Goal: Communication & Community: Answer question/provide support

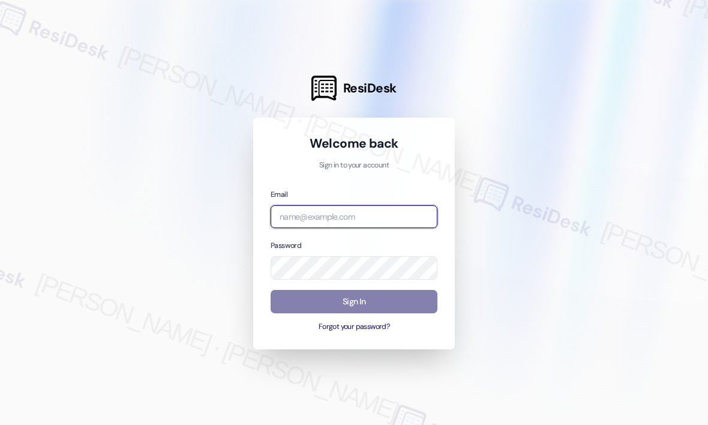
click at [329, 216] on input "email" at bounding box center [354, 216] width 167 height 23
type input "automated-surveys-kane_realty-john-roy.roles@kane_realty.com"
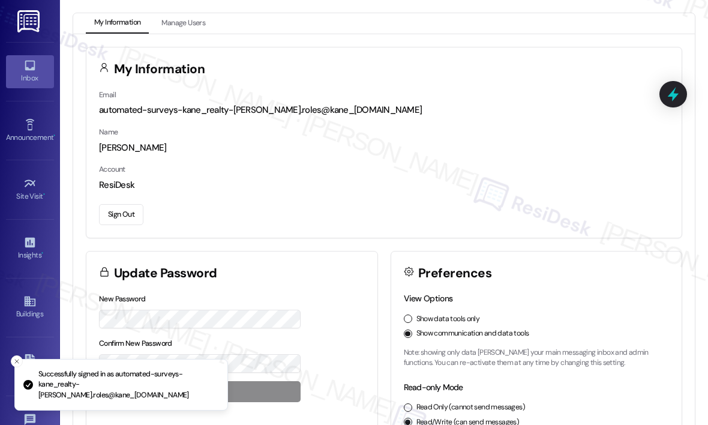
click at [34, 67] on icon at bounding box center [29, 65] width 13 height 13
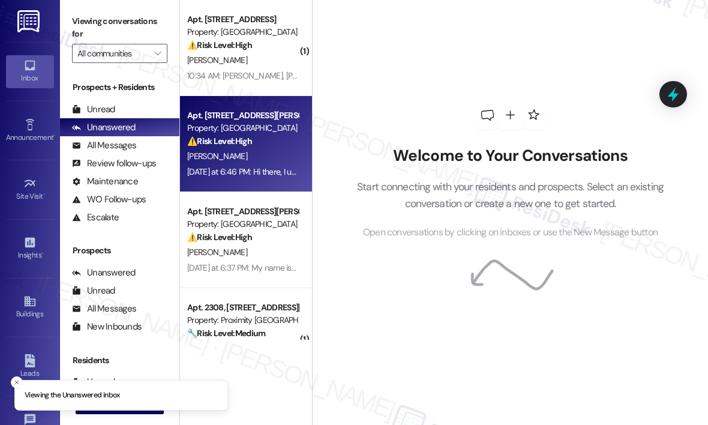
click at [283, 144] on div "⚠️ Risk Level: High The resident is requesting assistance in recovering their s…" at bounding box center [242, 141] width 111 height 13
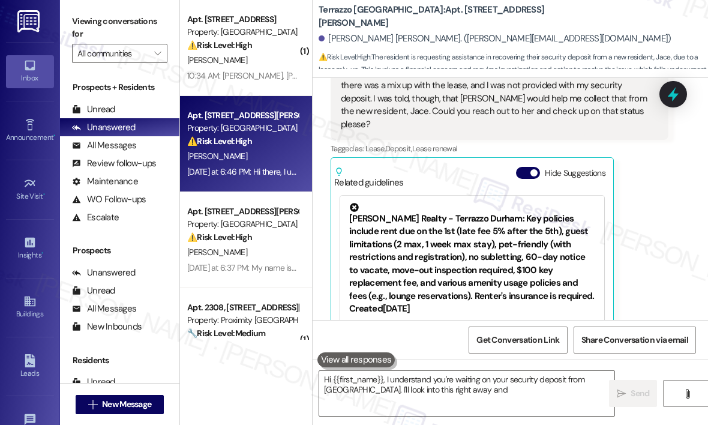
scroll to position [196, 0]
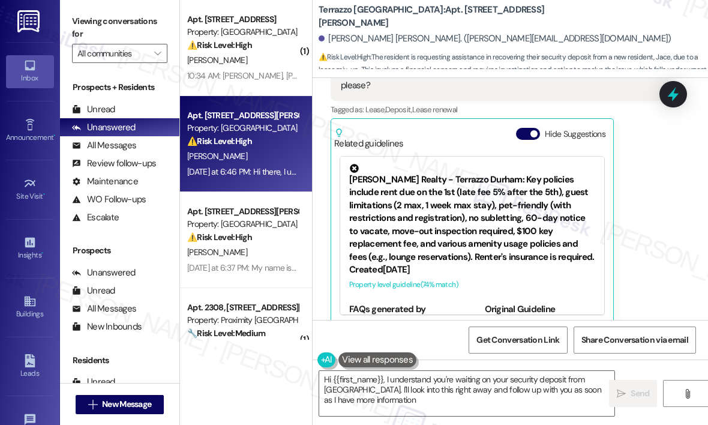
type textarea "Hi {{first_name}}, I understand you're waiting on your security deposit from [G…"
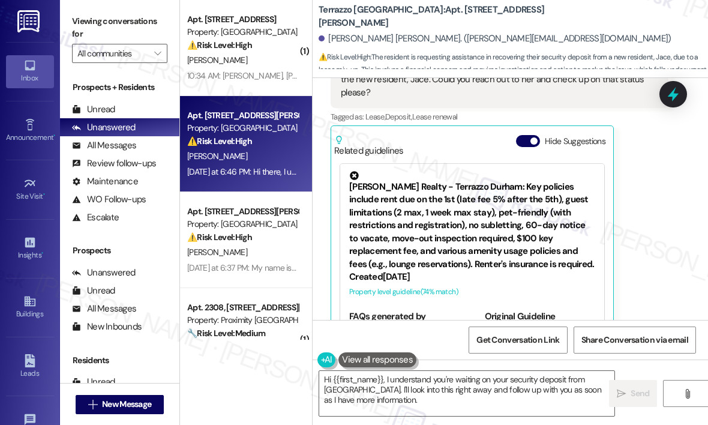
scroll to position [197, 0]
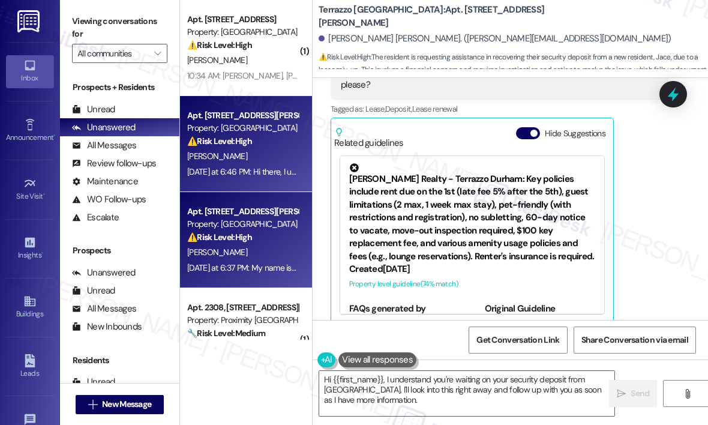
click at [267, 254] on div "[PERSON_NAME]" at bounding box center [242, 252] width 113 height 15
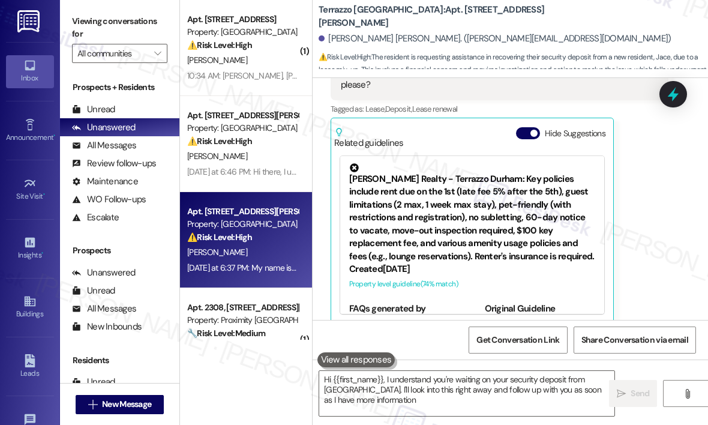
type textarea "Hi {{first_name}}, I understand you're waiting on your security deposit from [G…"
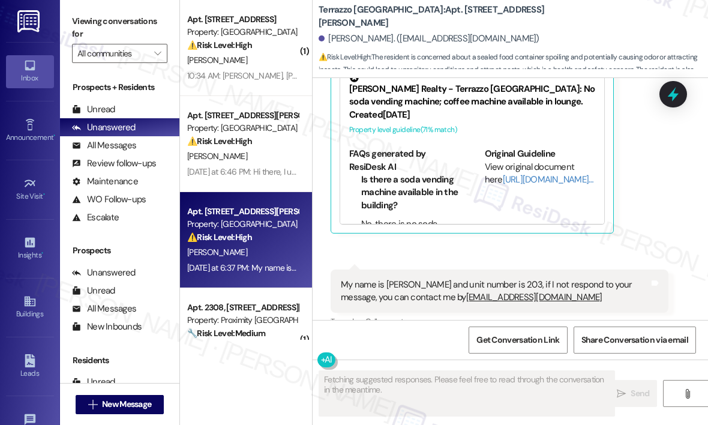
scroll to position [977, 0]
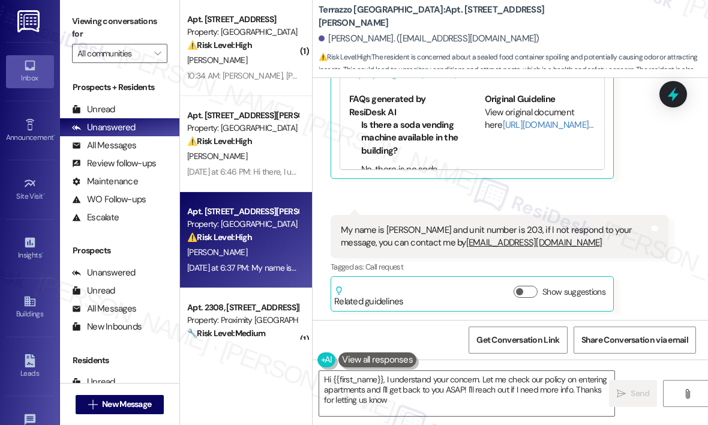
type textarea "Hi {{first_name}}, I understand your concern. Let me check our policy on enteri…"
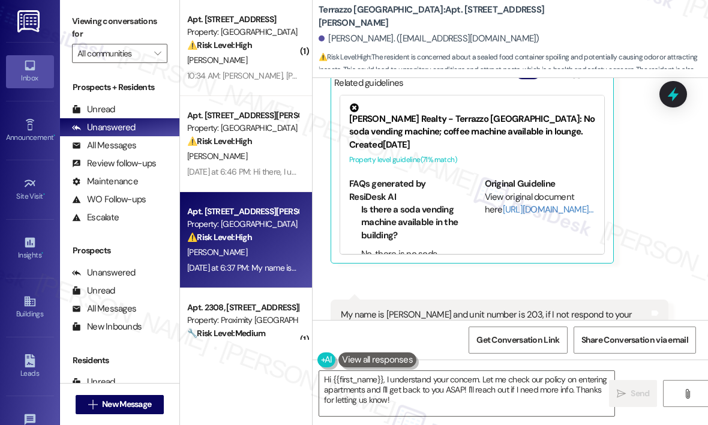
scroll to position [978, 0]
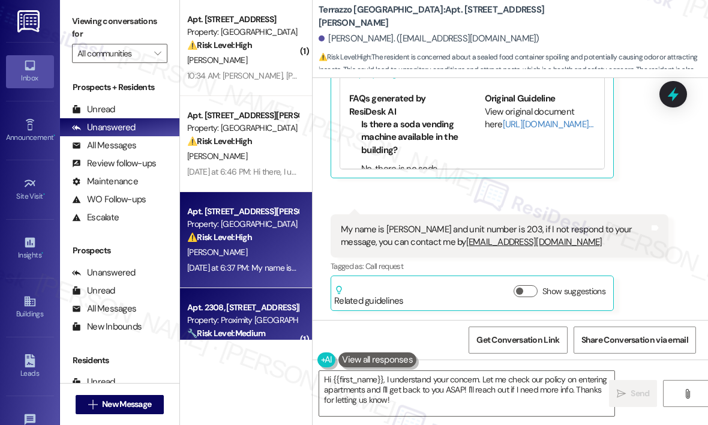
click at [286, 316] on div "Property: Proximity [GEOGRAPHIC_DATA]" at bounding box center [242, 320] width 111 height 13
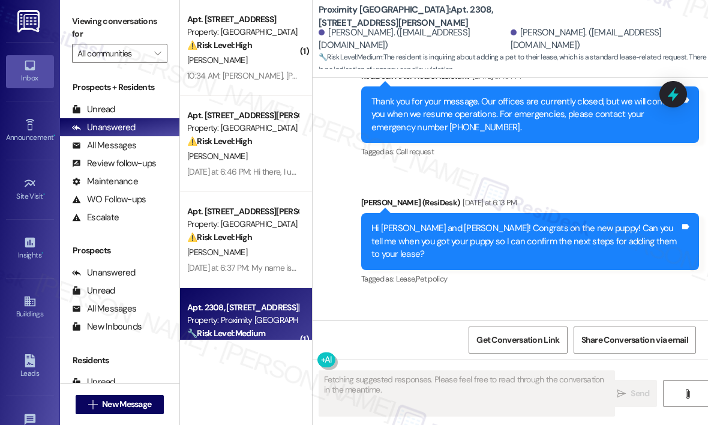
scroll to position [1058, 0]
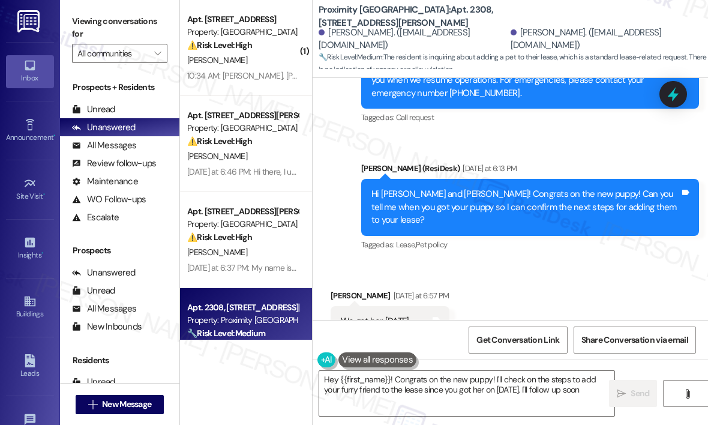
type textarea "Hey {{first_name}}! Congrats on the new puppy! I'll check on the steps to add y…"
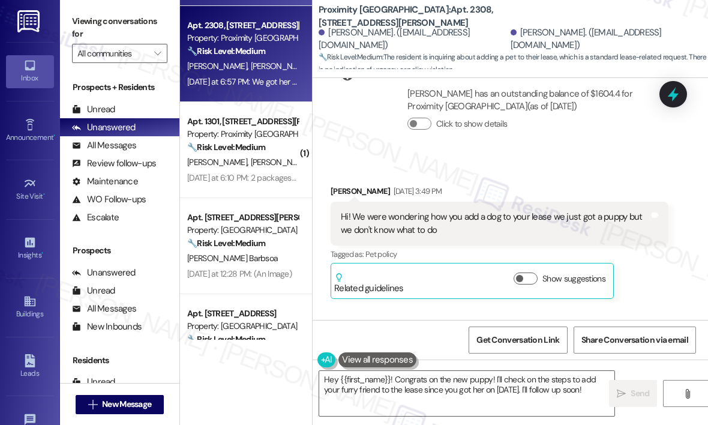
scroll to position [300, 0]
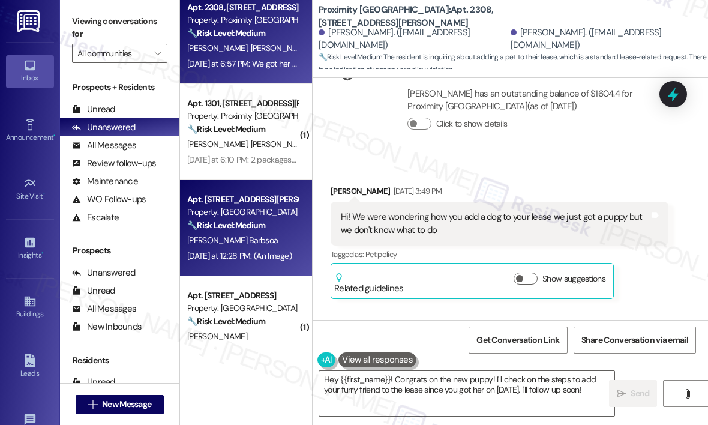
click at [252, 243] on div "[PERSON_NAME] Barbsoa" at bounding box center [242, 240] width 113 height 15
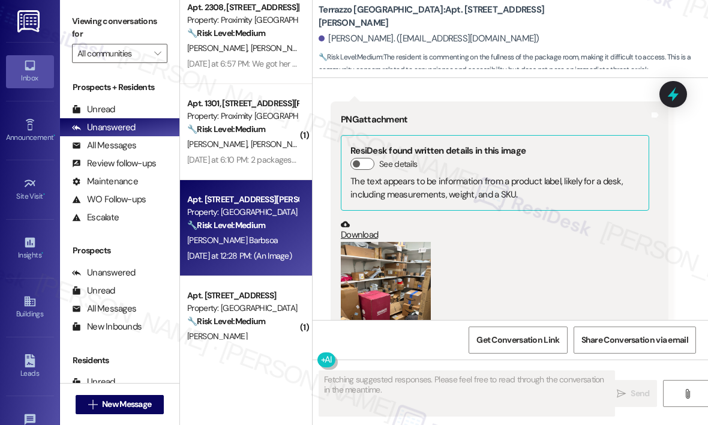
scroll to position [4449, 0]
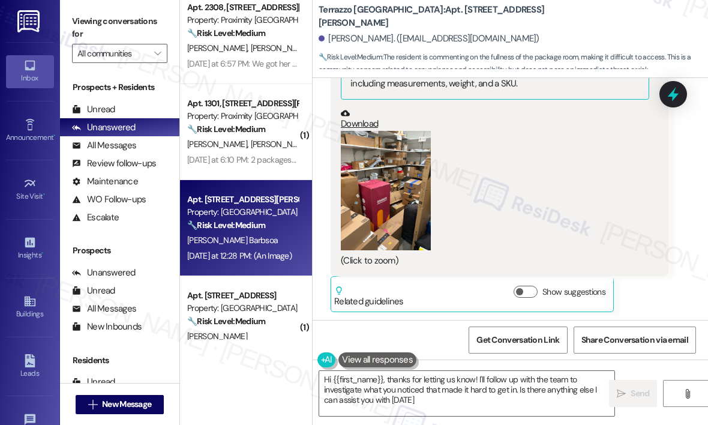
type textarea "Hi {{first_name}}, thanks for letting us know! I'll follow up with the team to …"
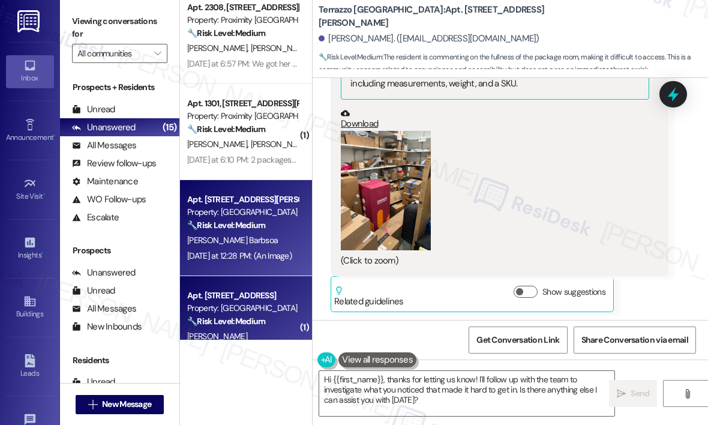
click at [242, 324] on strong "🔧 Risk Level: Medium" at bounding box center [226, 321] width 78 height 11
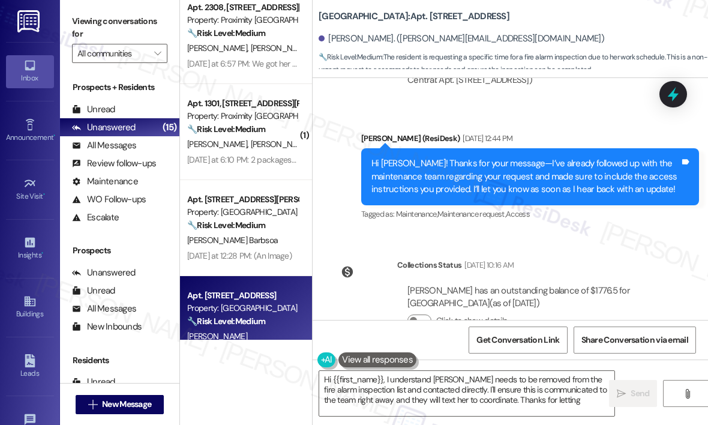
scroll to position [9852, 0]
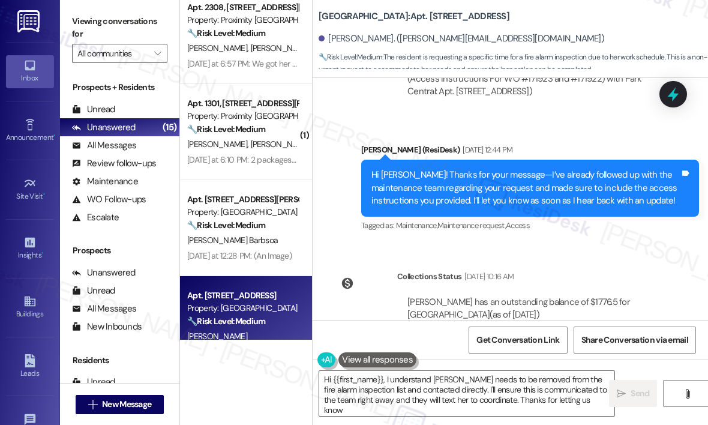
type textarea "Hi {{first_name}}, I understand Sierra needs to be removed from the fire alarm …"
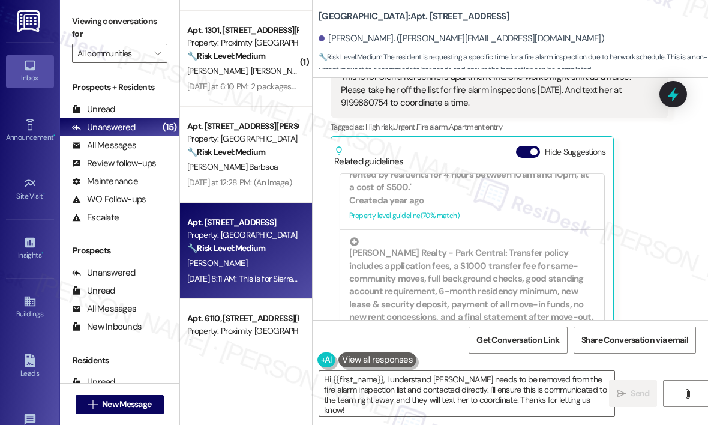
scroll to position [480, 0]
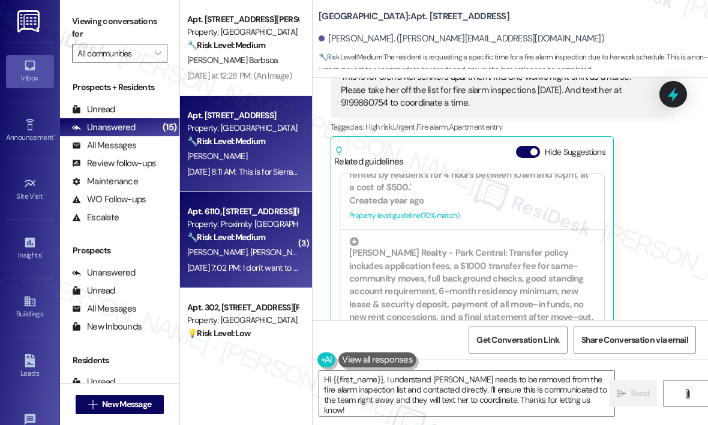
click at [262, 250] on div "A. Kulick C. Kulick" at bounding box center [242, 252] width 113 height 15
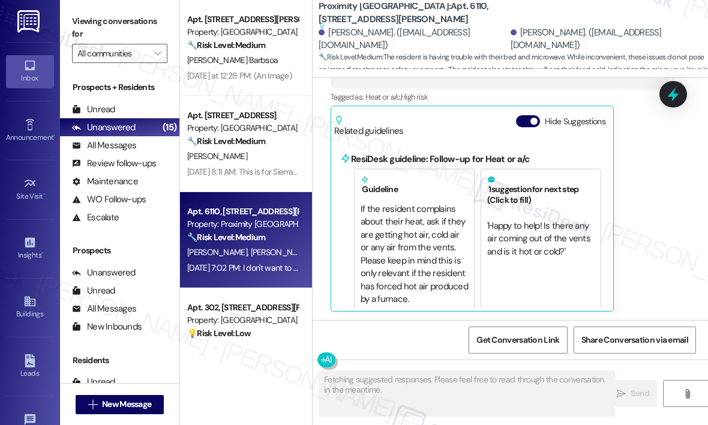
scroll to position [1141, 0]
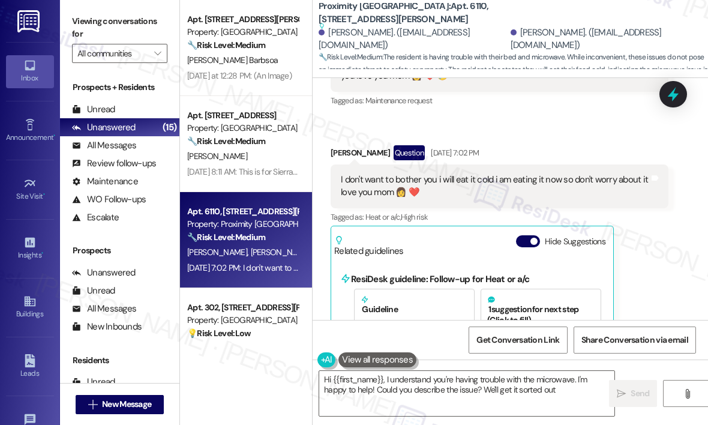
type textarea "Hi {{first_name}}, I understand you're having trouble with the microwave. I'm h…"
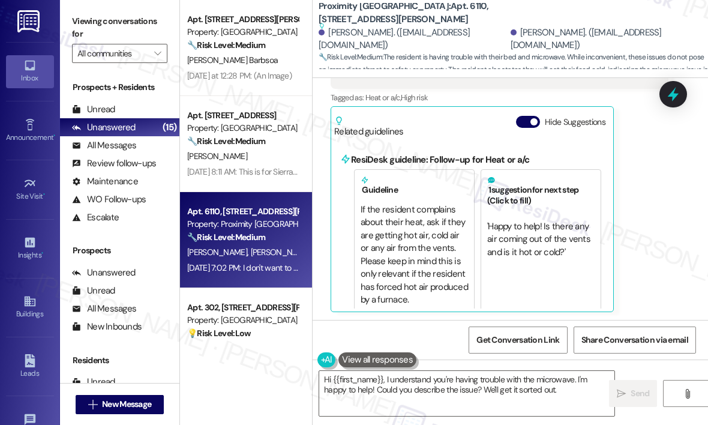
scroll to position [1262, 0]
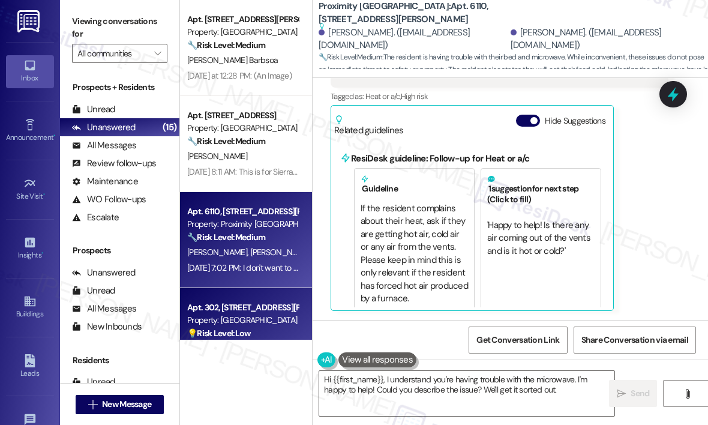
click at [276, 326] on div "Property: [GEOGRAPHIC_DATA]" at bounding box center [242, 320] width 111 height 13
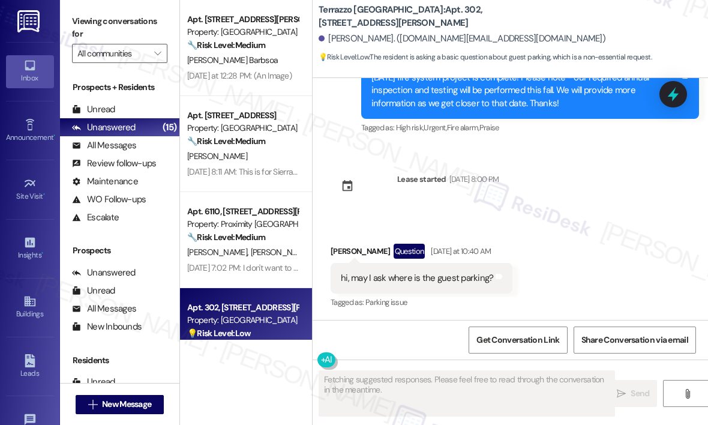
scroll to position [629, 0]
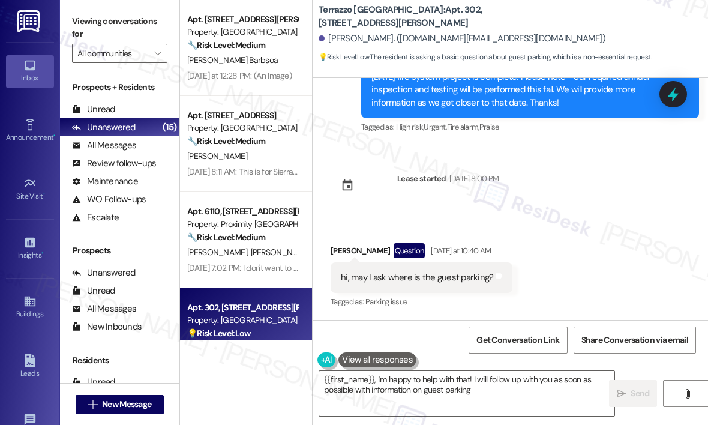
type textarea "{{first_name}}, I'm happy to help with that! I will follow up with you as soon …"
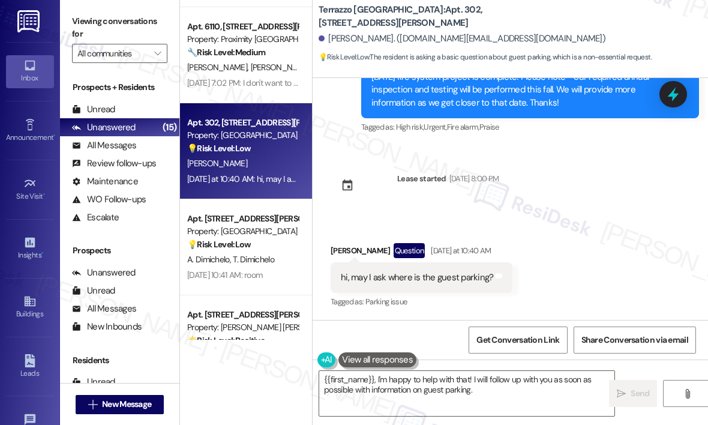
scroll to position [780, 0]
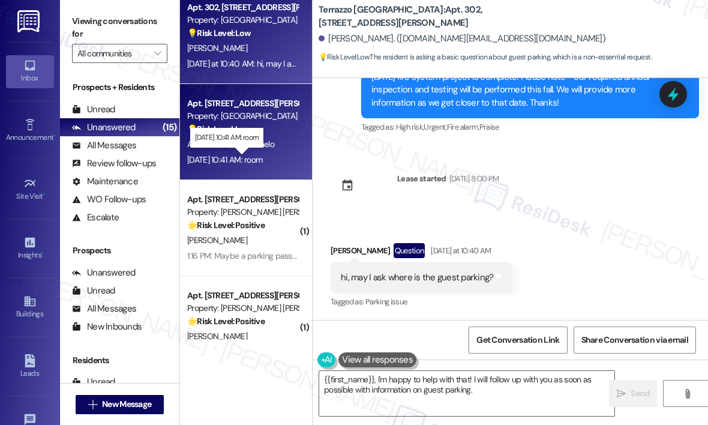
click at [257, 157] on div "Aug 09, 2025 at 10:41 AM: room Aug 09, 2025 at 10:41 AM: room" at bounding box center [224, 159] width 75 height 11
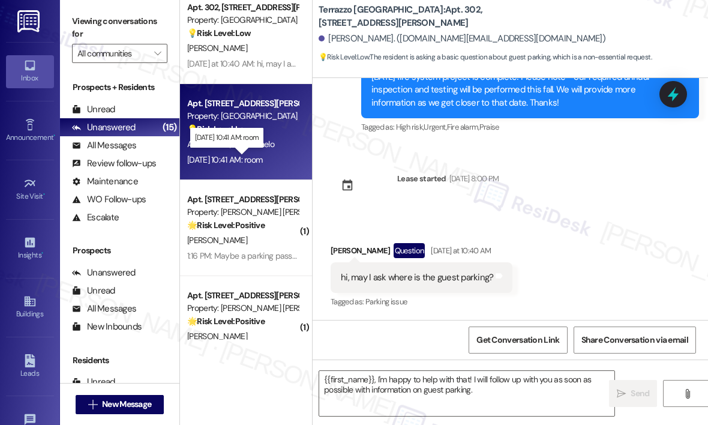
type textarea "Fetching suggested responses. Please feel free to read through the conversation…"
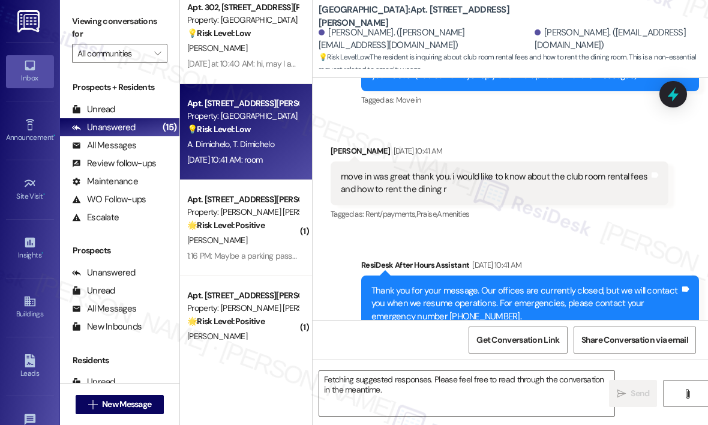
scroll to position [303, 0]
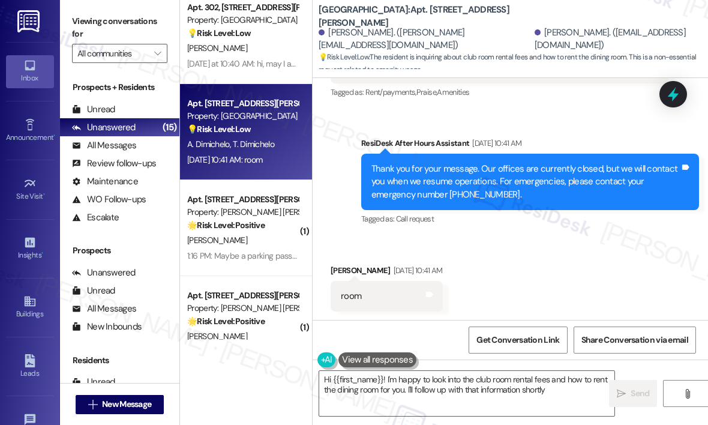
type textarea "Hi {{first_name}}! I'm happy to look into the club room rental fees and how to …"
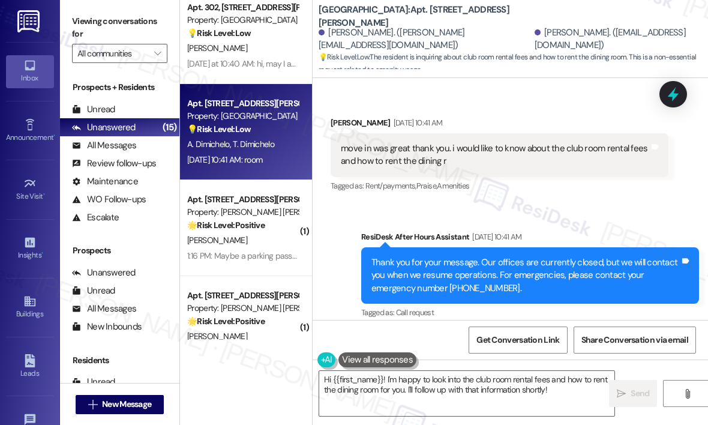
scroll to position [182, 0]
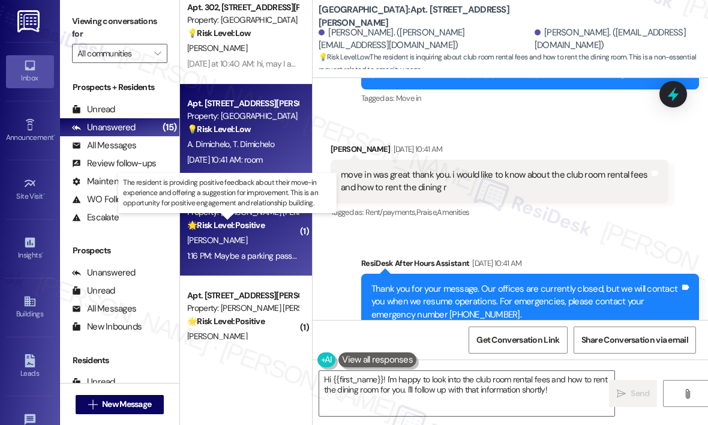
click at [248, 220] on strong "🌟 Risk Level: Positive" at bounding box center [225, 225] width 77 height 11
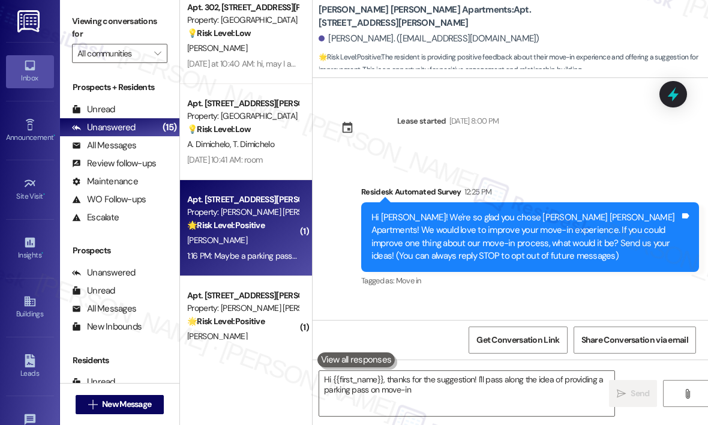
scroll to position [92, 0]
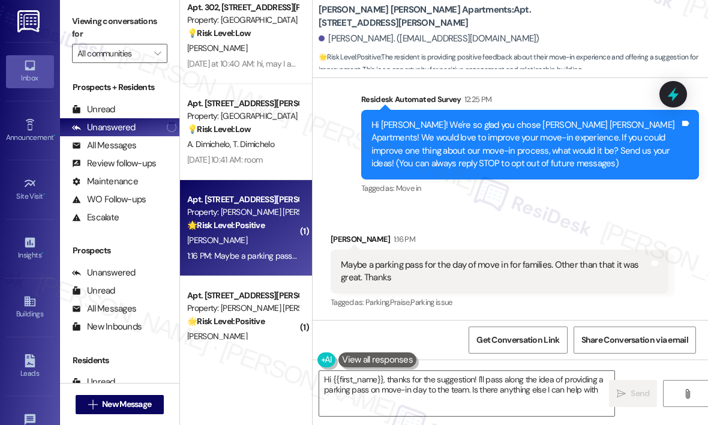
type textarea "Hi {{first_name}}, thanks for the suggestion! I'll pass along the idea of provi…"
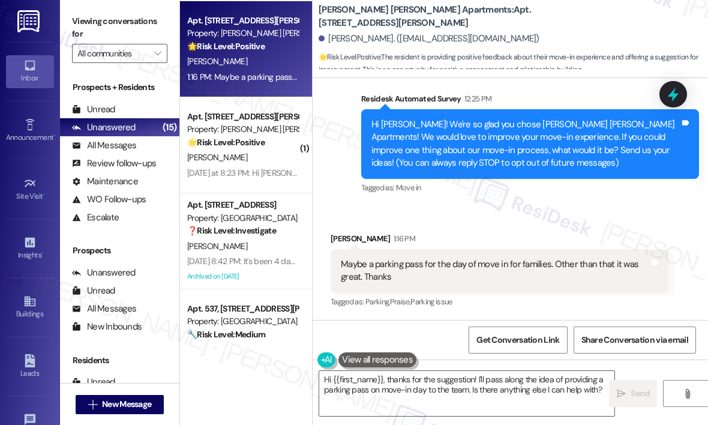
scroll to position [960, 0]
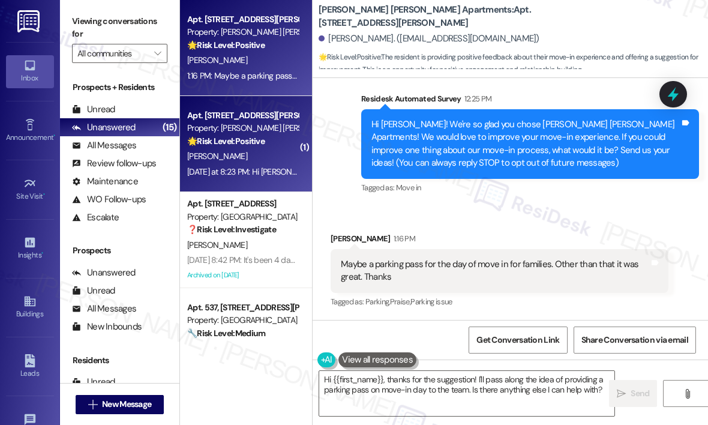
click at [250, 144] on strong "🌟 Risk Level: Positive" at bounding box center [225, 141] width 77 height 11
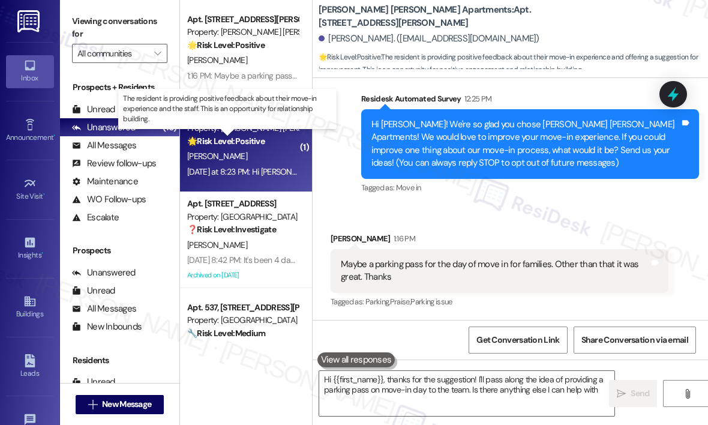
type textarea "Hi {{first_name}}, thanks for the suggestion! I'll pass along the idea of provi…"
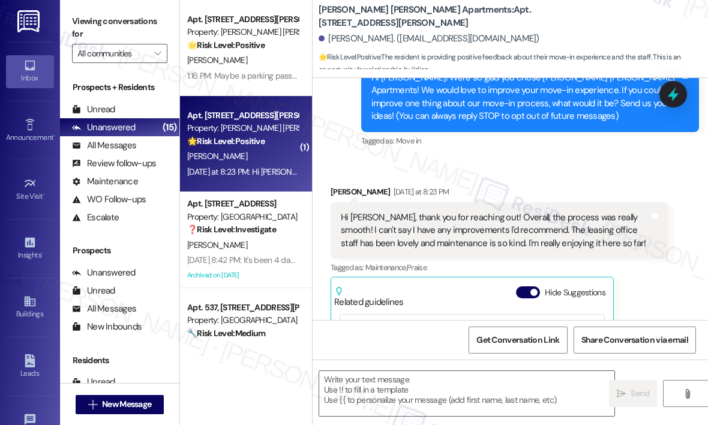
type textarea "Fetching suggested responses. Please feel free to read through the conversation…"
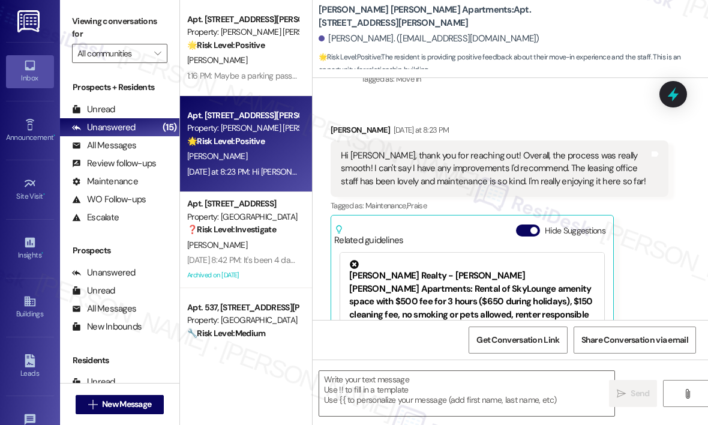
scroll to position [190, 0]
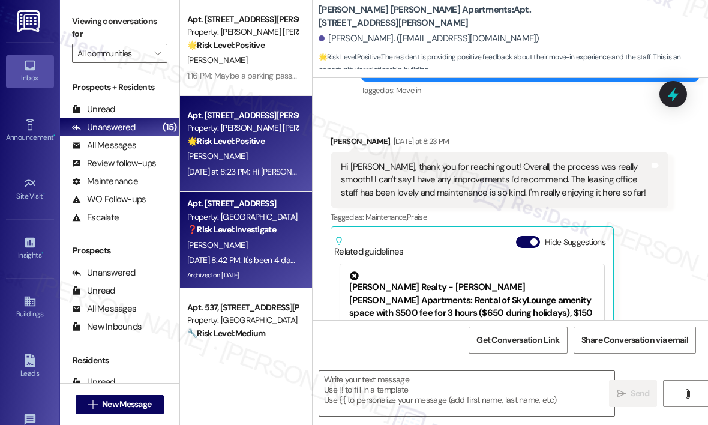
click at [271, 230] on strong "❓ Risk Level: Investigate" at bounding box center [231, 229] width 89 height 11
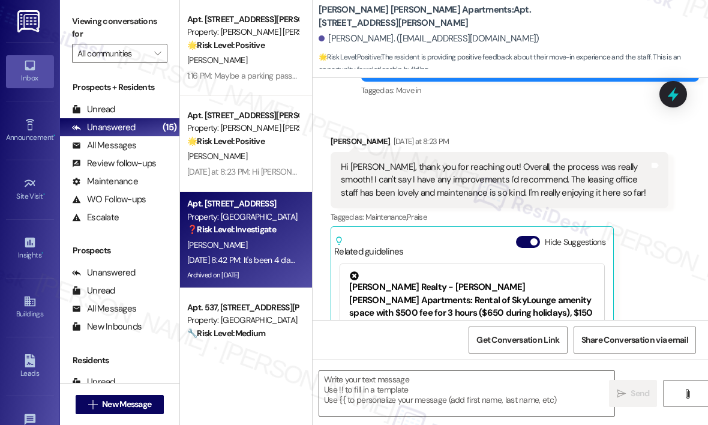
type textarea "Fetching suggested responses. Please feel free to read through the conversation…"
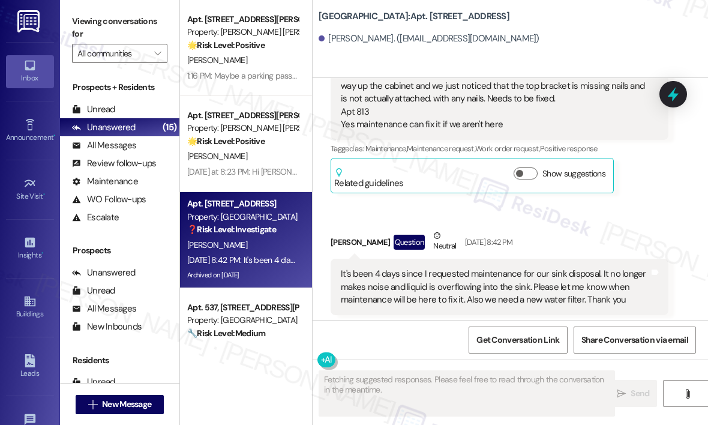
scroll to position [13688, 0]
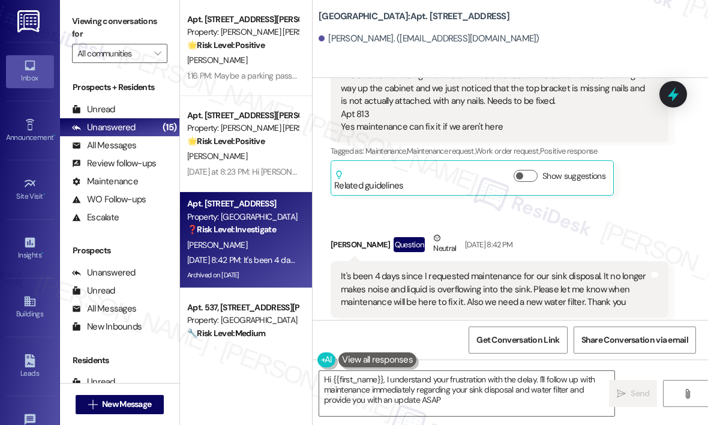
type textarea "Hi {{first_name}}, I understand your frustration with the delay. I'll follow up…"
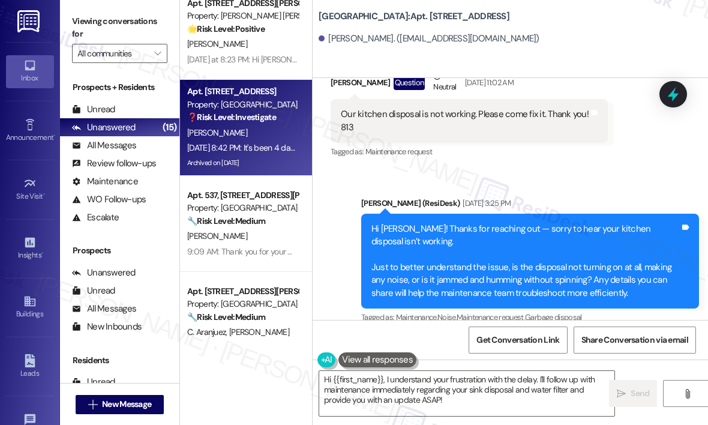
scroll to position [1080, 0]
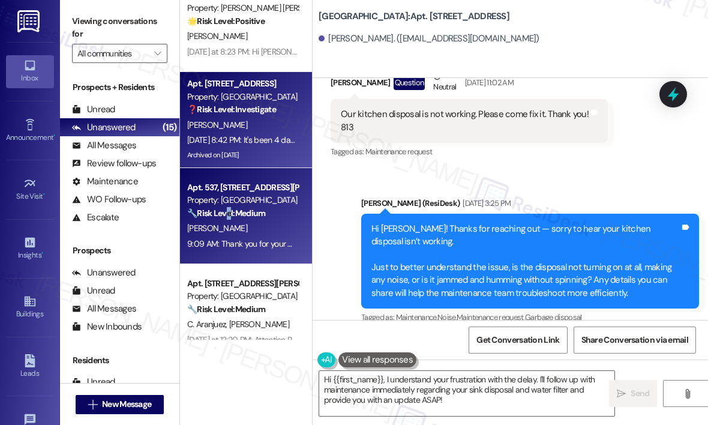
click at [227, 212] on strong "🔧 Risk Level: Medium" at bounding box center [226, 213] width 78 height 11
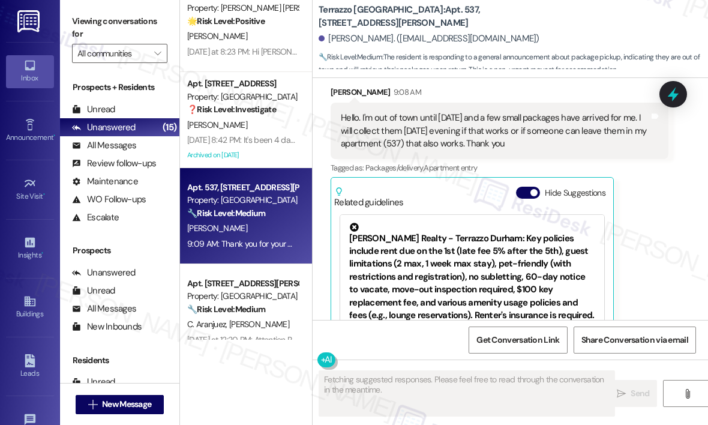
scroll to position [2864, 0]
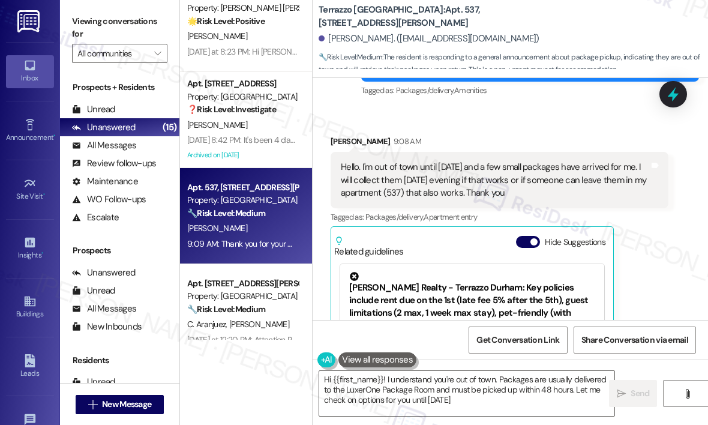
type textarea "Hi {{first_name}}! I understand you're out of town. Packages are usually delive…"
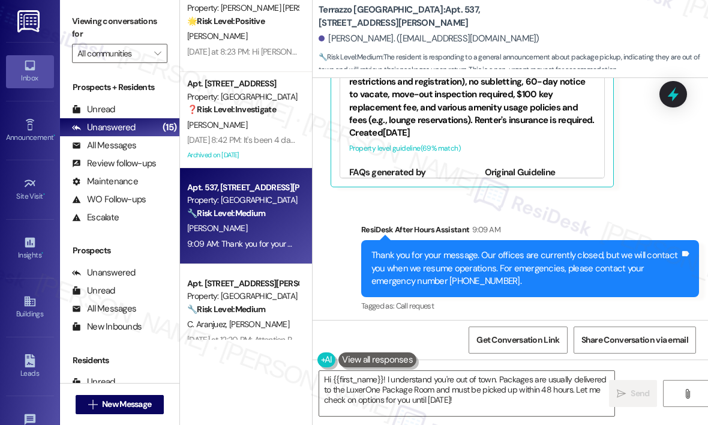
scroll to position [3112, 0]
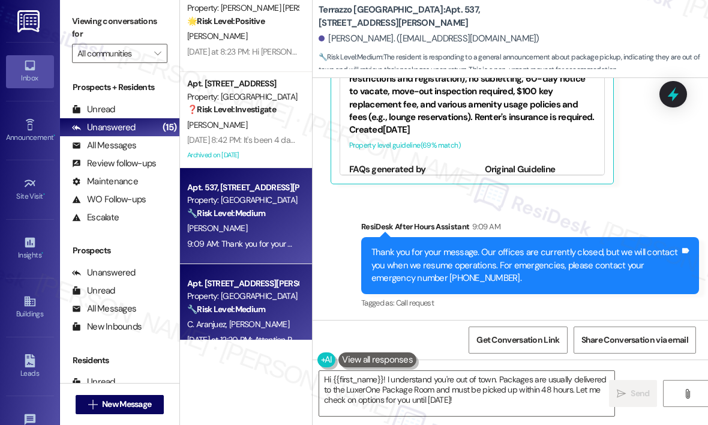
click at [238, 294] on div "Property: [GEOGRAPHIC_DATA]" at bounding box center [242, 296] width 111 height 13
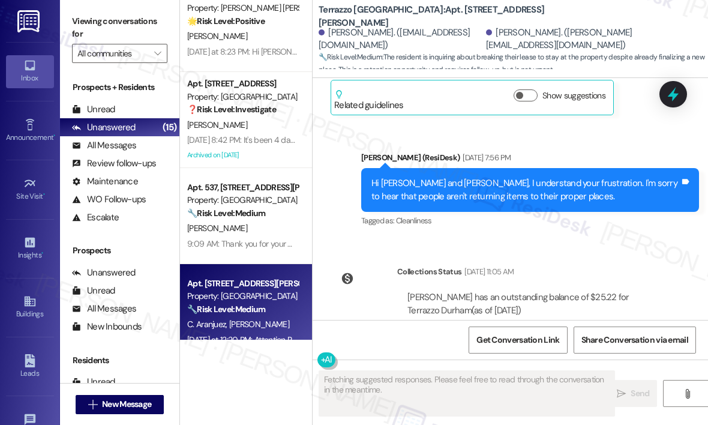
scroll to position [3378, 0]
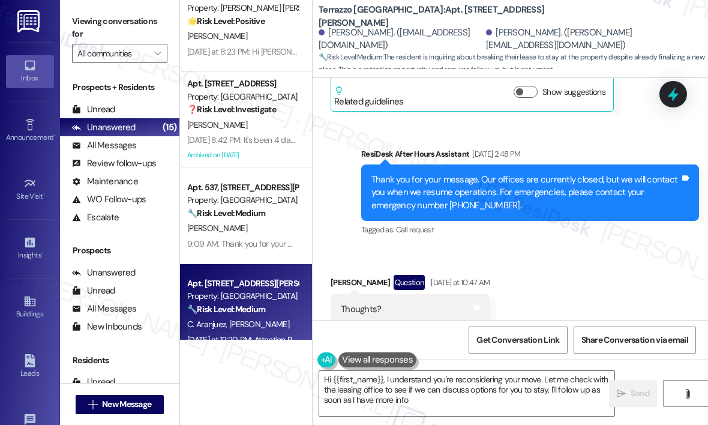
type textarea "Hi {{first_name}}, I understand you're reconsidering your move. Let me check wi…"
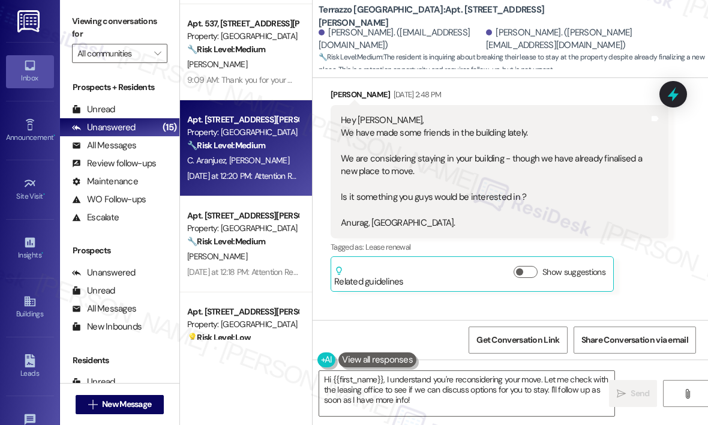
scroll to position [1292, 0]
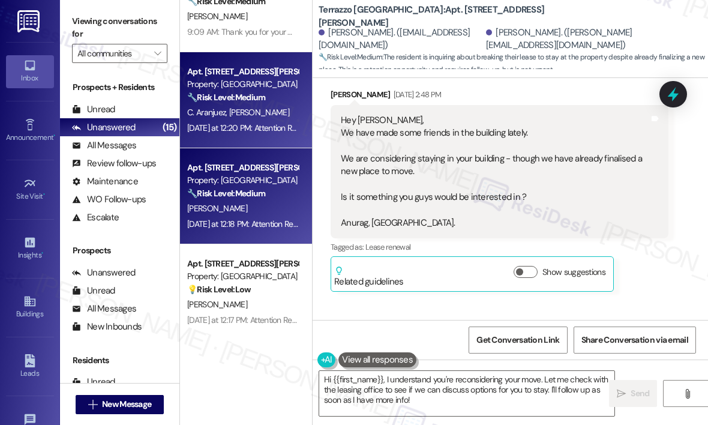
click at [288, 201] on div "S. Elgammal" at bounding box center [242, 208] width 113 height 15
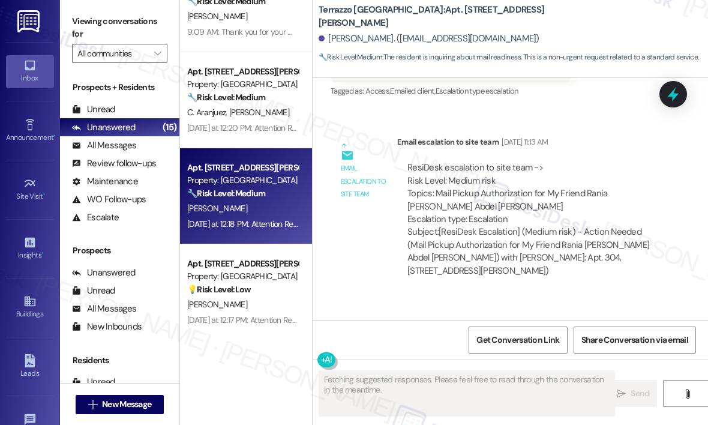
scroll to position [3371, 0]
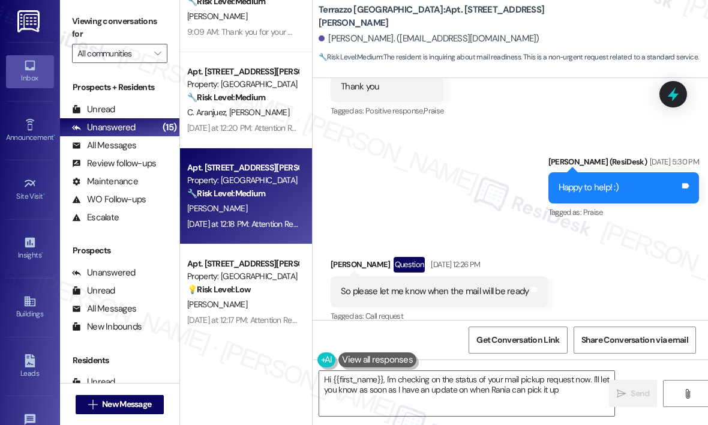
type textarea "Hi {{first_name}}, I'm checking on the status of your mail pickup request now. …"
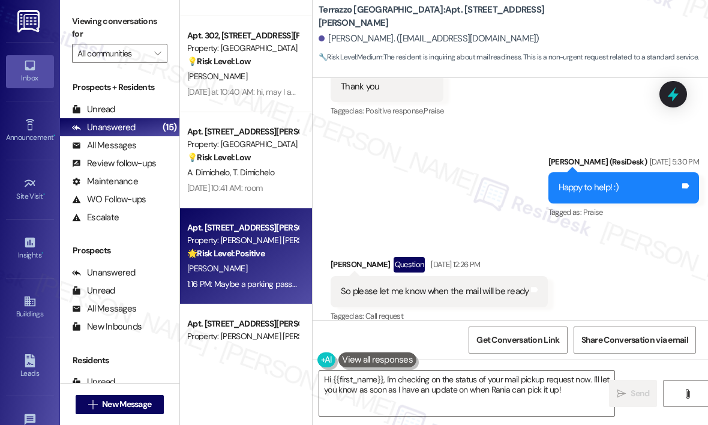
scroll to position [692, 0]
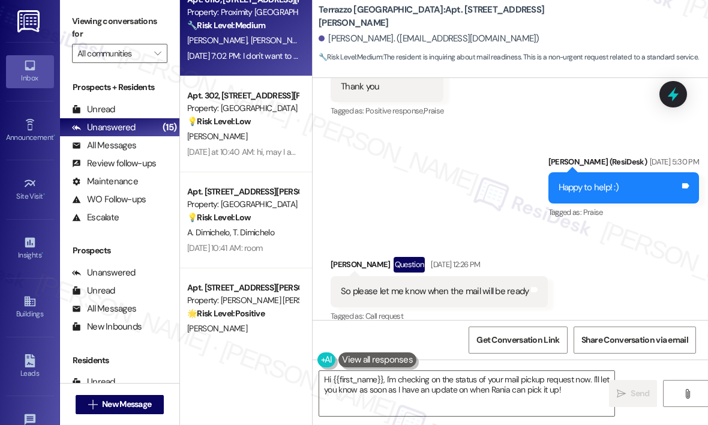
click at [262, 55] on div "Aug 09, 2025 at 7:02 PM: I don't want to bother you i will eat it cold i am eat…" at bounding box center [393, 55] width 412 height 11
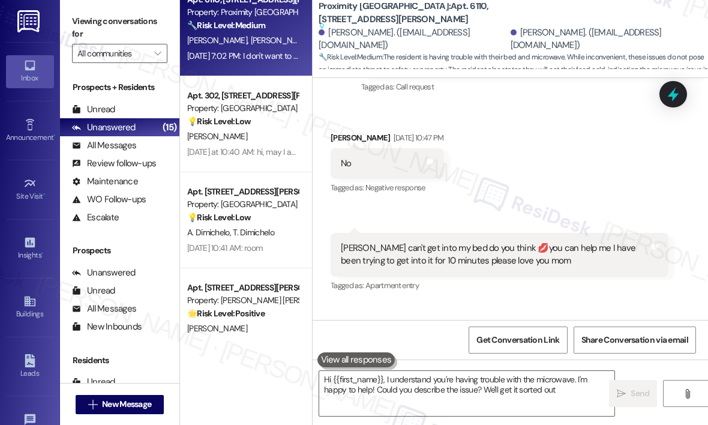
type textarea "Hi {{first_name}}, I understand you're having trouble with the microwave. I'm h…"
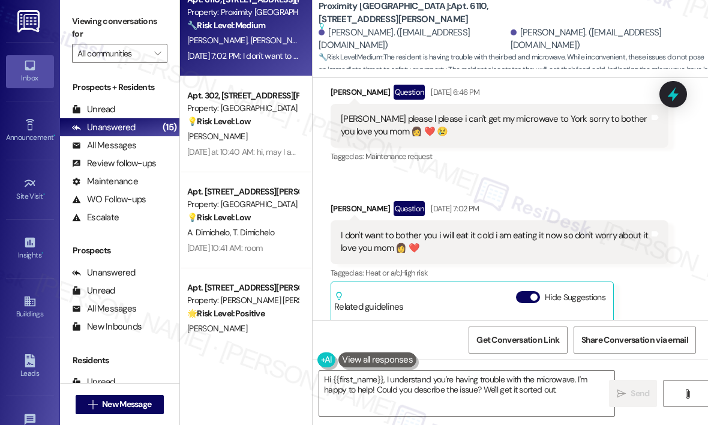
scroll to position [1082, 0]
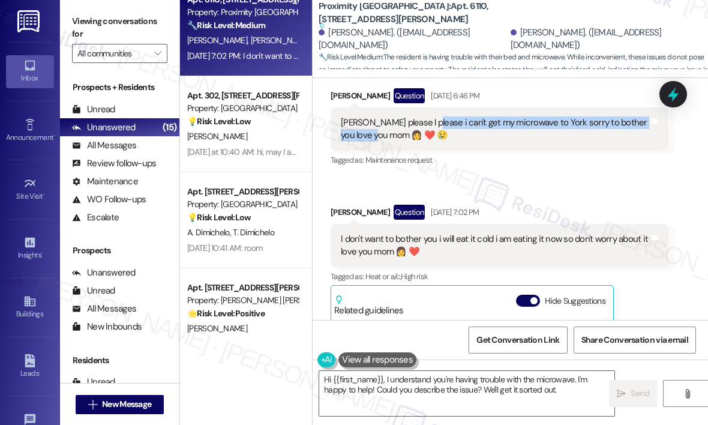
drag, startPoint x: 377, startPoint y: 135, endPoint x: 427, endPoint y: 119, distance: 53.0
click at [427, 119] on div "Charles please l please i can't get my microwave to York sorry to bother you lo…" at bounding box center [495, 129] width 309 height 26
copy div "i can't get my microwave to York sorry to bother you love you mom"
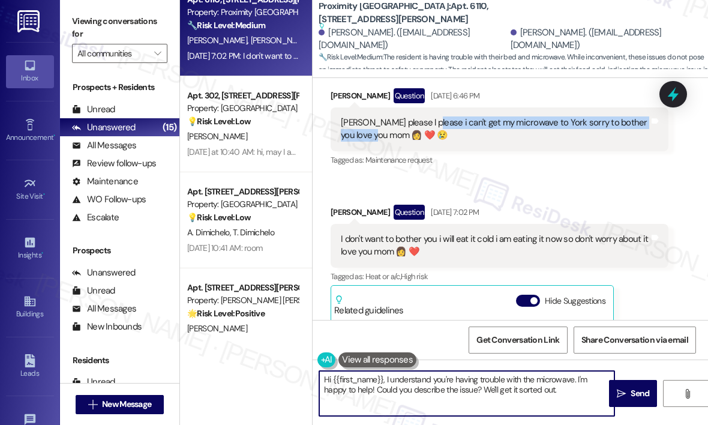
click at [564, 393] on textarea "Hi {{first_name}}, I understand you're having trouble with the microwave. I'm h…" at bounding box center [466, 393] width 295 height 45
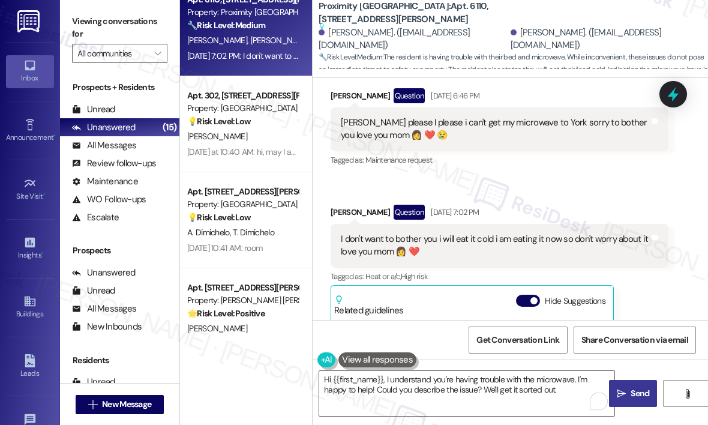
click at [633, 390] on span "Send" at bounding box center [640, 393] width 19 height 13
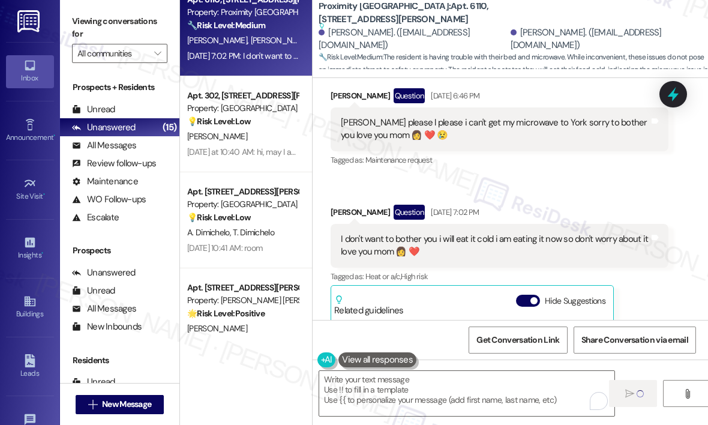
scroll to position [1081, 0]
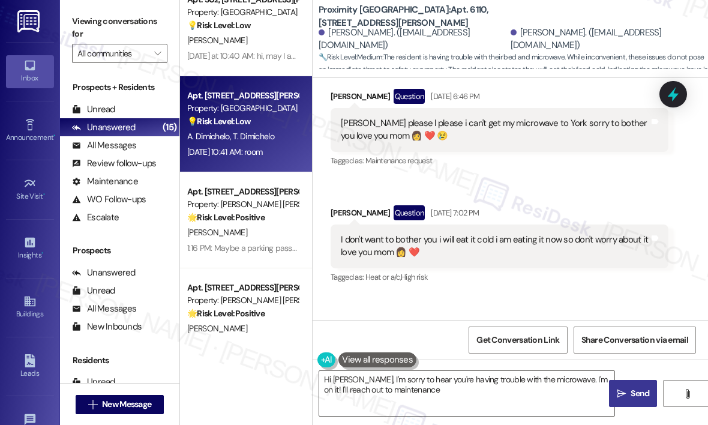
type textarea "Hi Agnes, I'm sorry to hear you're having trouble with the microwave. I'm on it…"
click at [251, 127] on div "💡 Risk Level: Low The resident is inquiring about club room rental fees and how…" at bounding box center [242, 121] width 111 height 13
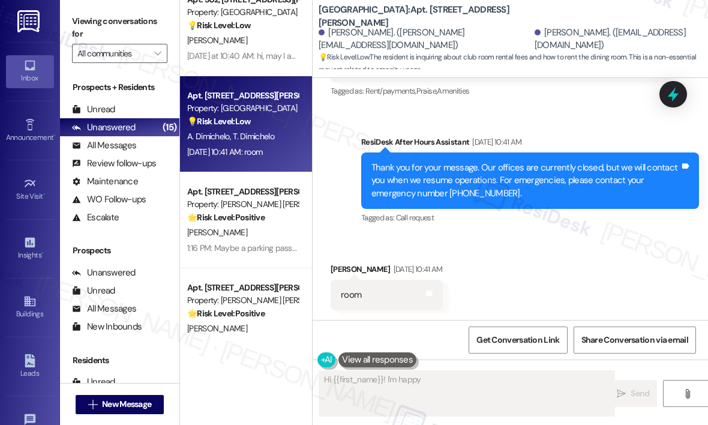
scroll to position [303, 0]
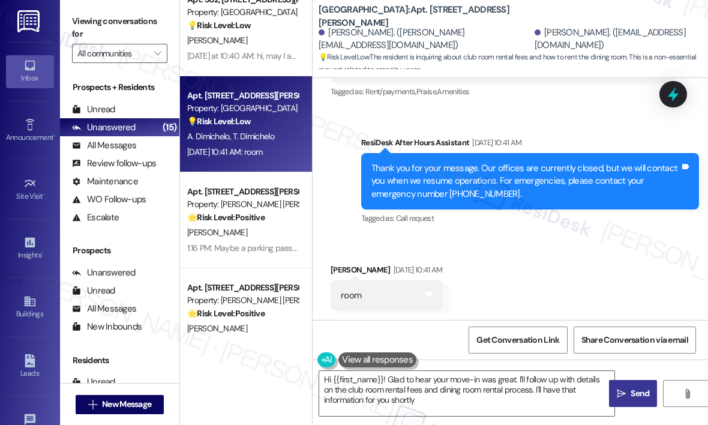
type textarea "Hi {{first_name}}! Glad to hear your move-in was great. I'll follow up with det…"
click at [549, 251] on div "Received via SMS Toni Dimichelo Aug 09, 2025 at 10:41 AM room Tags and notes" at bounding box center [511, 277] width 396 height 83
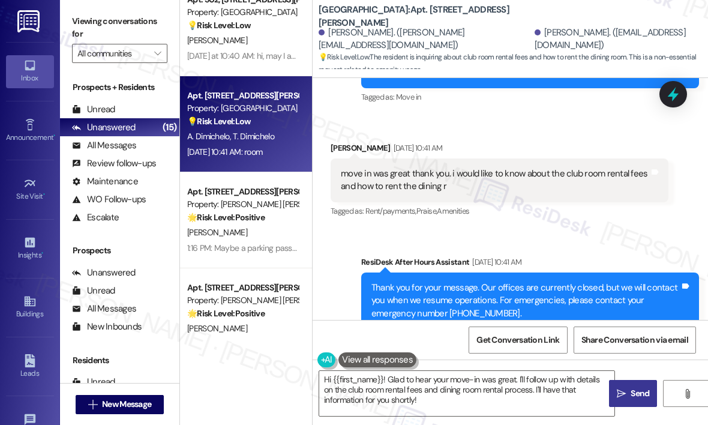
scroll to position [124, 0]
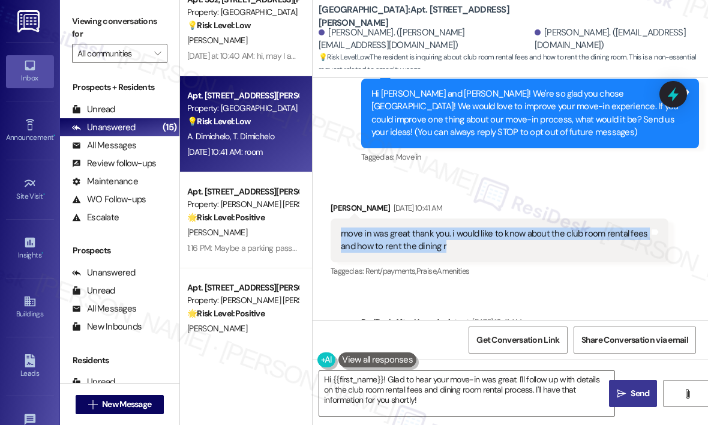
drag, startPoint x: 463, startPoint y: 249, endPoint x: 341, endPoint y: 239, distance: 122.2
click at [341, 239] on div "move in was great thank you. i would like to know about the club room rental fe…" at bounding box center [495, 240] width 309 height 26
copy div "move in was great thank you. i would like to know about the club room rental fe…"
click at [451, 236] on div "move in was great thank you. i would like to know about the club room rental fe…" at bounding box center [495, 240] width 309 height 26
copy div "would like to know about the club room rental fees and how to rent the dining r"
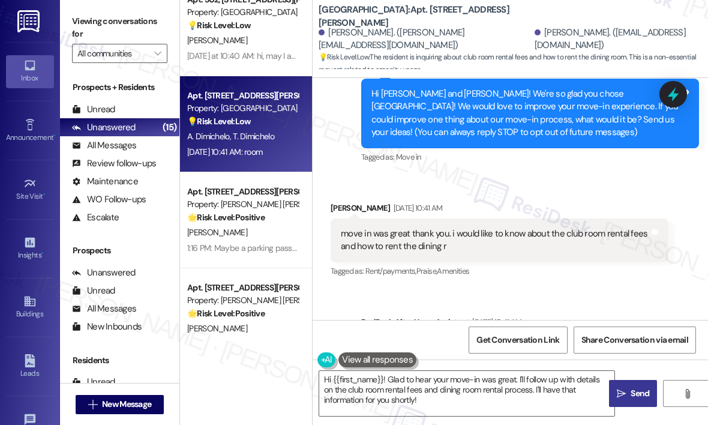
click at [573, 195] on div "Received via SMS Toni Dimichelo Aug 09, 2025 at 10:41 AM move in was great than…" at bounding box center [500, 241] width 356 height 96
click at [668, 92] on icon at bounding box center [673, 94] width 20 height 20
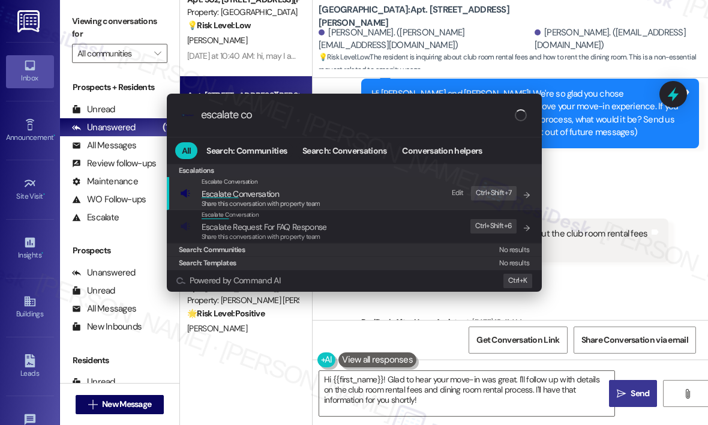
type input "escalate con"
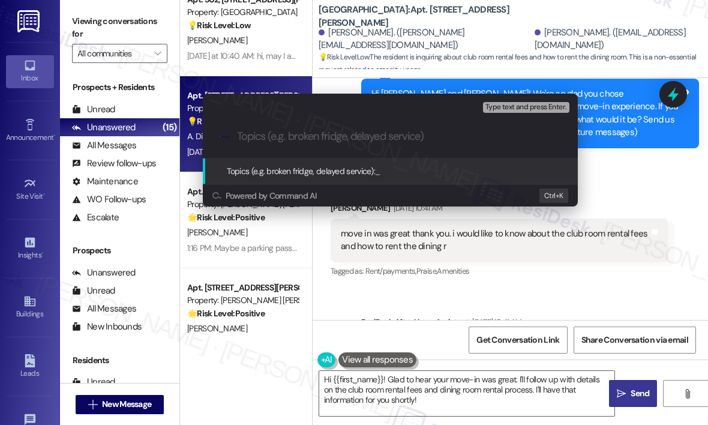
click at [670, 100] on div "Escalate Conversation High risk Topics (e.g. broken fridge, delayed service) An…" at bounding box center [354, 212] width 708 height 425
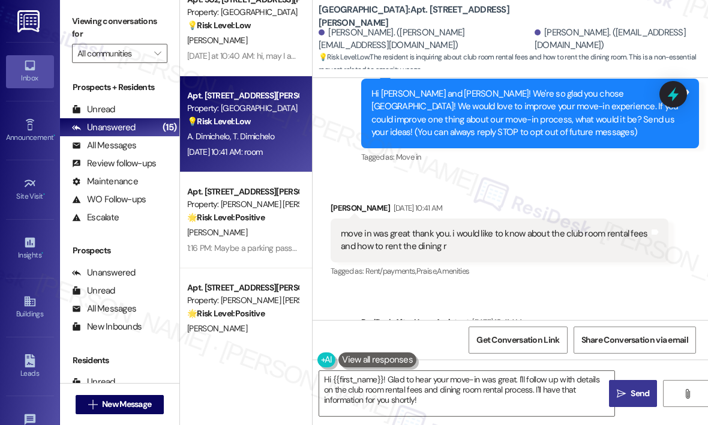
click at [670, 100] on icon at bounding box center [674, 94] width 16 height 16
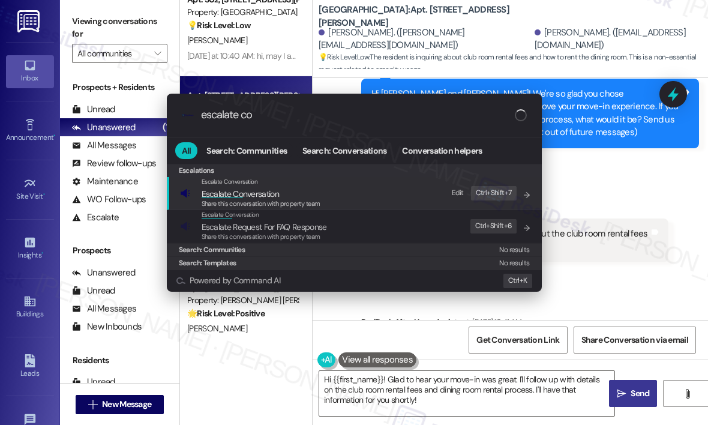
type input "escalate con"
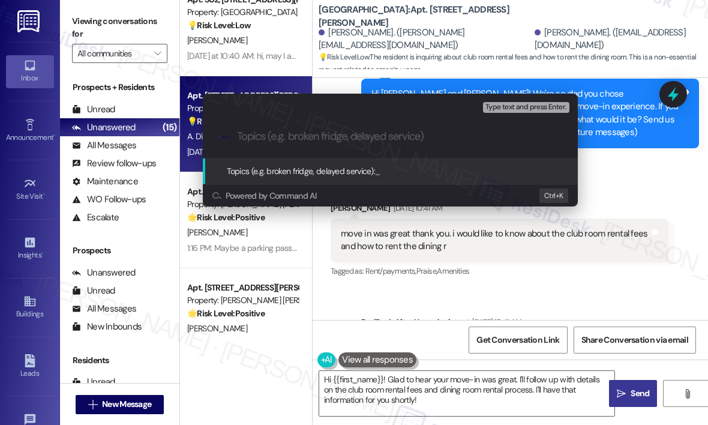
paste input "Inquiry About Club Room Rental Fees and Dining Room Reservation Process"
type input "Inquiry About Club Room Rental Fees and Dining Room Reservation Process"
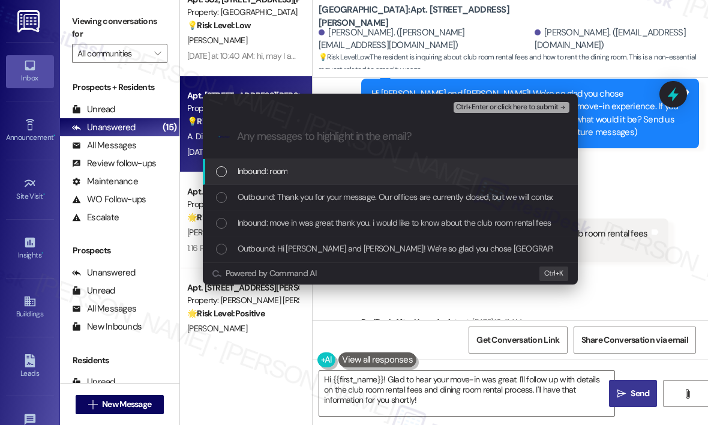
scroll to position [0, 0]
click at [381, 177] on div "Inbound: room" at bounding box center [391, 170] width 351 height 13
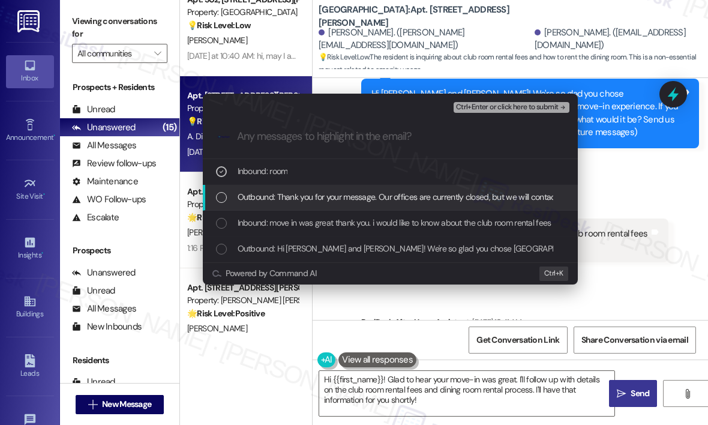
click at [388, 194] on span "Outbound: Thank you for your message. Our offices are currently closed, but we …" at bounding box center [593, 196] width 711 height 13
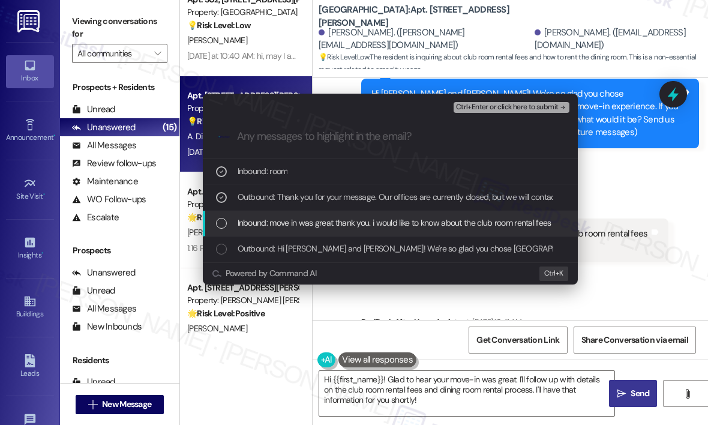
click at [391, 221] on span "Inbound: move in was great thank you. i would like to know about the club room …" at bounding box center [444, 222] width 412 height 13
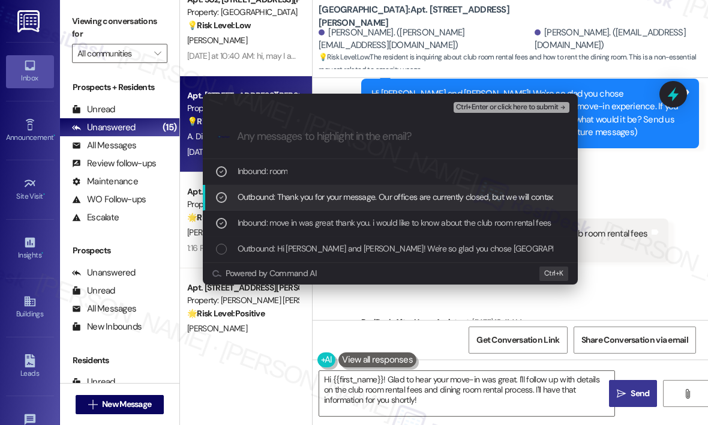
click at [402, 196] on span "Outbound: Thank you for your message. Our offices are currently closed, but we …" at bounding box center [593, 196] width 711 height 13
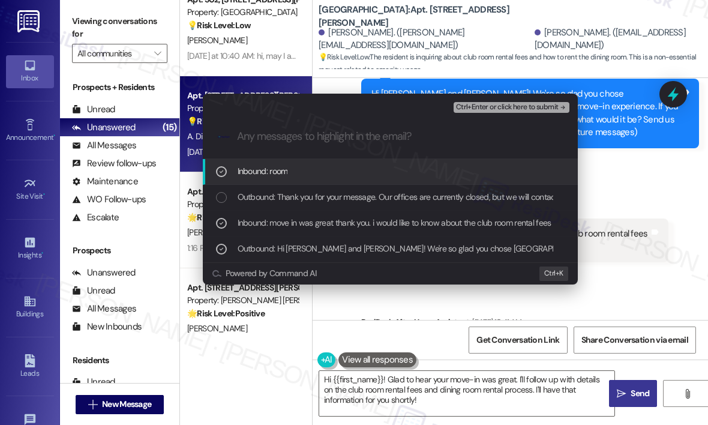
click at [495, 109] on span "Ctrl+Enter or click here to submit" at bounding box center [507, 107] width 103 height 8
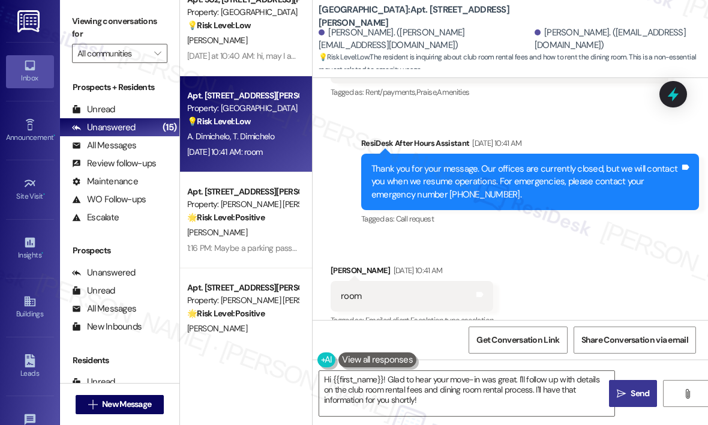
scroll to position [321, 0]
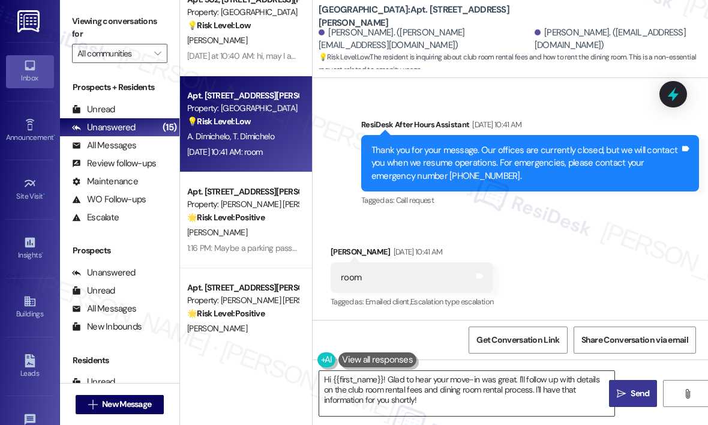
click at [466, 390] on textarea "Hi {{first_name}}! Glad to hear your move-in was great. I'll follow up with det…" at bounding box center [466, 393] width 295 height 45
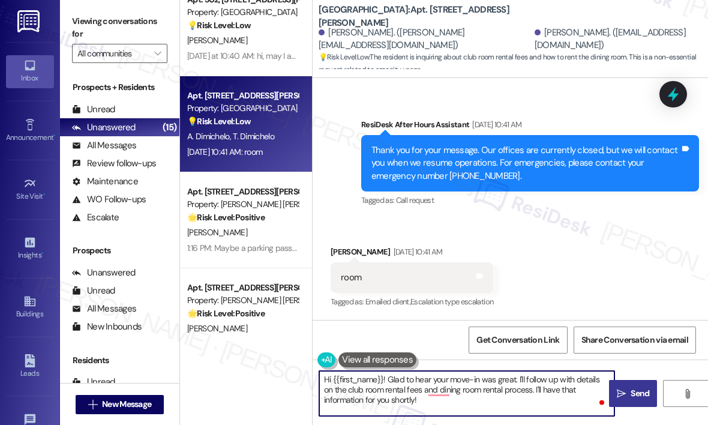
click at [633, 391] on span "Send" at bounding box center [640, 393] width 19 height 13
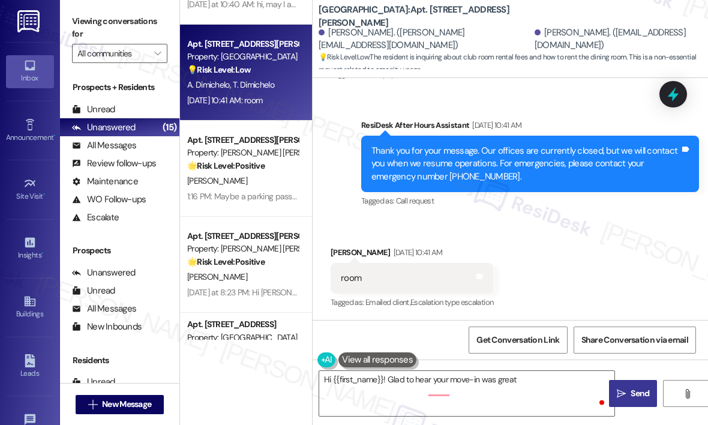
scroll to position [812, 0]
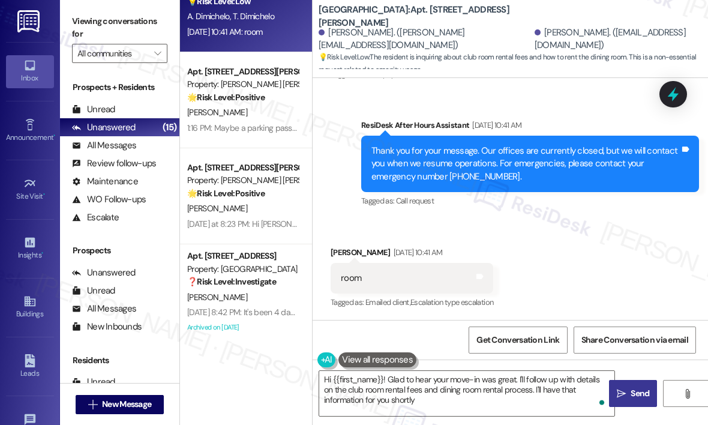
type textarea "Hi {{first_name}}! Glad to hear your move-in was great. I'll follow up with det…"
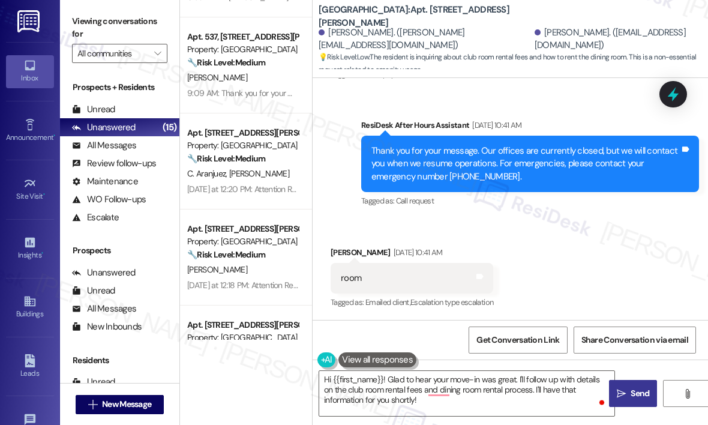
scroll to position [1292, 0]
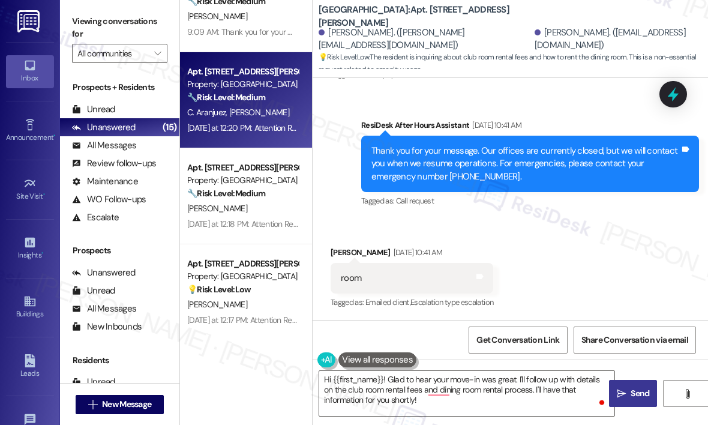
click at [261, 131] on div "Yesterday at 12:20 PM: Attention Residents! Our Package Room is very full. Plea…" at bounding box center [469, 127] width 564 height 11
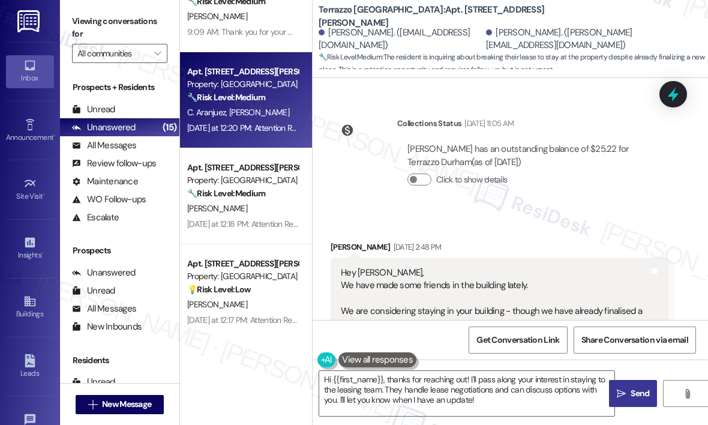
scroll to position [3138, 0]
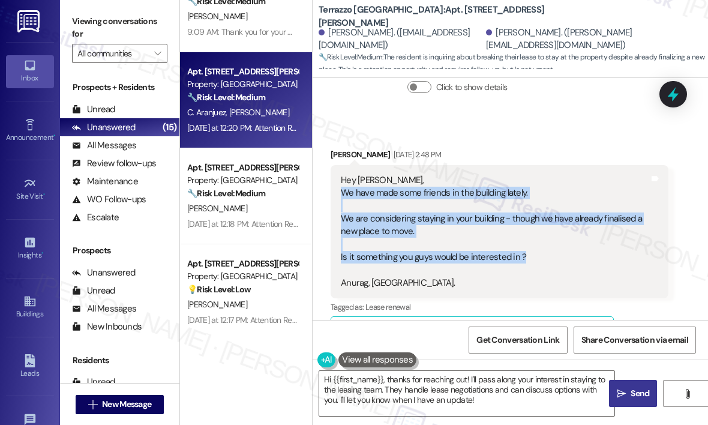
drag, startPoint x: 535, startPoint y: 241, endPoint x: 343, endPoint y: 182, distance: 200.7
click at [343, 182] on div "Hey Sarah, We have made some friends in the building lately. We are considering…" at bounding box center [495, 232] width 309 height 116
copy div "We have made some friends in the building lately. We are considering staying in…"
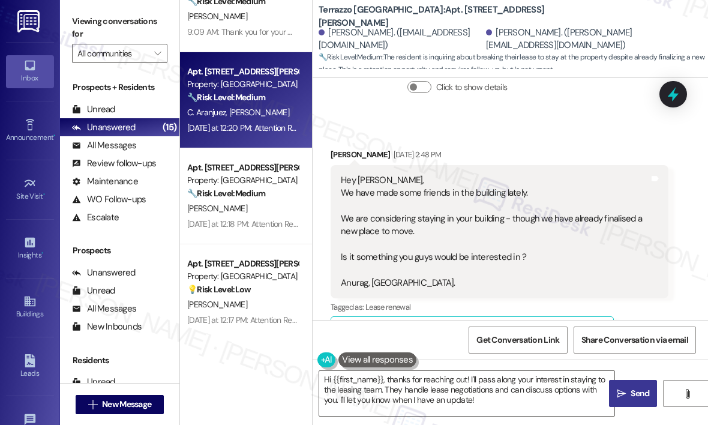
click at [586, 97] on div "Christine Aranjuez has an outstanding balance of $25.22 for Terrazzo Durham (as…" at bounding box center [532, 76] width 271 height 70
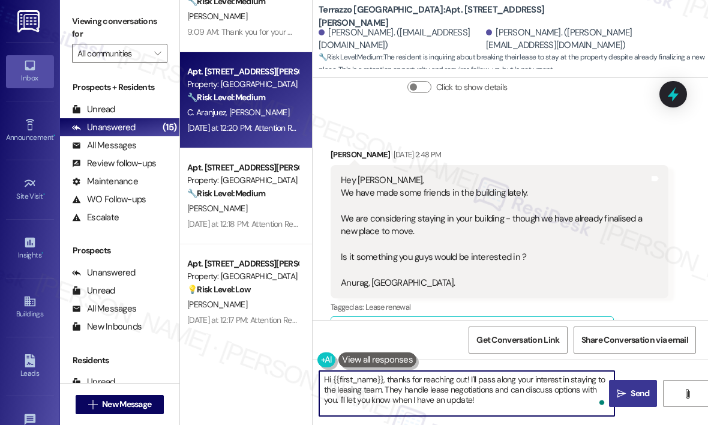
drag, startPoint x: 488, startPoint y: 399, endPoint x: 384, endPoint y: 377, distance: 106.1
click at [384, 377] on textarea "Hi {{first_name}}, thanks for reaching out! I'll pass along your interest in st…" at bounding box center [466, 393] width 295 height 45
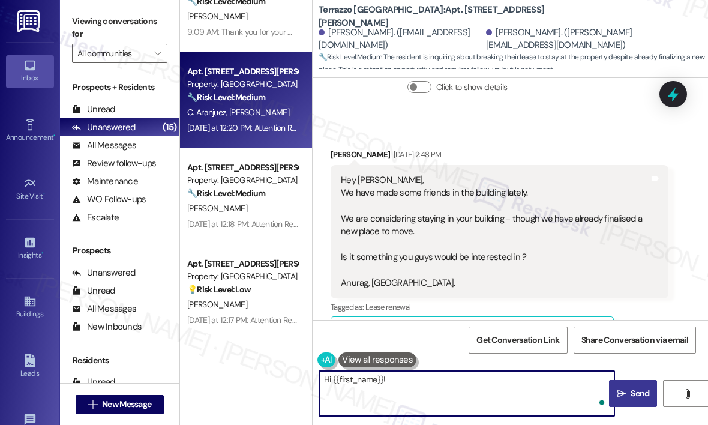
paste textarea "Thanks for sharing that — can you tell me more about what would make you consid…"
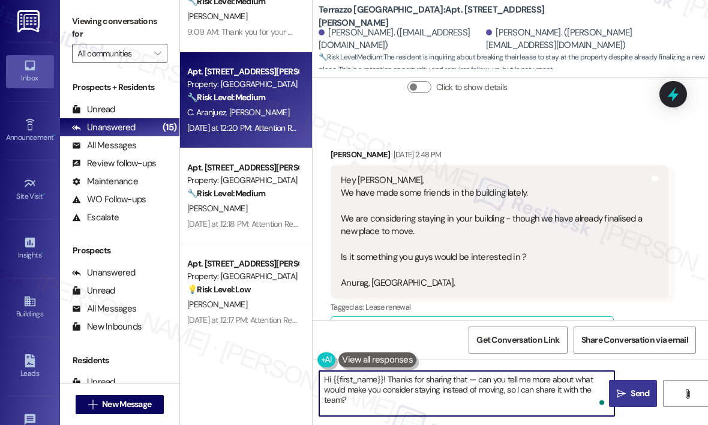
type textarea "Hi {{first_name}}! Thanks for sharing that — can you tell me more about what wo…"
click at [626, 391] on span " Send" at bounding box center [634, 393] width 38 height 13
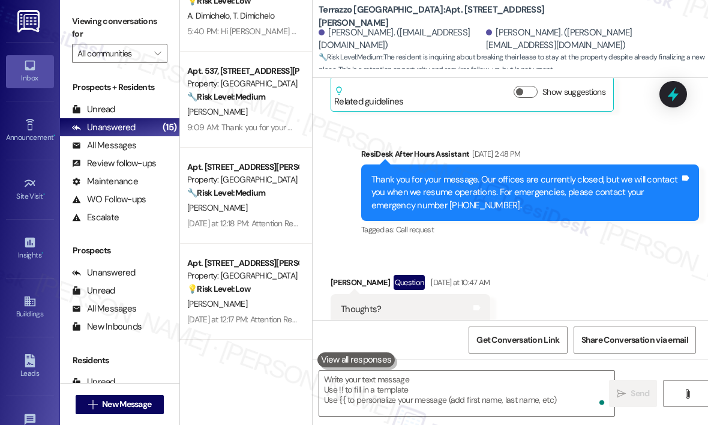
scroll to position [1196, 0]
click at [567, 121] on div "Sent via SMS ResiDesk After Hours Assistant Aug 10, 2025 at 2:48 PM Thank you f…" at bounding box center [511, 184] width 396 height 127
click at [667, 91] on icon at bounding box center [673, 94] width 20 height 20
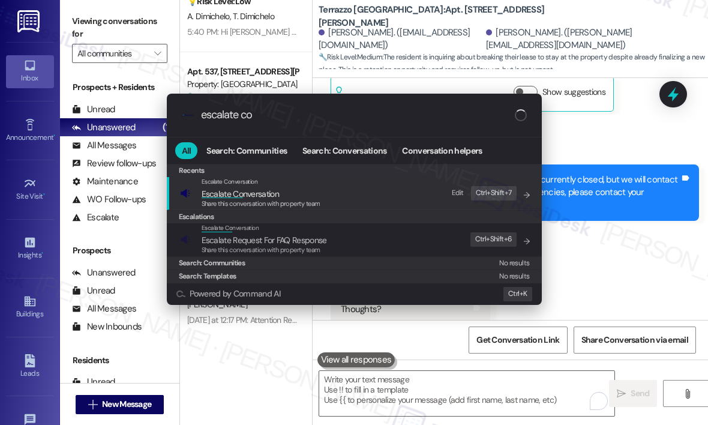
type input "escalate con"
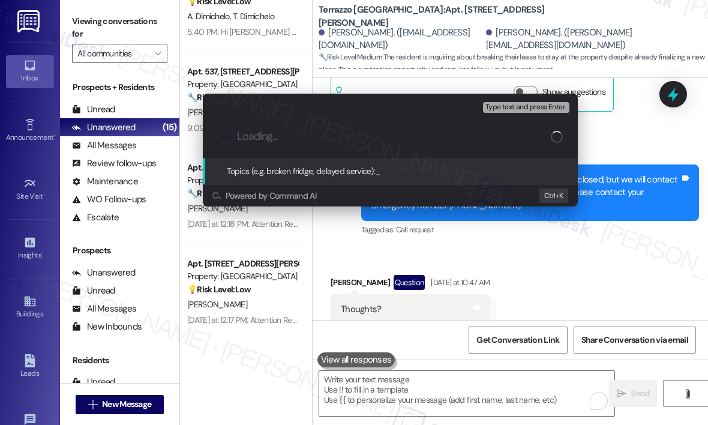
paste input "Considering Staying Instead of Moving – Would the Team Be Interested?"
type input "Considering Staying Instead of Moving – Would the Team Be Interested?"
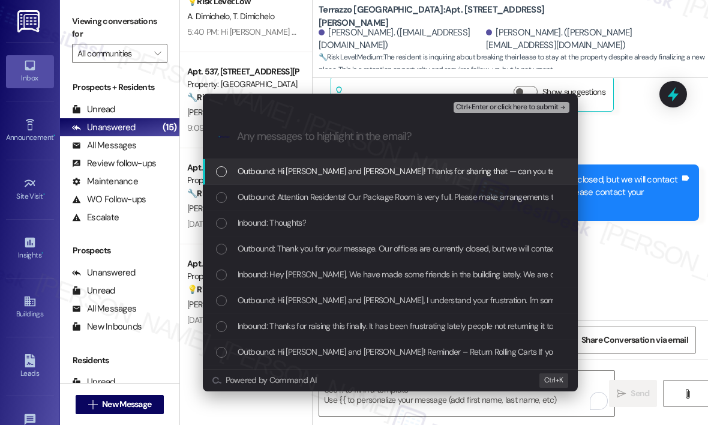
scroll to position [0, 0]
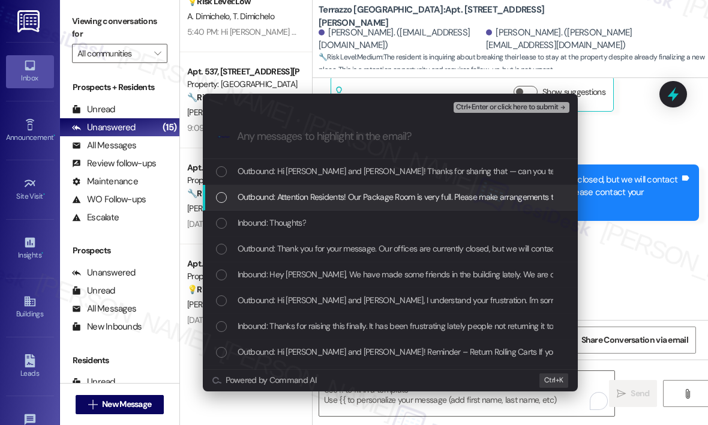
click at [470, 193] on span "Outbound: Attention Residents! Our Package Room is very full. Please make arran…" at bounding box center [506, 196] width 537 height 13
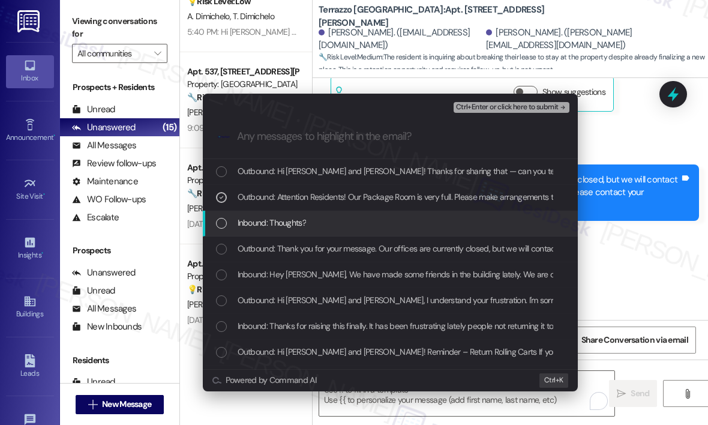
click at [471, 221] on div "Inbound: Thoughts?" at bounding box center [391, 222] width 351 height 13
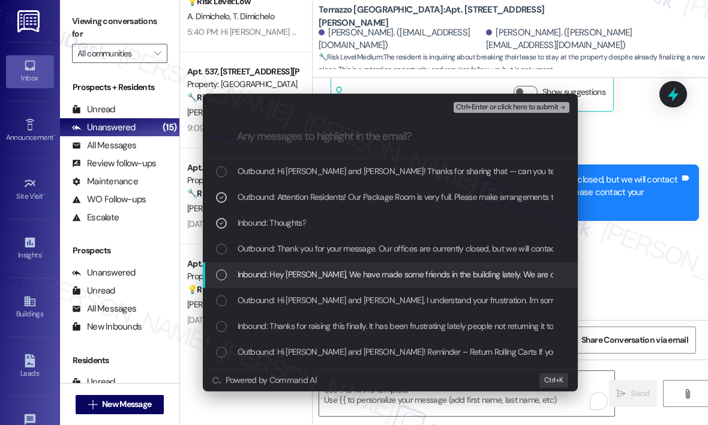
click at [485, 268] on span "Inbound: Hey Sarah, We have made some friends in the building lately. We are co…" at bounding box center [686, 274] width 896 height 13
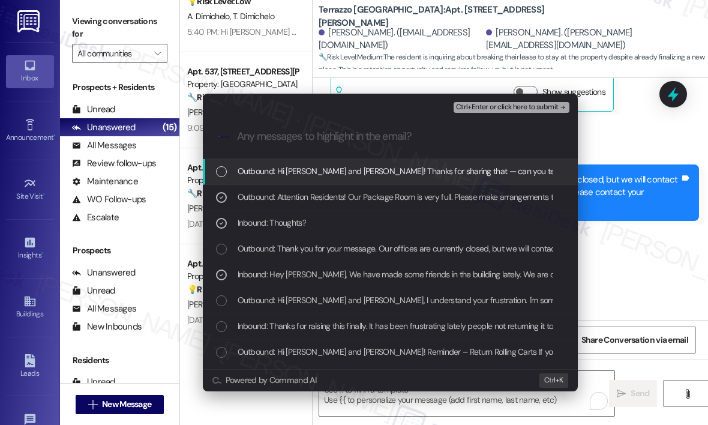
click at [500, 109] on span "Ctrl+Enter or click here to submit" at bounding box center [507, 107] width 103 height 8
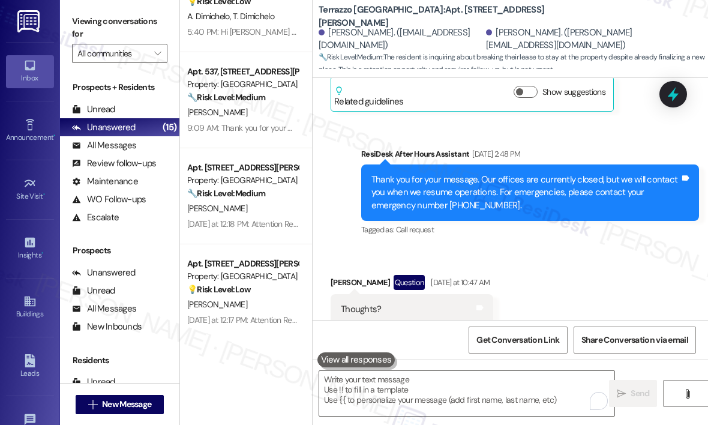
scroll to position [3620, 0]
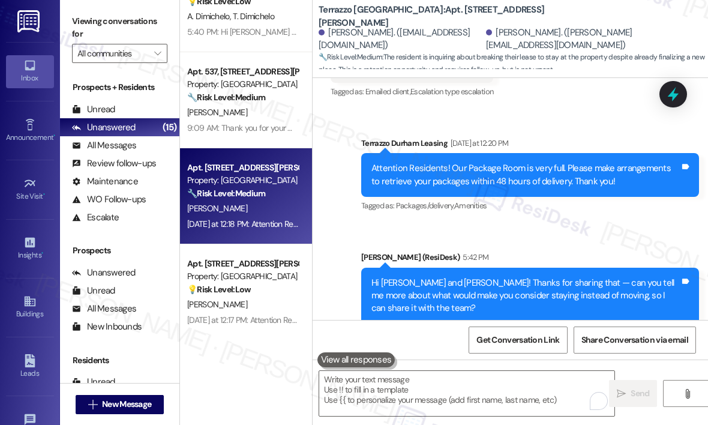
click at [257, 208] on div "S. Elgammal" at bounding box center [242, 208] width 113 height 15
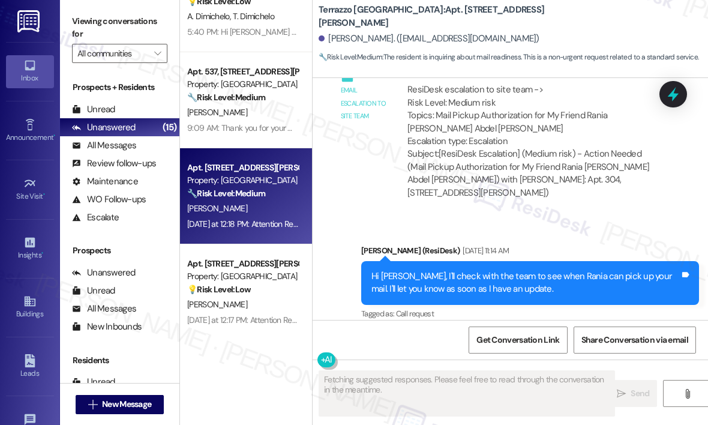
scroll to position [3371, 0]
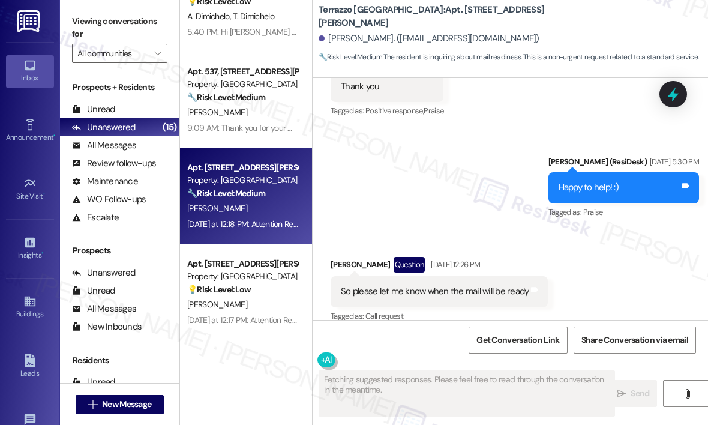
click at [394, 191] on div "Sent via SMS Sarah (ResiDesk) Aug 05, 2025 at 5:30 PM Happy to help! :) Tags an…" at bounding box center [511, 178] width 396 height 101
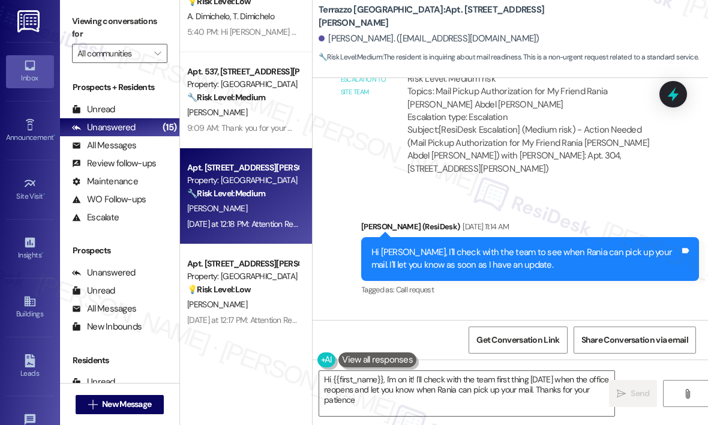
type textarea "Hi {{first_name}}, I'm on it! I'll check with the team first thing tomorrow whe…"
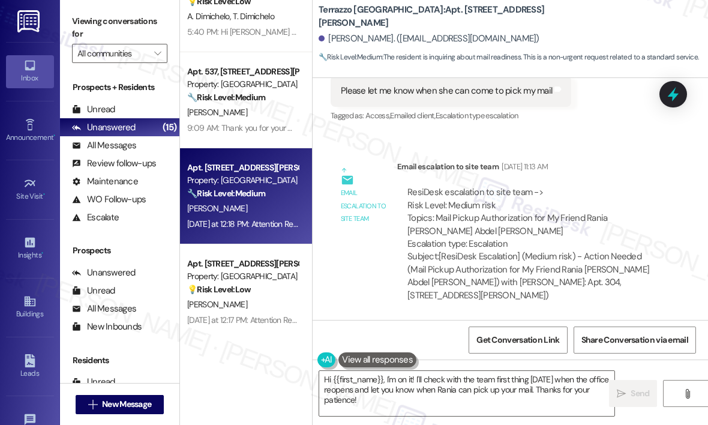
scroll to position [2951, 0]
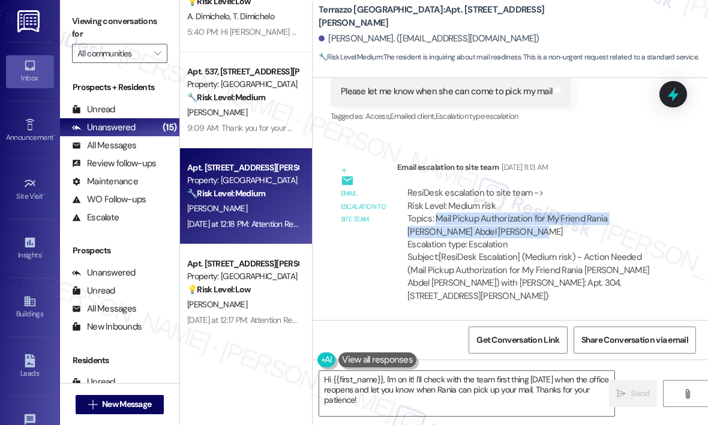
drag, startPoint x: 511, startPoint y: 213, endPoint x: 437, endPoint y: 203, distance: 74.5
click at [437, 203] on div "ResiDesk escalation to site team -> Risk Level: Medium risk Topics: Mail Pickup…" at bounding box center [533, 219] width 251 height 64
copy div "Mail Pickup Authorization for My Friend Rania Abdel Azim Abdel Kader Mohamed"
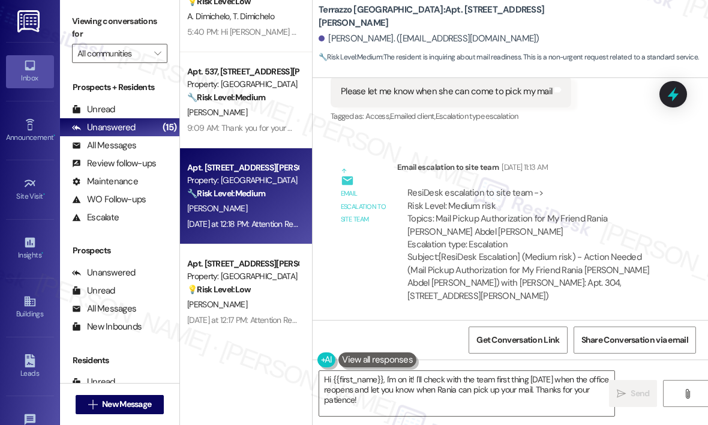
click at [450, 122] on div "Lease started Aug 12, 2024 at 8:00 PM Survey, sent via SMS Residesk Automated S…" at bounding box center [511, 199] width 396 height 242
click at [610, 26] on div "Terrazzo Durham: Apt. 304, 2900 Erwin Rd Shaimaa Elgammal. (shaimaa_elgammal@ho…" at bounding box center [514, 33] width 390 height 61
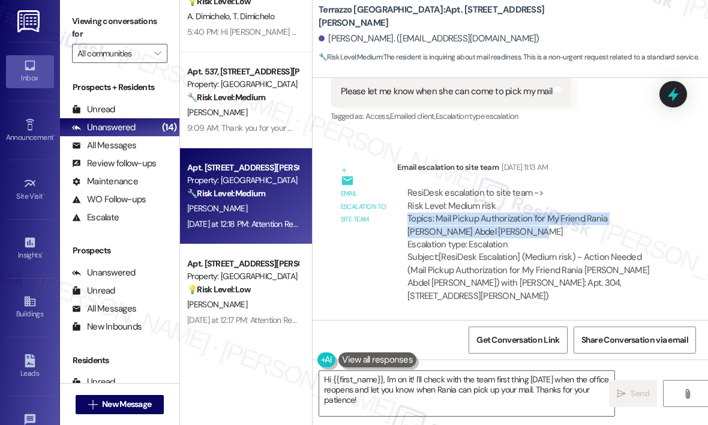
drag, startPoint x: 508, startPoint y: 218, endPoint x: 408, endPoint y: 203, distance: 101.9
click at [408, 203] on div "ResiDesk escalation to site team -> Risk Level: Medium risk Topics: Mail Pickup…" at bounding box center [533, 219] width 251 height 64
copy div "Topics: Mail Pickup Authorization for My Friend Rania Abdel Azim Abdel Kader Mo…"
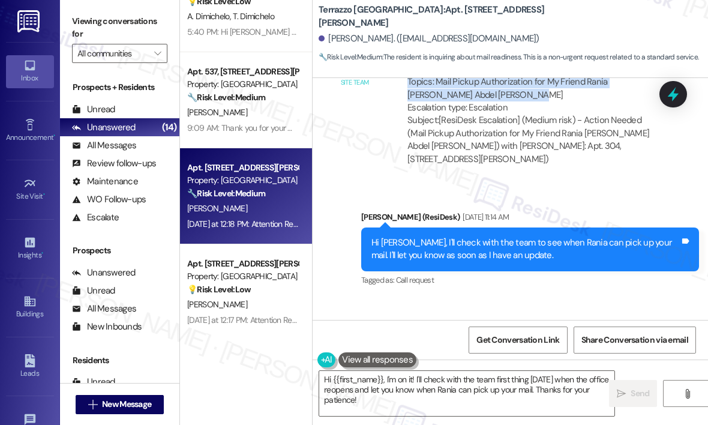
scroll to position [3131, 0]
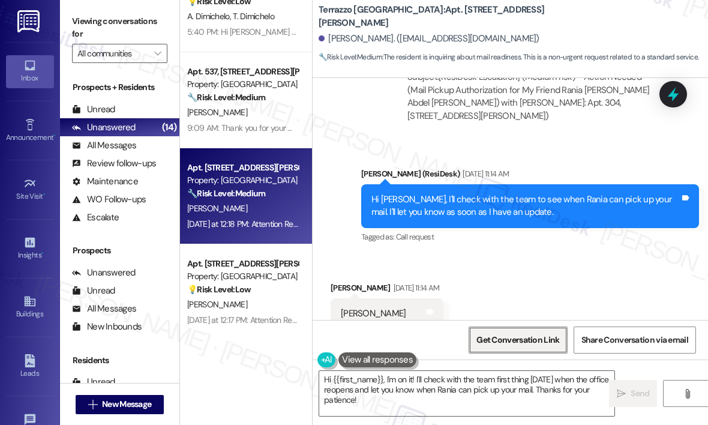
click at [529, 336] on span "Get Conversation Link" at bounding box center [518, 340] width 83 height 13
click at [562, 285] on div "Received via SMS Shaimaa Elgammal Aug 04, 2025 at 11:14 AM Okay Sarah Thank you…" at bounding box center [511, 311] width 396 height 114
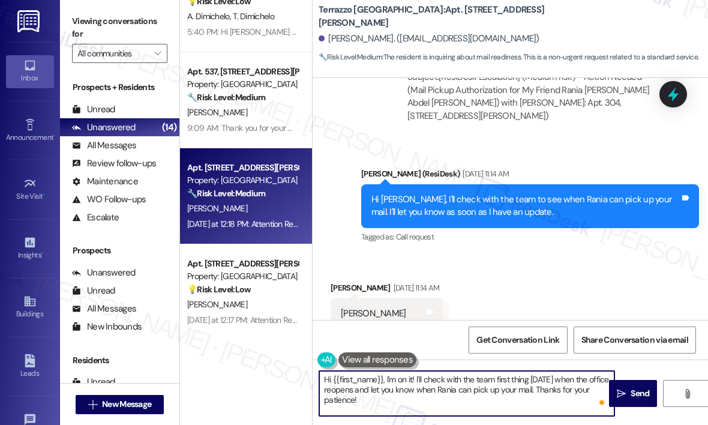
drag, startPoint x: 375, startPoint y: 390, endPoint x: 496, endPoint y: 381, distance: 122.2
click at [496, 381] on textarea "Hi {{first_name}}, I'm on it! I'll check with the team first thing tomorrow whe…" at bounding box center [466, 393] width 295 height 45
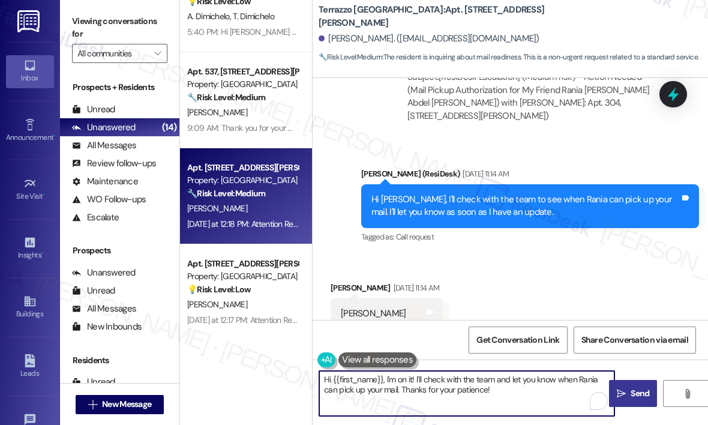
type textarea "Hi {{first_name}}, I'm on it! I'll check with the team and let you know when Ra…"
click at [623, 391] on icon "" at bounding box center [621, 394] width 9 height 10
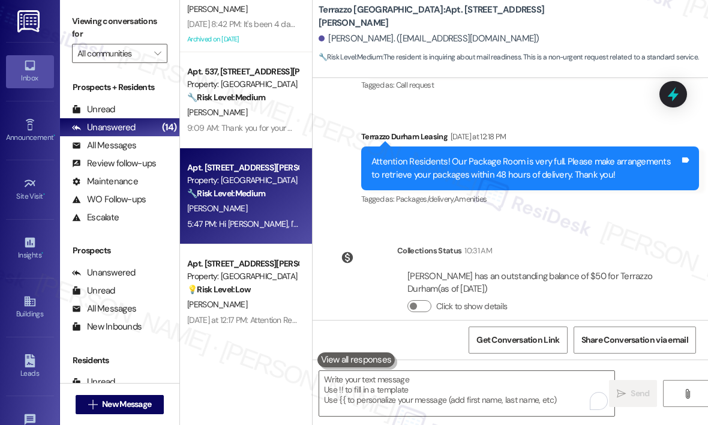
scroll to position [3832, 0]
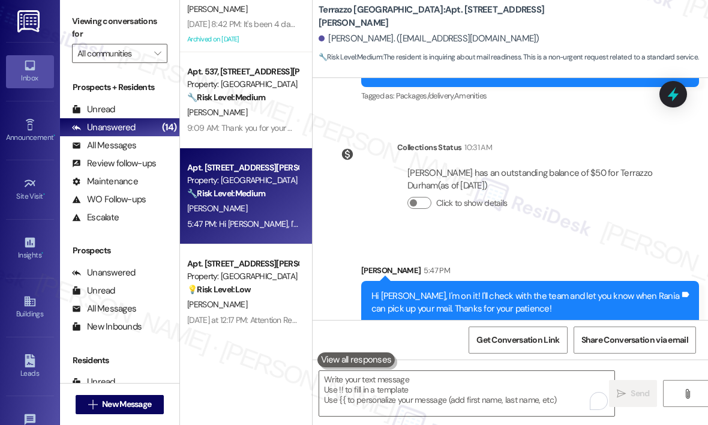
click at [495, 237] on div "Sent via SMS Sarah 5:47 PM Hi Shaimaa, I'm on it! I'll check with the team and …" at bounding box center [511, 285] width 396 height 97
click at [492, 237] on div "Sent via SMS Sarah 5:47 PM Hi Shaimaa, I'm on it! I'll check with the team and …" at bounding box center [511, 285] width 396 height 97
click at [487, 100] on div "Announcement, sent via SMS Terrazzo Durham Leasing Yesterday at 12:18 PM Attent…" at bounding box center [530, 66] width 356 height 96
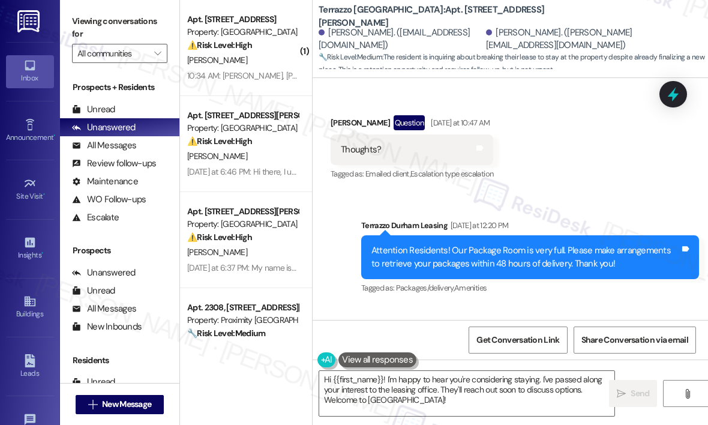
scroll to position [3636, 0]
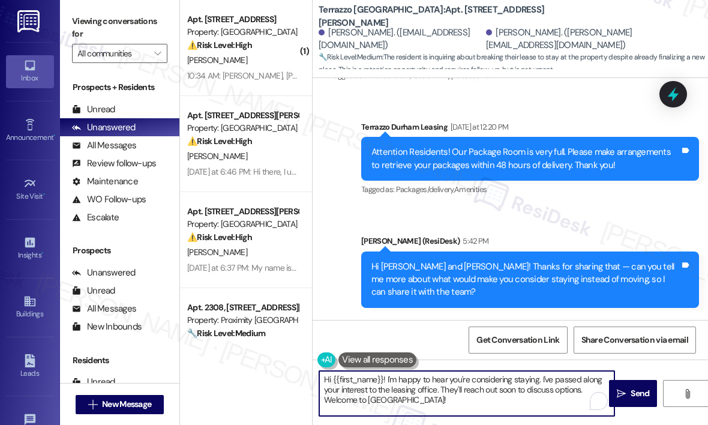
drag, startPoint x: 441, startPoint y: 391, endPoint x: 391, endPoint y: 379, distance: 50.7
click at [391, 379] on textarea "Hi {{first_name}}! I'm happy to hear you're considering staying. I've passed al…" at bounding box center [466, 393] width 295 height 45
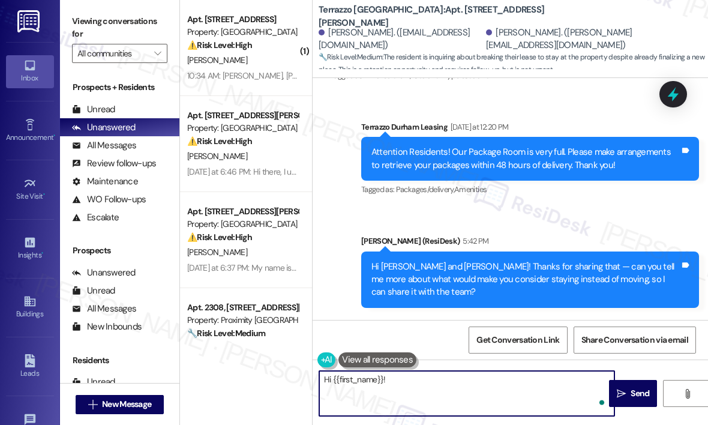
paste textarea "I was just informed by the leasing team that they’ve spoken with you about your…"
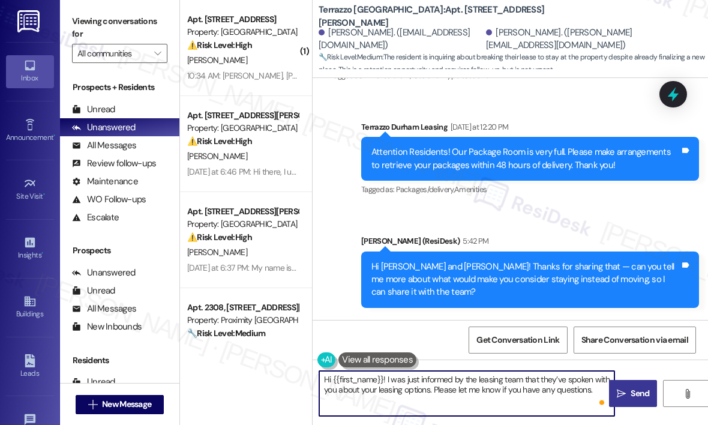
type textarea "Hi {{first_name}}! I was just informed by the leasing team that they’ve spoken …"
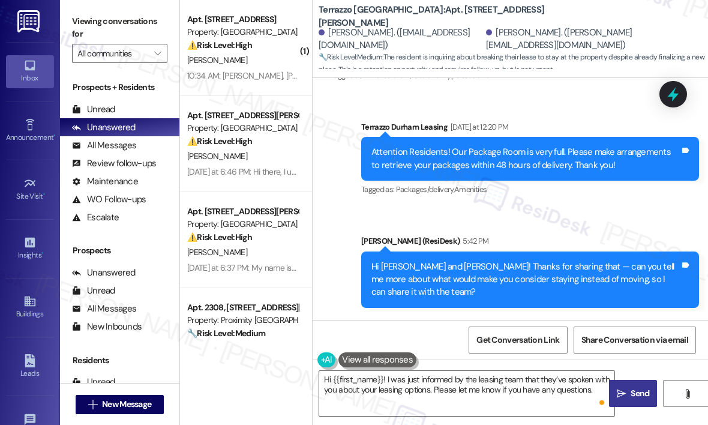
click at [619, 389] on icon "" at bounding box center [621, 394] width 9 height 10
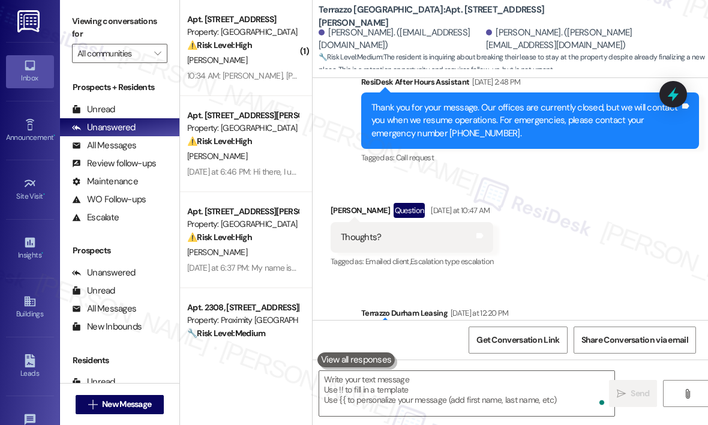
scroll to position [3396, 0]
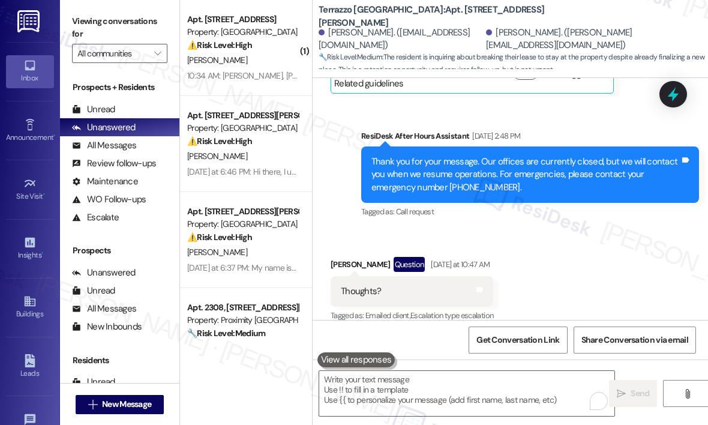
click at [521, 230] on div "Received via SMS [PERSON_NAME] Question [DATE] at 10:47 AM Thoughts? Tags and n…" at bounding box center [511, 282] width 396 height 104
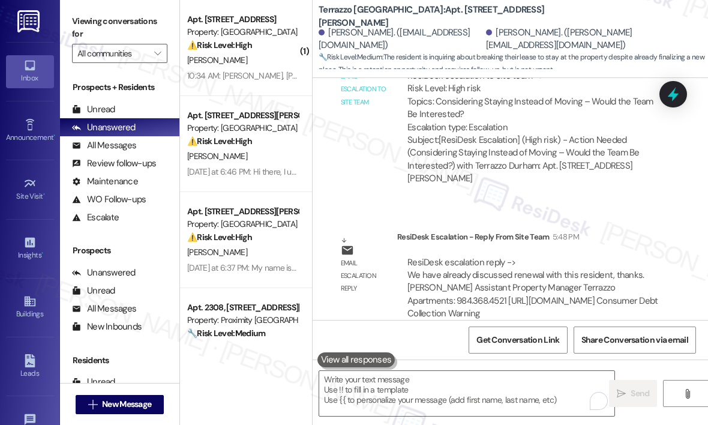
scroll to position [4051, 0]
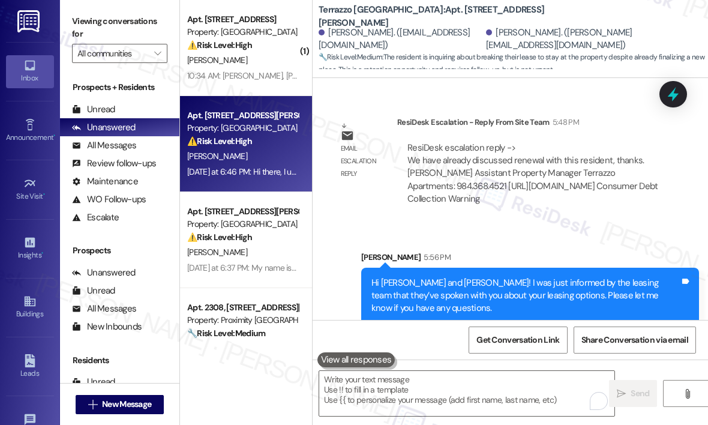
click at [281, 165] on div "[DATE] at 6:46 PM: Hi there, I understand this is support for Terrazzo! I moved…" at bounding box center [242, 171] width 113 height 15
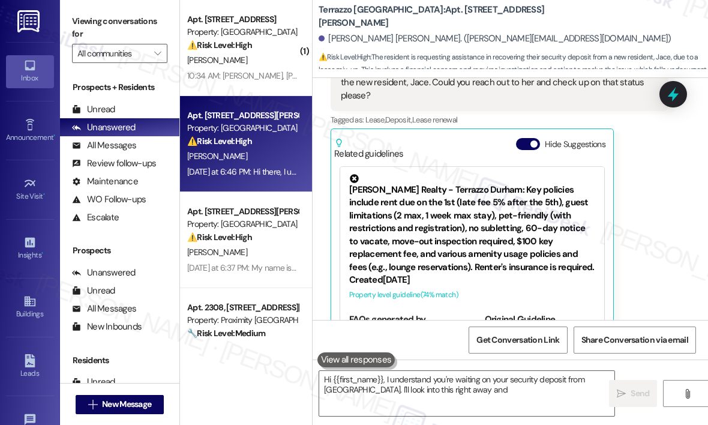
scroll to position [196, 0]
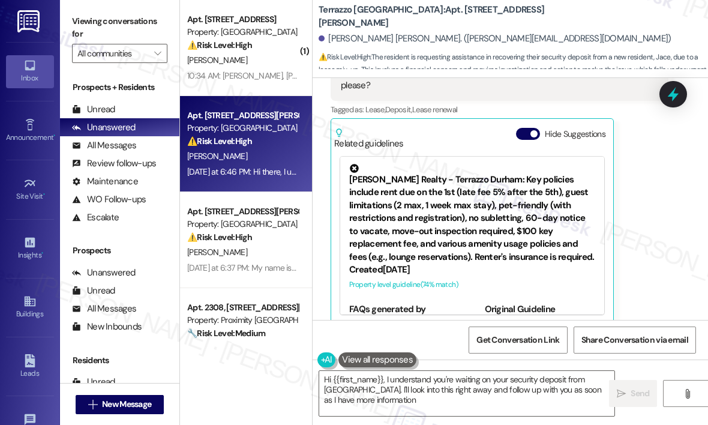
type textarea "Hi {{first_name}}, I understand you're waiting on your security deposit from [G…"
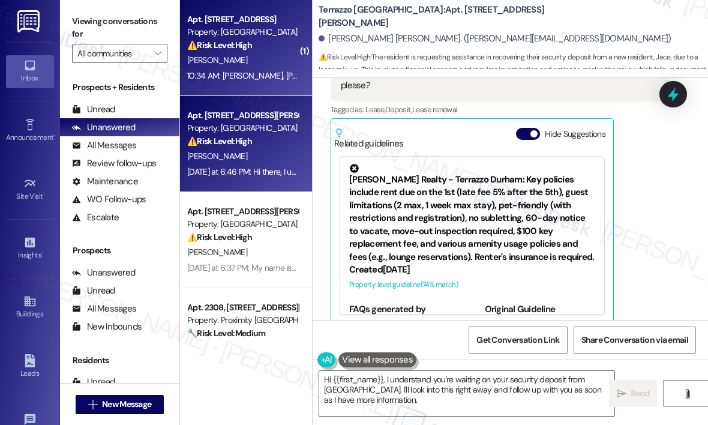
click at [214, 50] on strong "⚠️ Risk Level: High" at bounding box center [219, 45] width 65 height 11
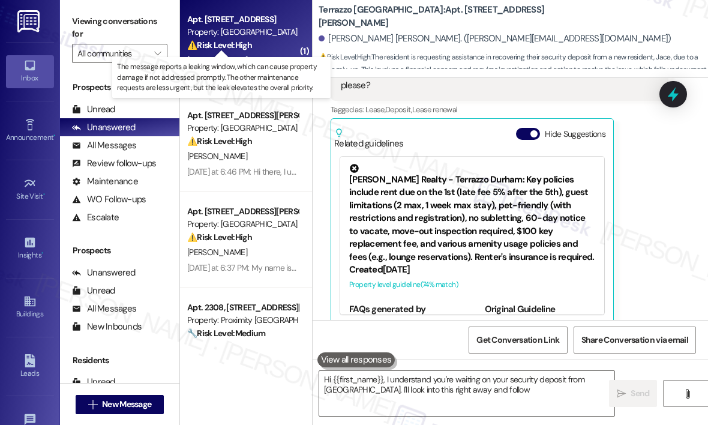
type textarea "Hi {{first_name}}, I understand you're waiting on your security deposit from [G…"
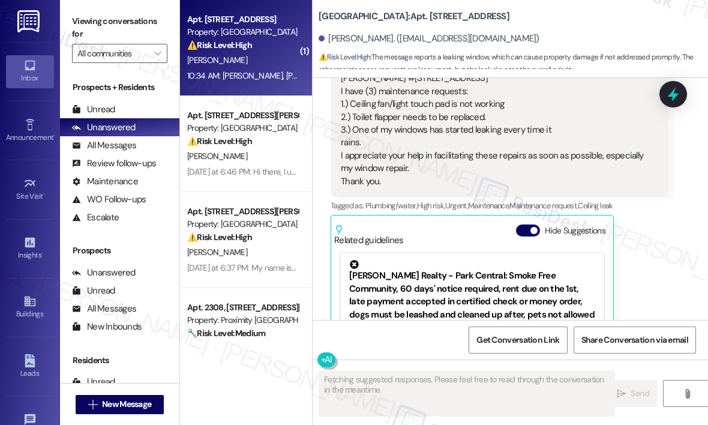
scroll to position [1926, 0]
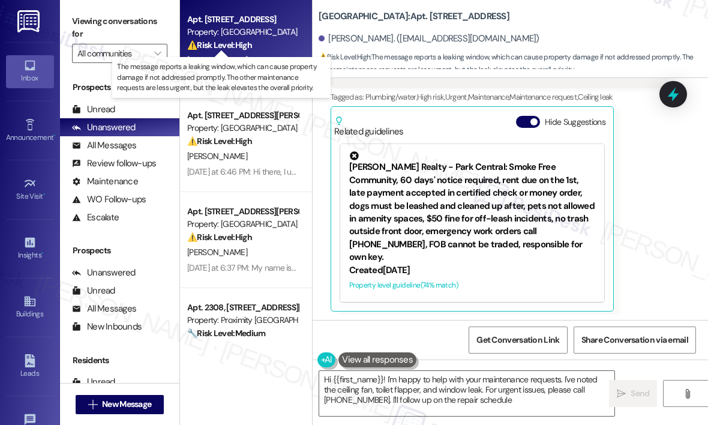
type textarea "Hi {{first_name}}! I'm happy to help with your maintenance requests. I've noted…"
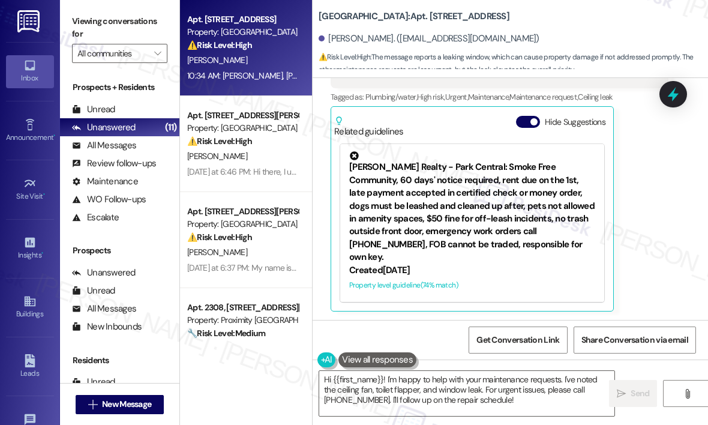
click at [670, 199] on div "Received via SMS [PERSON_NAME] Neutral 10:34 AM [PERSON_NAME], [PERSON_NAME] #5…" at bounding box center [500, 111] width 356 height 417
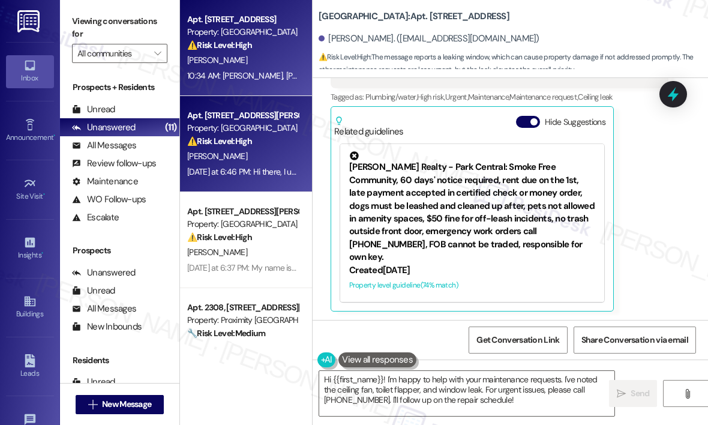
click at [268, 142] on div "⚠️ Risk Level: High The resident is requesting assistance in recovering their s…" at bounding box center [242, 141] width 111 height 13
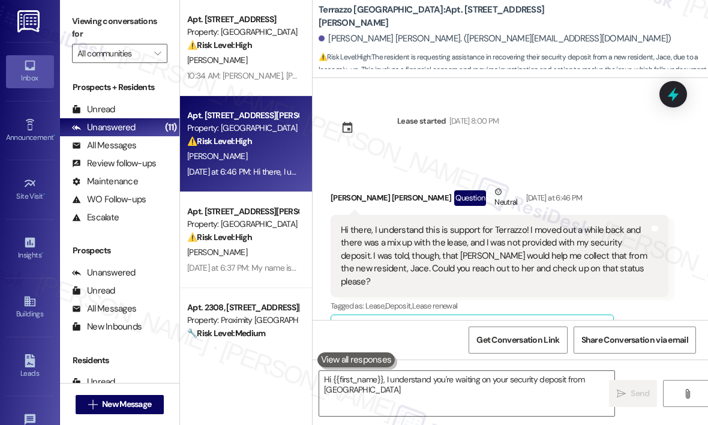
scroll to position [196, 0]
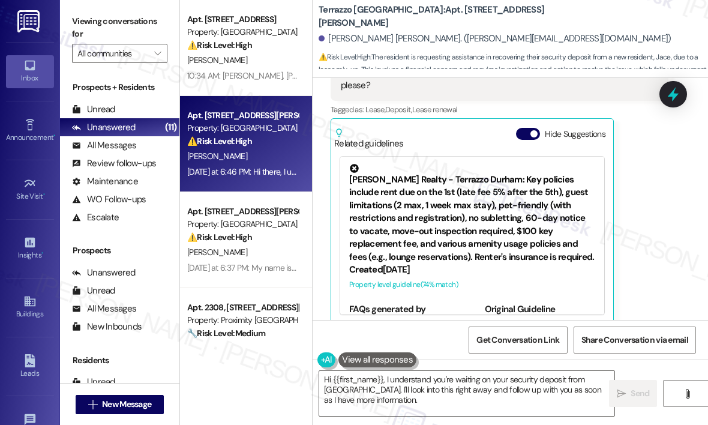
click at [648, 185] on div "[PERSON_NAME] [PERSON_NAME] Question Neutral [DATE] at 6:46 PM Hi there, I unde…" at bounding box center [500, 156] width 338 height 335
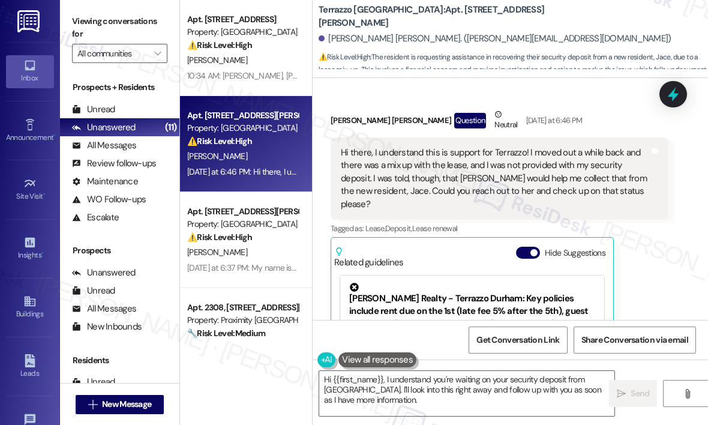
scroll to position [60, 0]
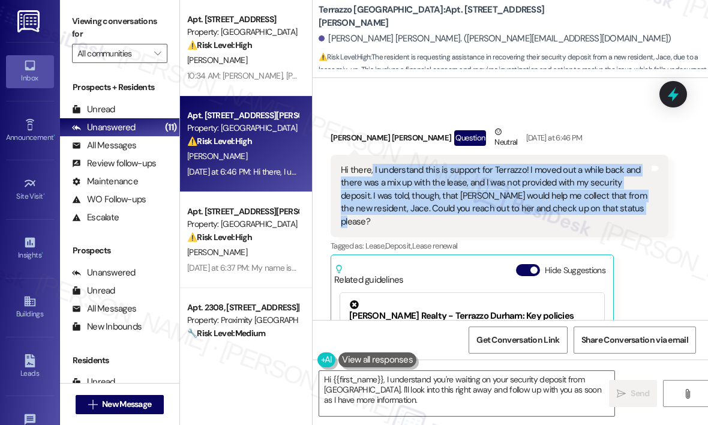
drag, startPoint x: 636, startPoint y: 210, endPoint x: 372, endPoint y: 170, distance: 267.1
click at [372, 170] on div "Hi there, I understand this is support for Terrazzo! I moved out a while back a…" at bounding box center [495, 196] width 309 height 64
copy div "I understand this is support for Terrazzo! I moved out a while back and there w…"
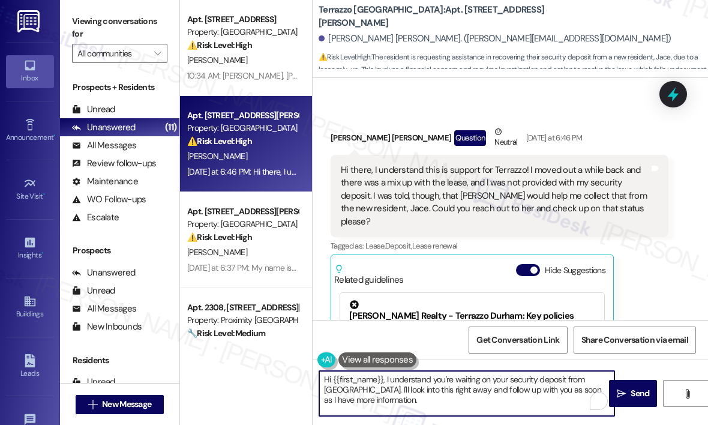
drag, startPoint x: 409, startPoint y: 400, endPoint x: 385, endPoint y: 379, distance: 31.9
click at [385, 379] on textarea "Hi {{first_name}}, I understand you're waiting on your security deposit from [G…" at bounding box center [466, 393] width 295 height 45
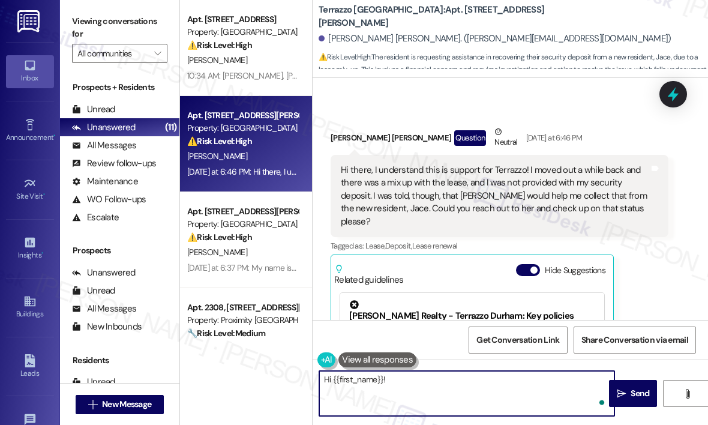
paste textarea "Thanks for letting me know — can you share when you moved out and when you were…"
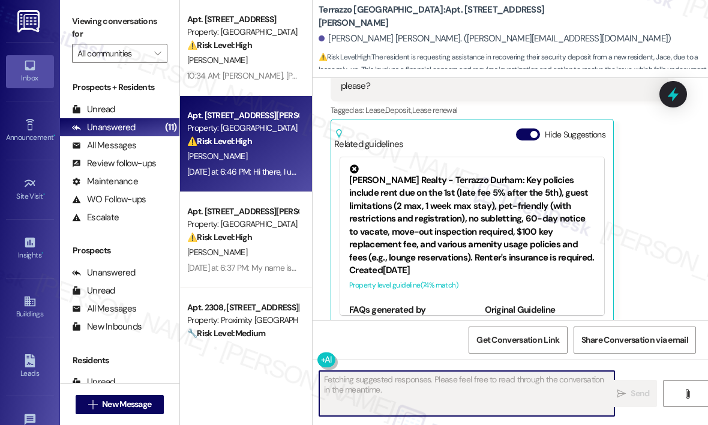
scroll to position [196, 0]
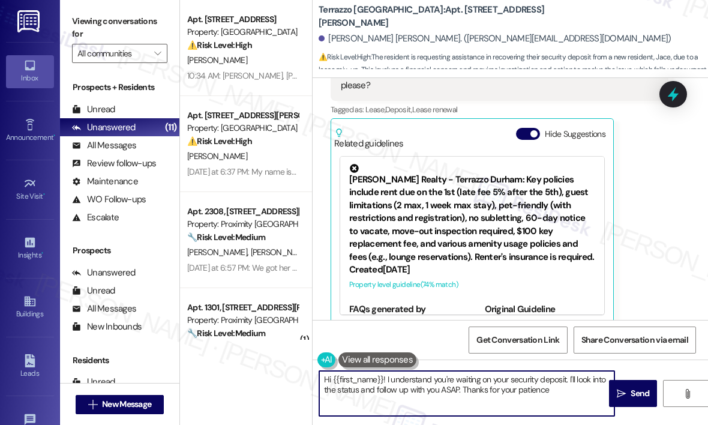
type textarea "Hi {{first_name}}! I understand you're waiting on your security deposit. I'll l…"
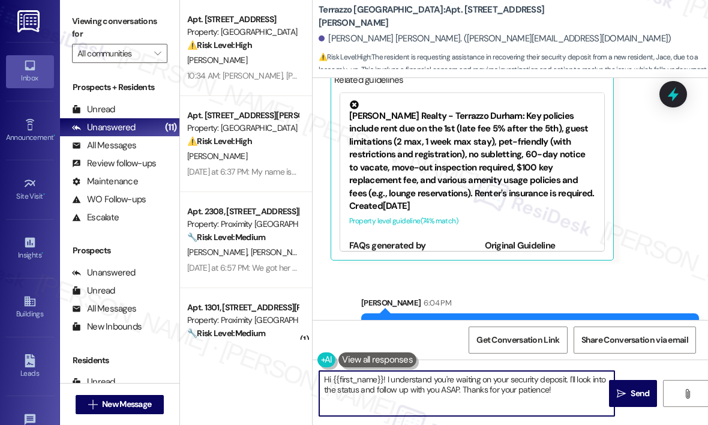
scroll to position [306, 0]
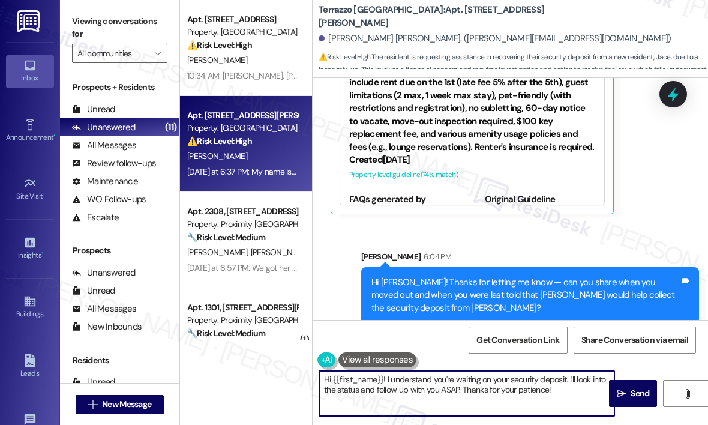
click at [264, 163] on div "[PERSON_NAME]" at bounding box center [242, 156] width 113 height 15
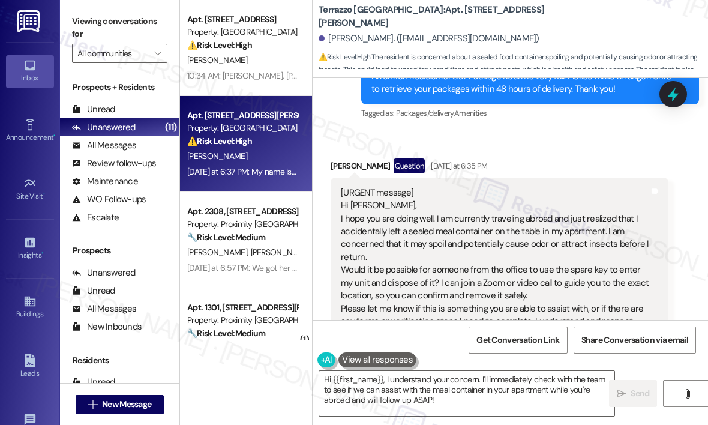
scroll to position [617, 0]
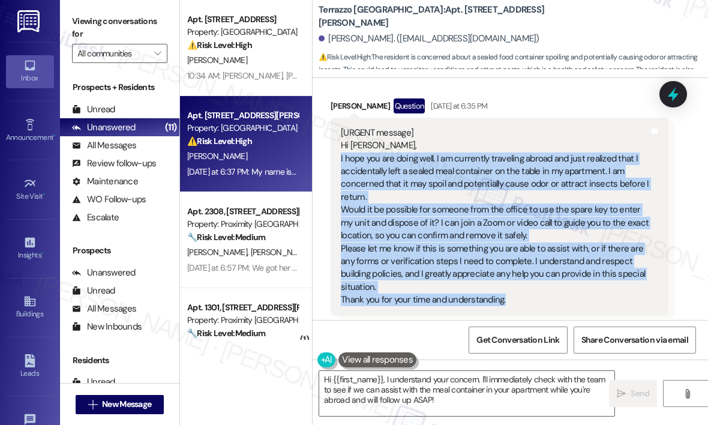
drag, startPoint x: 513, startPoint y: 297, endPoint x: 337, endPoint y: 155, distance: 225.0
click at [337, 155] on div "[URGENT message] Hi [PERSON_NAME], I hope you are doing well. I am currently tr…" at bounding box center [500, 217] width 338 height 198
copy div "I hope you are doing well. I am currently traveling abroad and just realized th…"
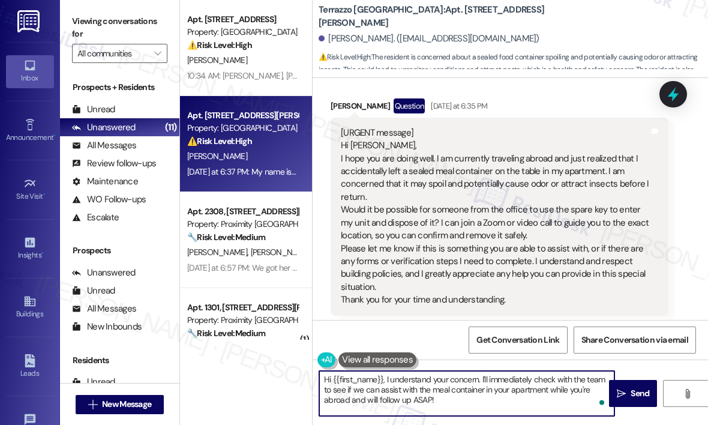
drag, startPoint x: 444, startPoint y: 403, endPoint x: 403, endPoint y: 396, distance: 41.4
click at [387, 379] on textarea "Hi {{first_name}}, I understand your concern. I'll immediately check with the t…" at bounding box center [466, 393] width 295 height 45
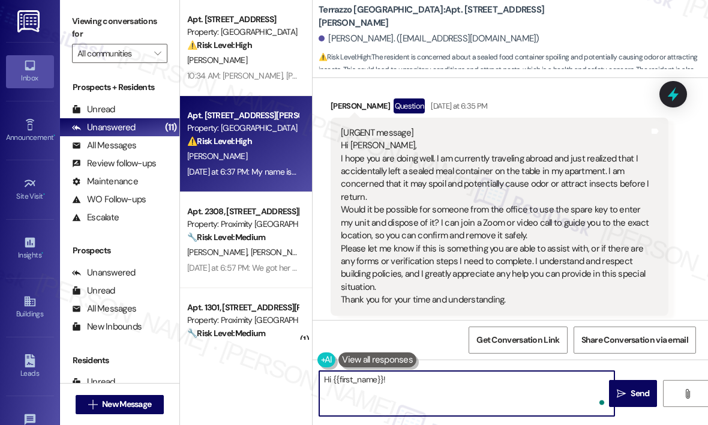
paste textarea "Thanks for sharing the details — can you let me know when you’ll be returning s…"
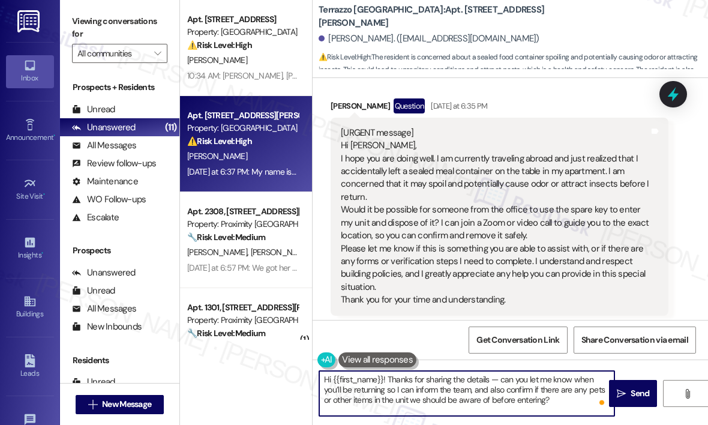
type textarea "Hi {{first_name}}! Thanks for sharing the details — can you let me know when yo…"
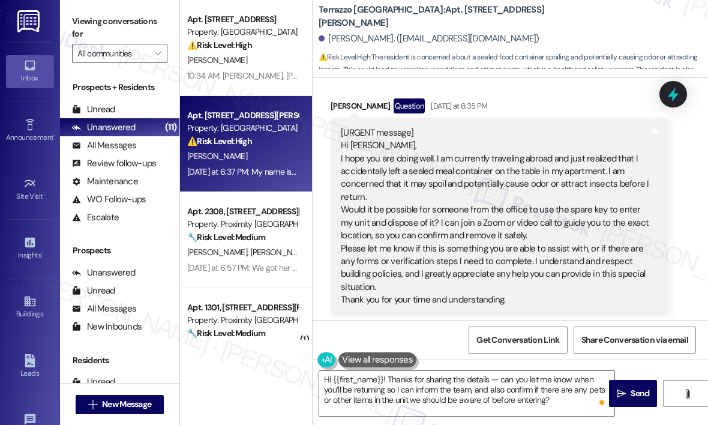
click at [589, 97] on div "Received via SMS [PERSON_NAME] Question [DATE] at 6:35 PM [URGENT message] Hi […" at bounding box center [500, 318] width 356 height 459
click at [574, 103] on div "[PERSON_NAME] Question [DATE] at 6:35 PM" at bounding box center [500, 107] width 338 height 19
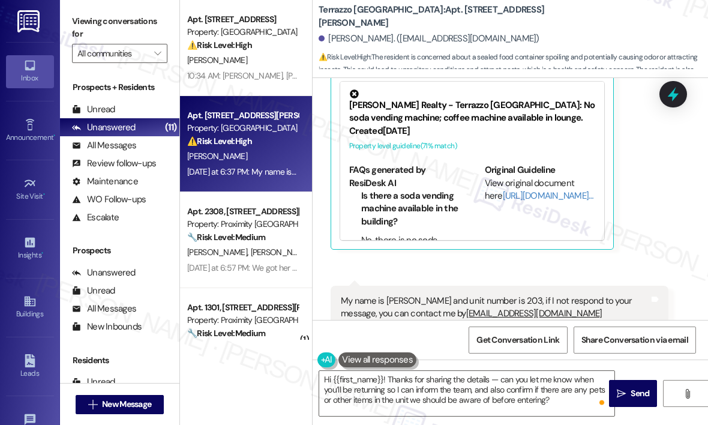
scroll to position [978, 0]
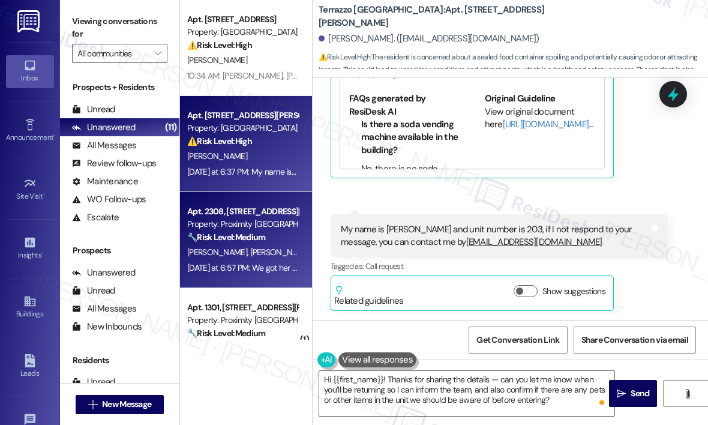
click at [210, 244] on div "🔧 Risk Level: Medium The resident is inquiring about adding a pet to their leas…" at bounding box center [242, 237] width 111 height 13
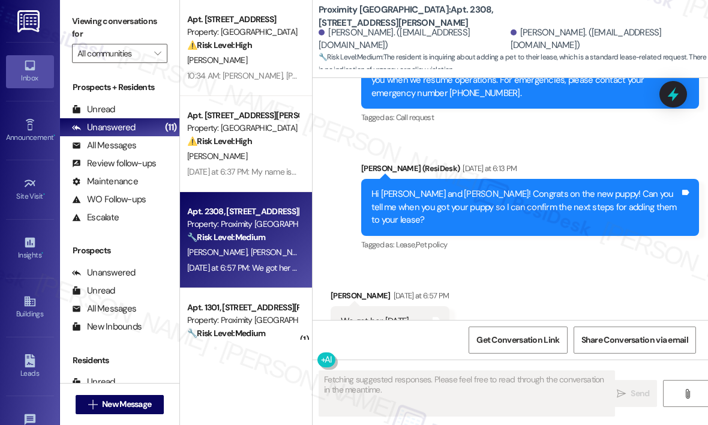
scroll to position [998, 0]
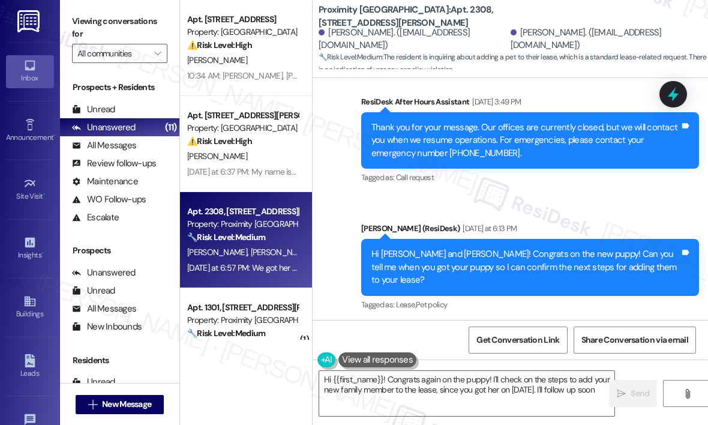
type textarea "Hi {{first_name}}! Congrats again on the puppy! I'll check on the steps to add …"
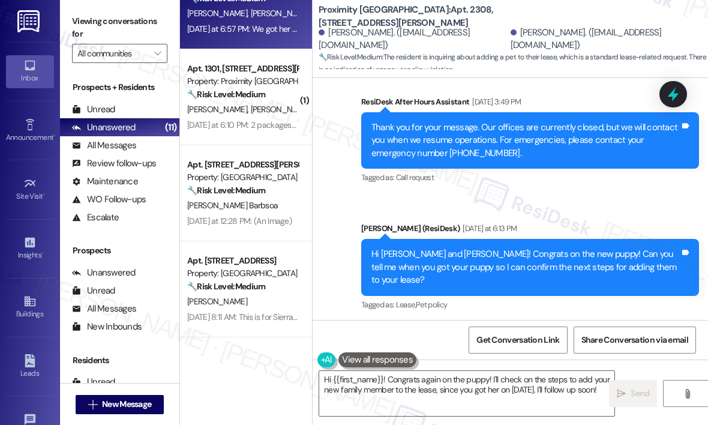
scroll to position [240, 0]
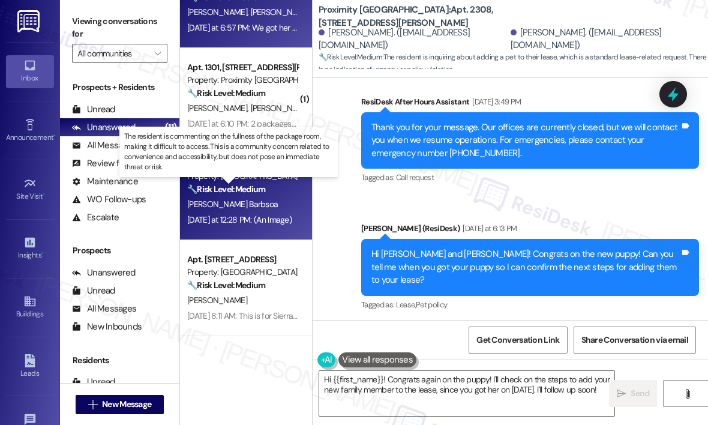
click at [227, 191] on strong "🔧 Risk Level: Medium" at bounding box center [226, 189] width 78 height 11
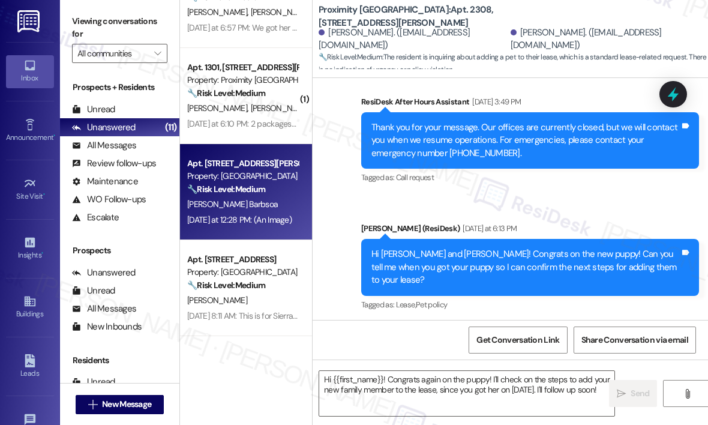
type textarea "Fetching suggested responses. Please feel free to read through the conversation…"
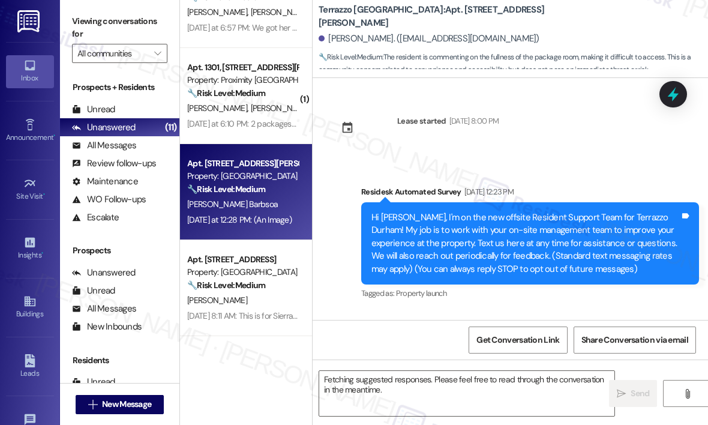
scroll to position [4449, 0]
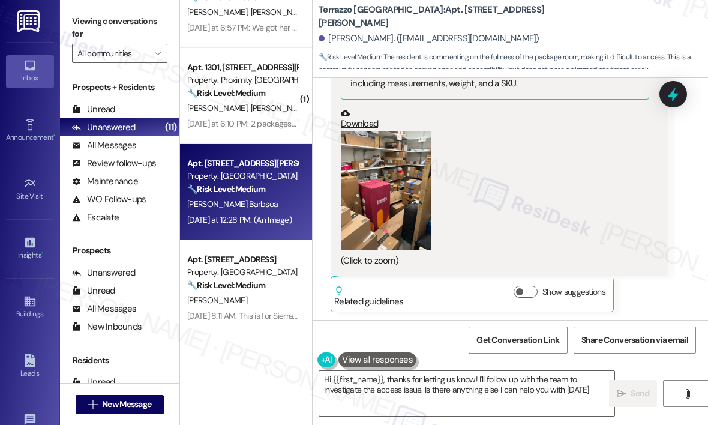
type textarea "Hi {{first_name}}, thanks for letting us know! I'll follow up with the team to …"
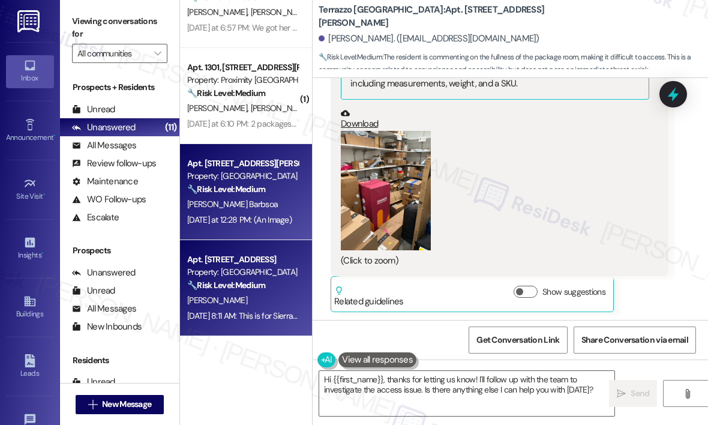
click at [224, 288] on strong "🔧 Risk Level: Medium" at bounding box center [226, 285] width 78 height 11
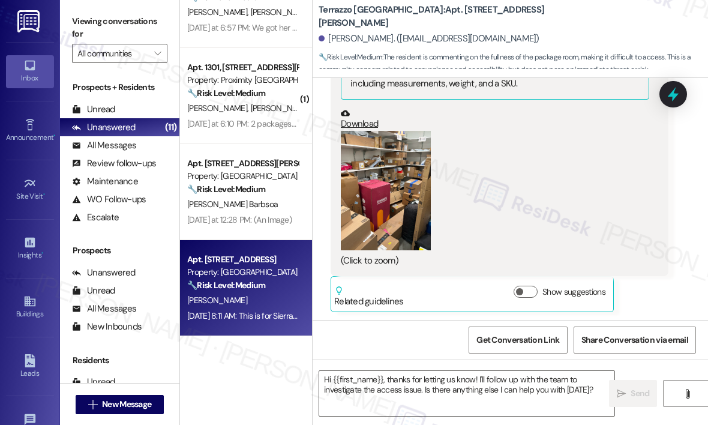
type textarea "Fetching suggested responses. Please feel free to read through the conversation…"
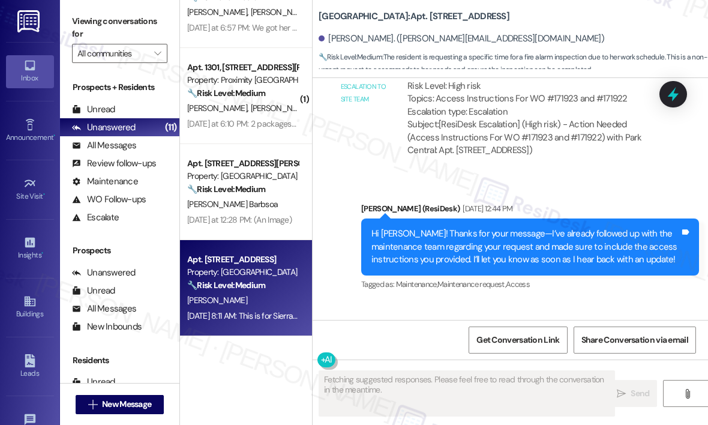
scroll to position [9792, 0]
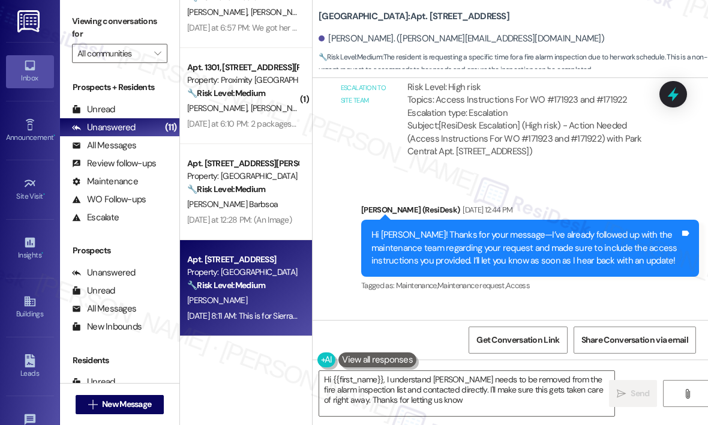
type textarea "Hi {{first_name}}, I understand [PERSON_NAME] needs to be removed from the fire…"
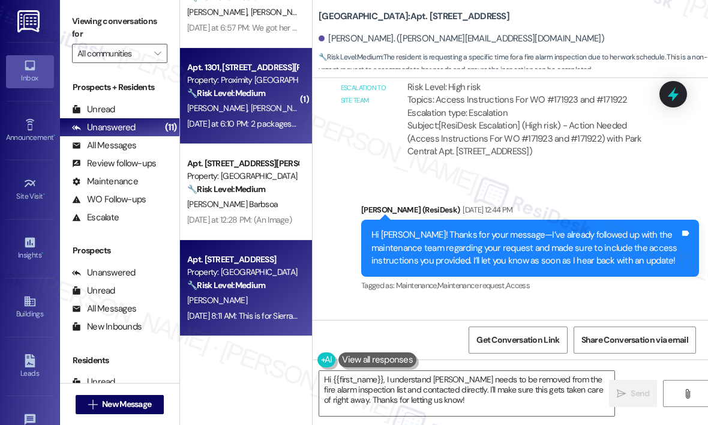
click at [269, 111] on div "[PERSON_NAME] [PERSON_NAME]" at bounding box center [242, 108] width 113 height 15
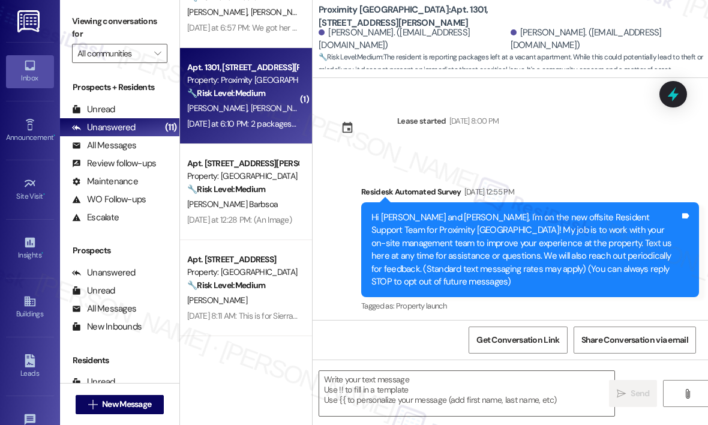
scroll to position [3921, 0]
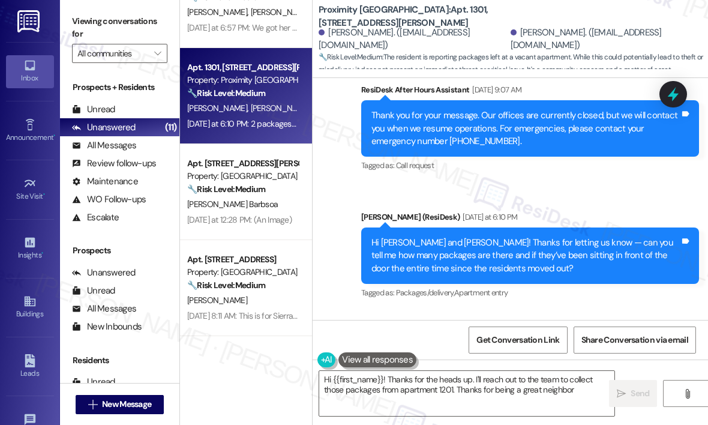
type textarea "Hi {{first_name}}! Thanks for the heads up. I'll reach out to the team to colle…"
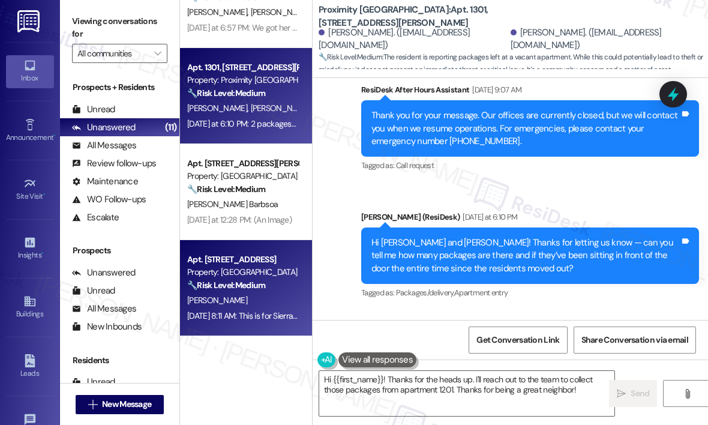
click at [226, 266] on div "Property: [GEOGRAPHIC_DATA]" at bounding box center [242, 272] width 111 height 13
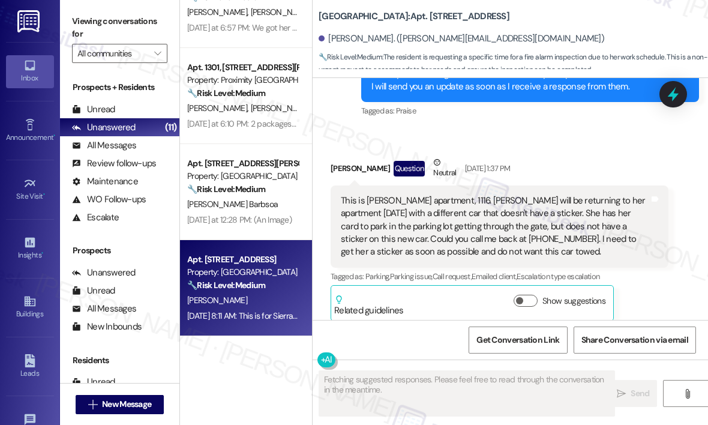
scroll to position [10212, 0]
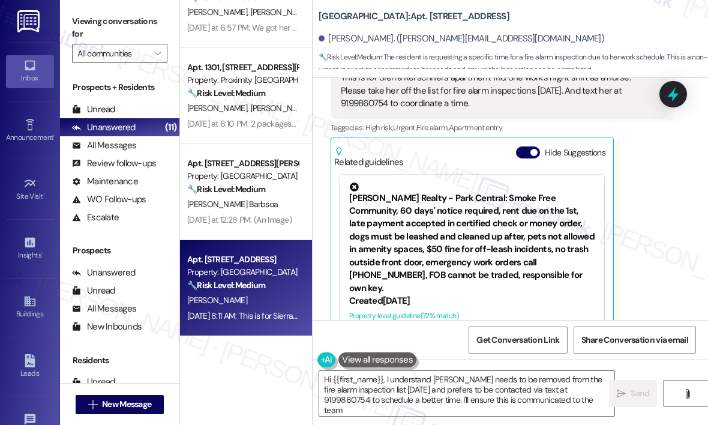
type textarea "Hi {{first_name}}, I understand [PERSON_NAME] needs to be removed from the fire…"
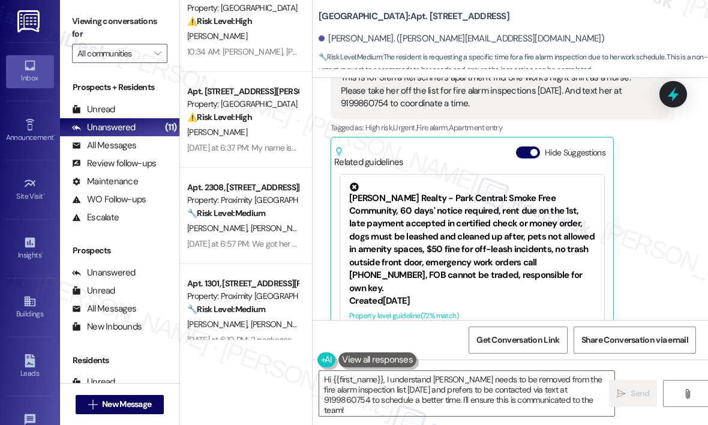
scroll to position [60, 0]
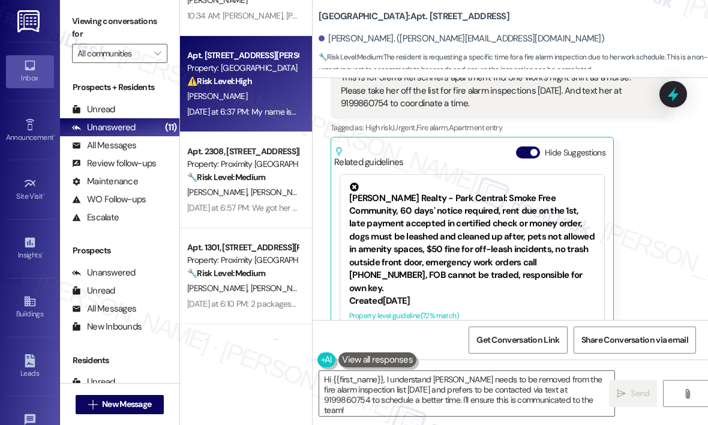
click at [269, 96] on div "[PERSON_NAME]" at bounding box center [242, 96] width 113 height 15
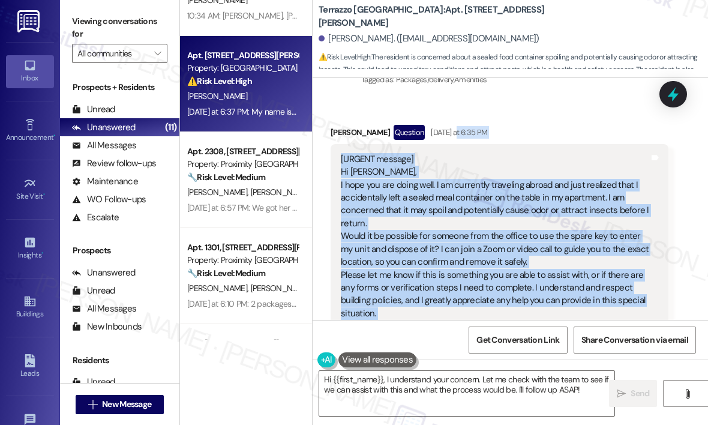
scroll to position [558, 0]
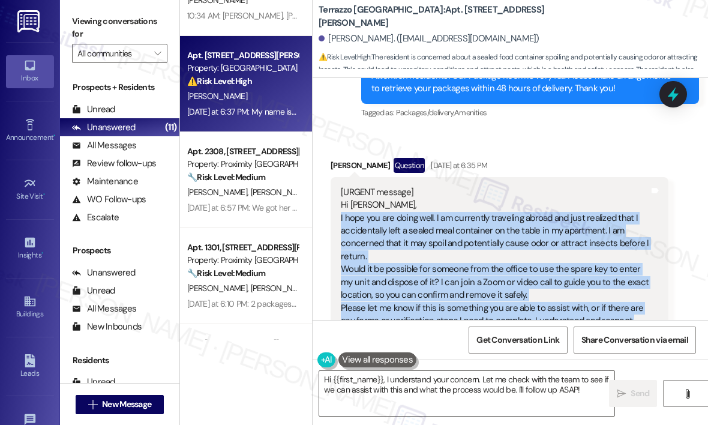
drag, startPoint x: 529, startPoint y: 177, endPoint x: 340, endPoint y: 214, distance: 192.0
click at [341, 214] on div "[URGENT message] Hi [PERSON_NAME], I hope you are doing well. I am currently tr…" at bounding box center [495, 276] width 309 height 180
copy div "I hope you are doing well. I am currently traveling abroad and just realized th…"
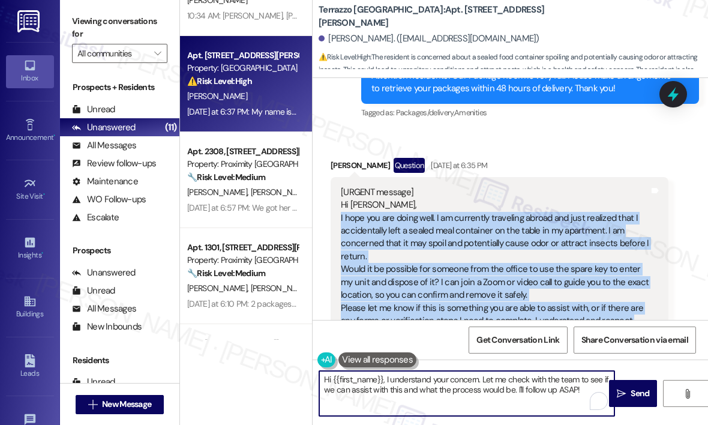
click at [417, 398] on textarea "Hi {{first_name}}, I understand your concern. Let me check with the team to see…" at bounding box center [466, 393] width 295 height 45
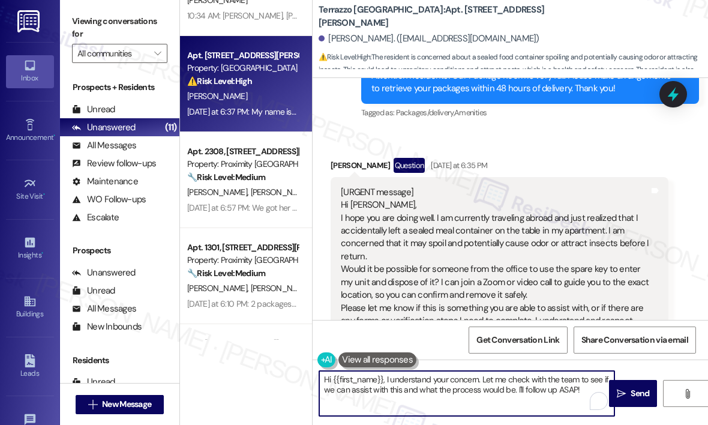
drag, startPoint x: 382, startPoint y: 381, endPoint x: 586, endPoint y: 410, distance: 206.1
click at [586, 410] on textarea "Hi {{first_name}}, I understand your concern. Let me check with the team to see…" at bounding box center [466, 393] width 295 height 45
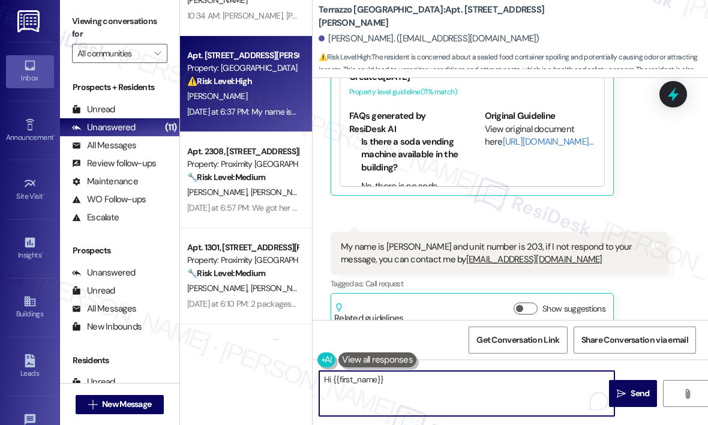
scroll to position [978, 0]
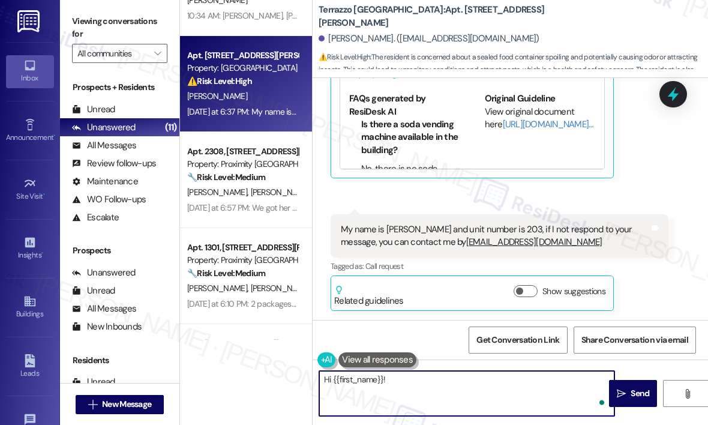
paste textarea "Thanks for letting me know — can you share the exact date you’ll be returning a…"
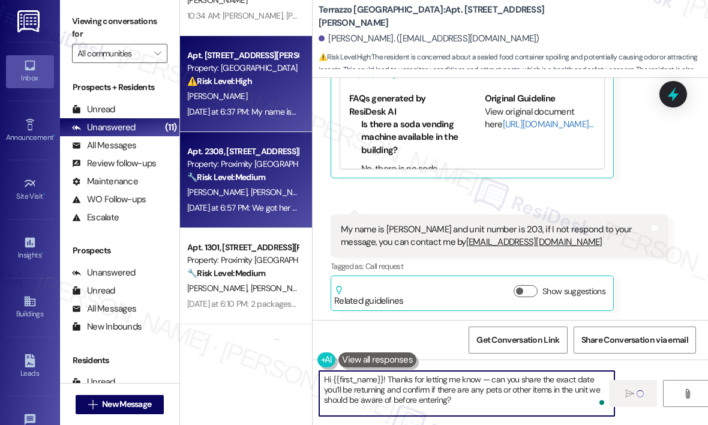
type textarea "Hi {{first_name}}! Thanks for letting me know — can you share the exact date yo…"
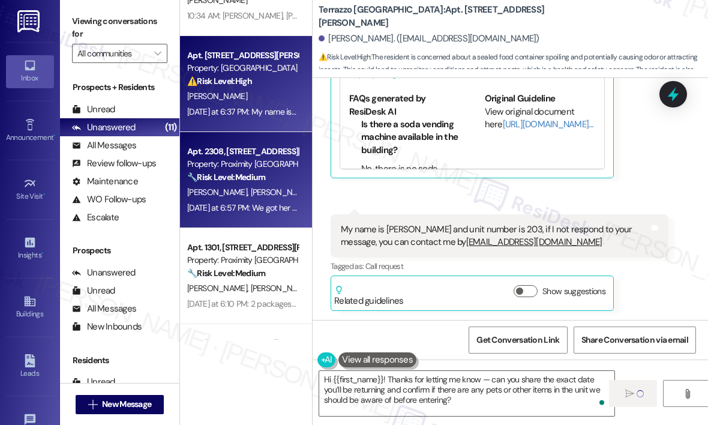
click at [250, 214] on div "[DATE] at 6:57 PM: We got her [DATE] [DATE] at 6:57 PM: We got her [DATE]" at bounding box center [242, 207] width 113 height 15
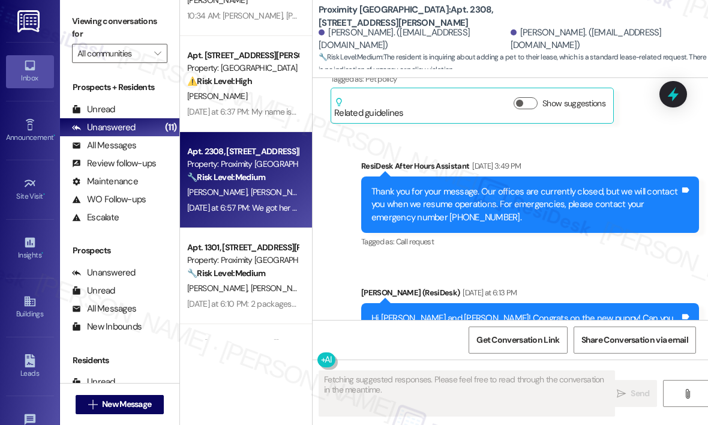
scroll to position [1058, 0]
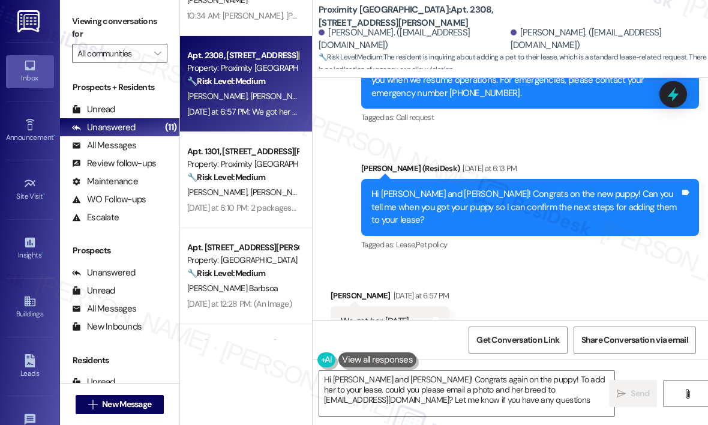
type textarea "Hi [PERSON_NAME] and [PERSON_NAME]! Congrats again on the puppy! To add her to …"
click at [614, 262] on div "Received via SMS [PERSON_NAME] [DATE] at 6:57 PM We got her [DATE] Tags and not…" at bounding box center [511, 303] width 396 height 83
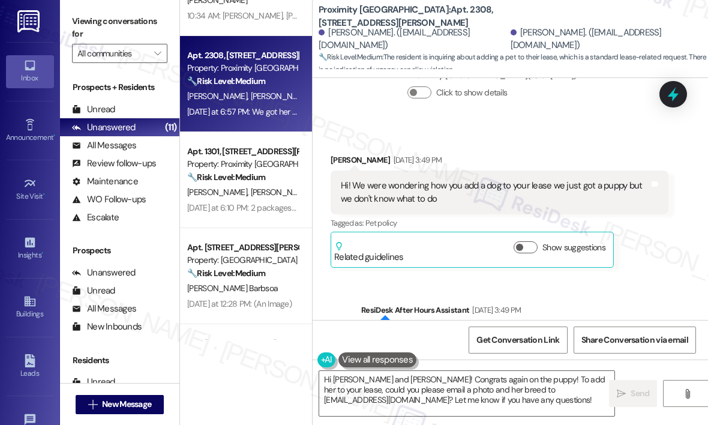
scroll to position [758, 0]
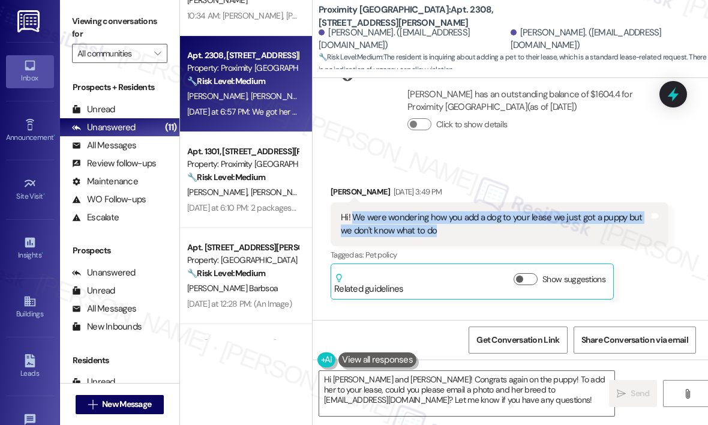
drag, startPoint x: 472, startPoint y: 220, endPoint x: 355, endPoint y: 204, distance: 118.8
click at [355, 211] on div "Hi! We were wondering how you add a dog to your lease we just got a puppy but w…" at bounding box center [495, 224] width 309 height 26
copy div "We were wondering how you add a dog to your lease we just got a puppy but we do…"
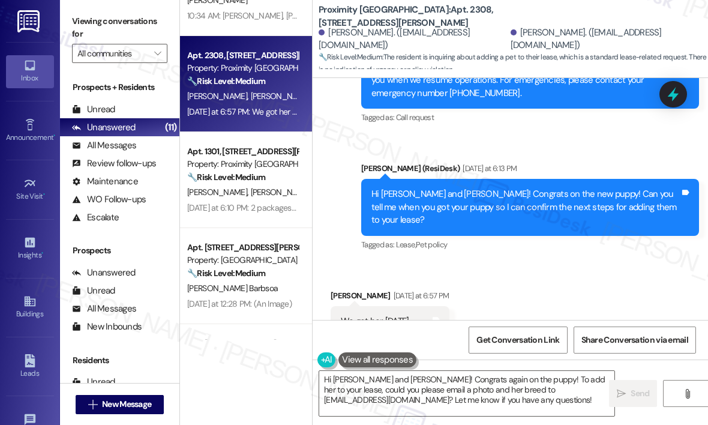
scroll to position [1059, 0]
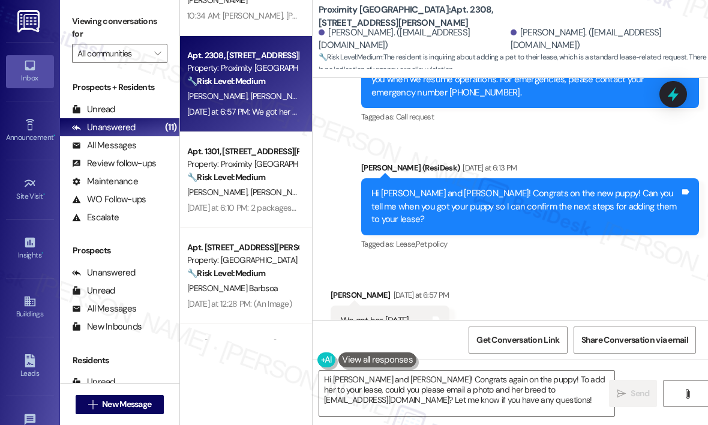
click at [398, 306] on div "We got her [DATE] Tags and notes" at bounding box center [390, 321] width 119 height 31
click at [399, 306] on div "We got her [DATE] Tags and notes" at bounding box center [390, 321] width 119 height 31
copy div "We got her [DATE] Tags and notes"
click at [543, 279] on div "Received via SMS [PERSON_NAME] [DATE] at 6:57 PM We got her [DATE] Tags and not…" at bounding box center [511, 303] width 396 height 83
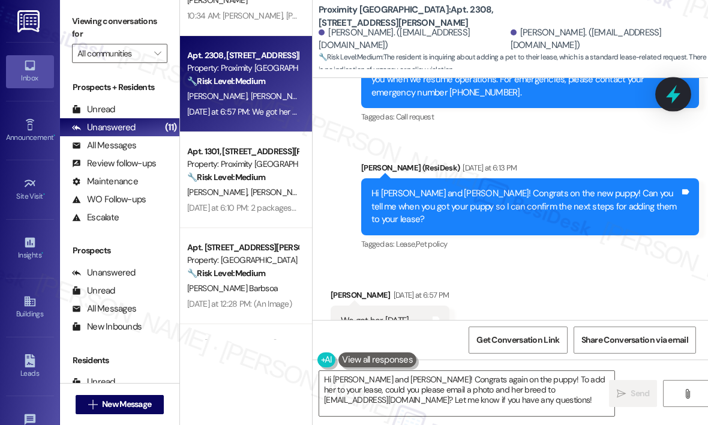
click at [672, 93] on icon at bounding box center [673, 94] width 14 height 19
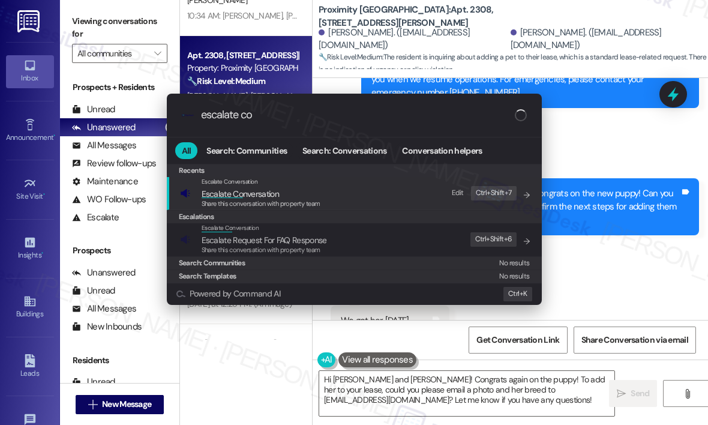
type input "escalate con"
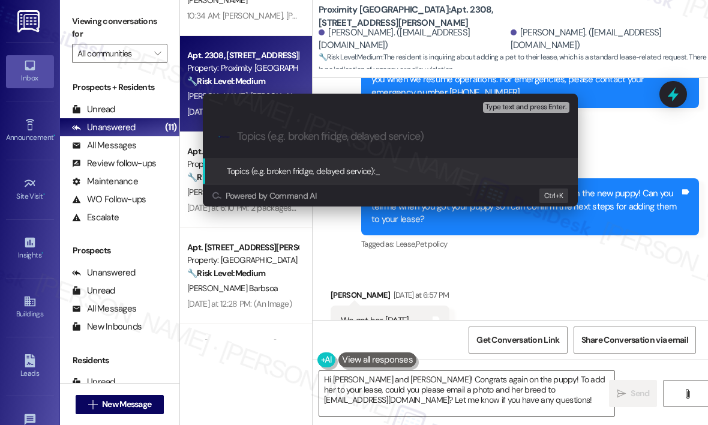
click at [640, 136] on div "Escalate Conversation High risk Topics (e.g. broken fridge, delayed service) An…" at bounding box center [354, 212] width 708 height 425
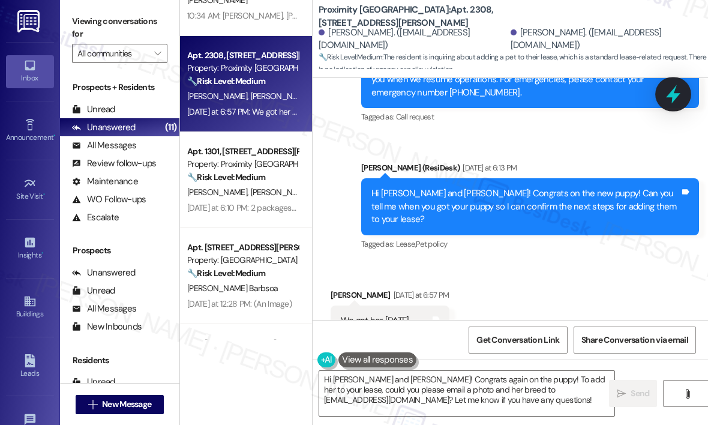
click at [673, 92] on icon at bounding box center [673, 94] width 14 height 19
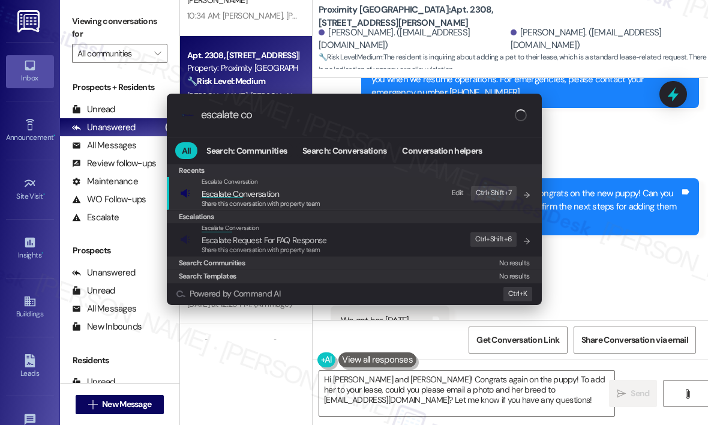
type input "escalate con"
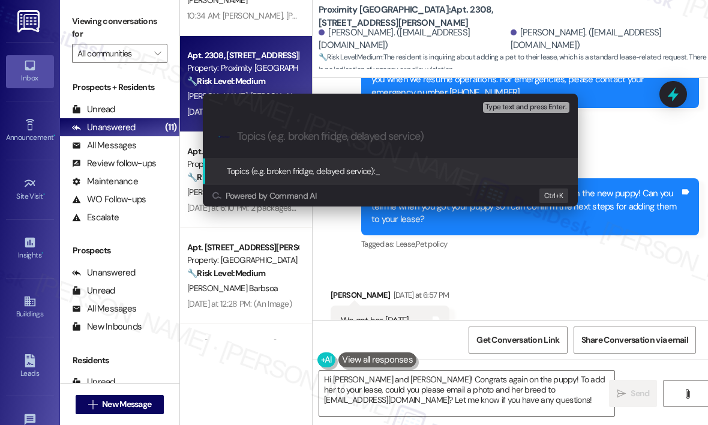
paste input "Process for Adding a New Dog to Lease – Got Puppy on [DATE]"
type input "Process for Adding a New Dog to Lease – Got Puppy on [DATE]"
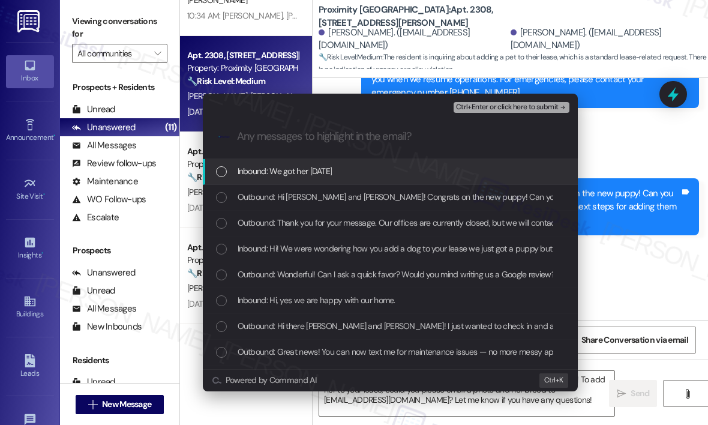
click at [333, 172] on span "Inbound: We got her [DATE]" at bounding box center [285, 170] width 95 height 13
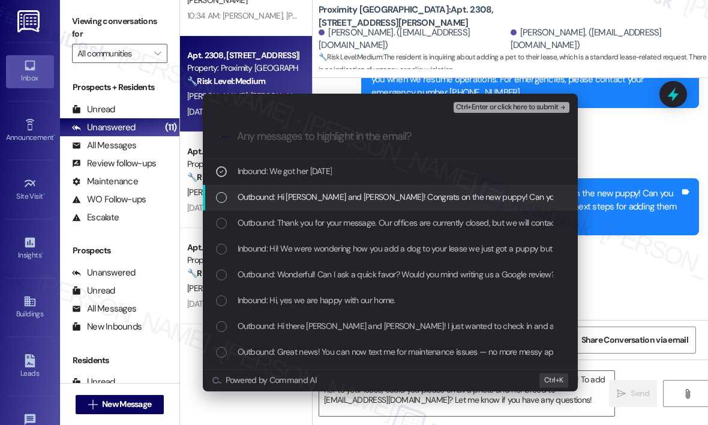
click at [352, 194] on span "Outbound: Hi [PERSON_NAME] and [PERSON_NAME]! Congrats on the new puppy! Can yo…" at bounding box center [565, 196] width 655 height 13
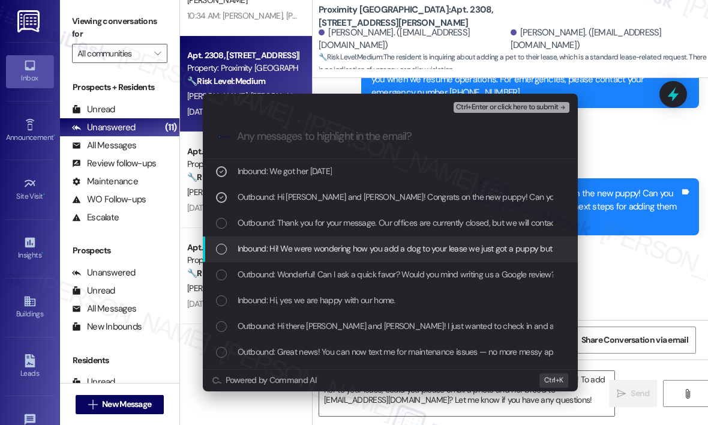
click at [367, 246] on span "Inbound: Hi! We were wondering how you add a dog to your lease we just got a pu…" at bounding box center [441, 248] width 406 height 13
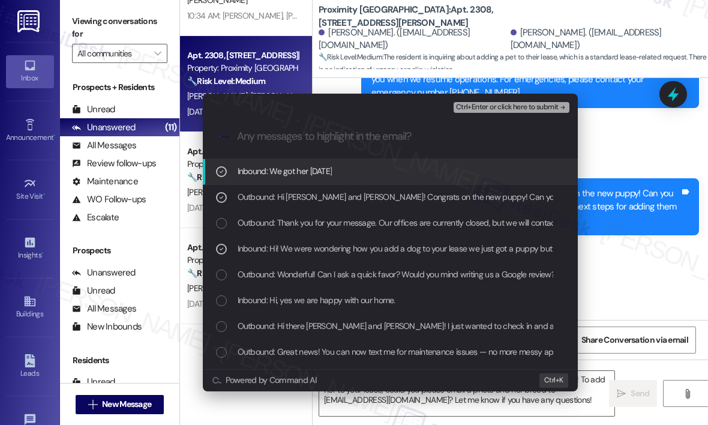
click at [498, 109] on span "Ctrl+Enter or click here to submit" at bounding box center [507, 107] width 103 height 8
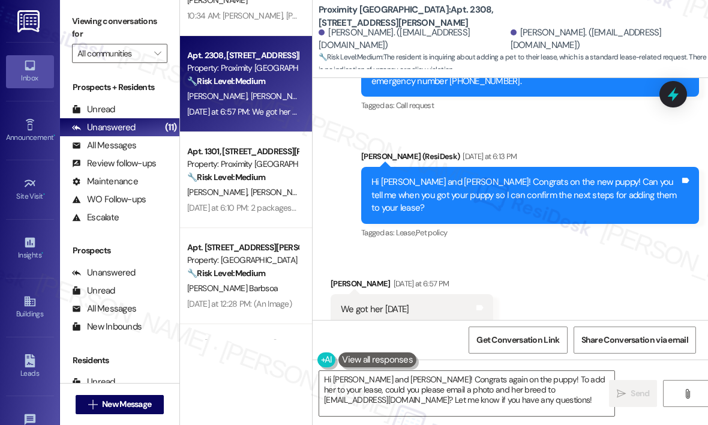
scroll to position [1076, 0]
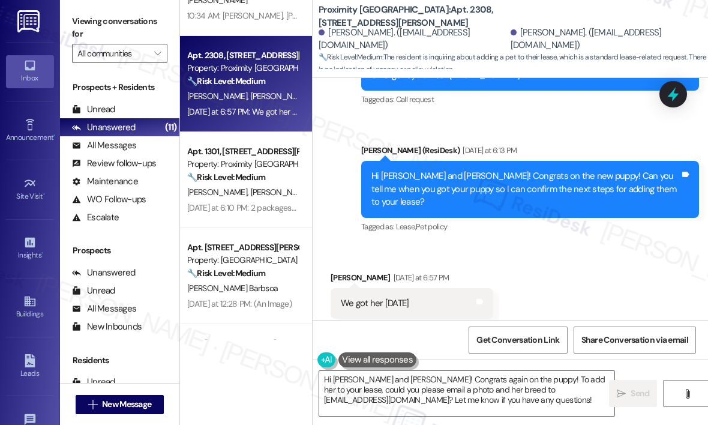
click at [569, 273] on div "Received via SMS [PERSON_NAME] [DATE] at 6:57 PM We got her [DATE] Tags and not…" at bounding box center [511, 294] width 396 height 101
click at [522, 395] on textarea "Hi [PERSON_NAME] and [PERSON_NAME]! Congrats again on the puppy! To add her to …" at bounding box center [466, 393] width 295 height 45
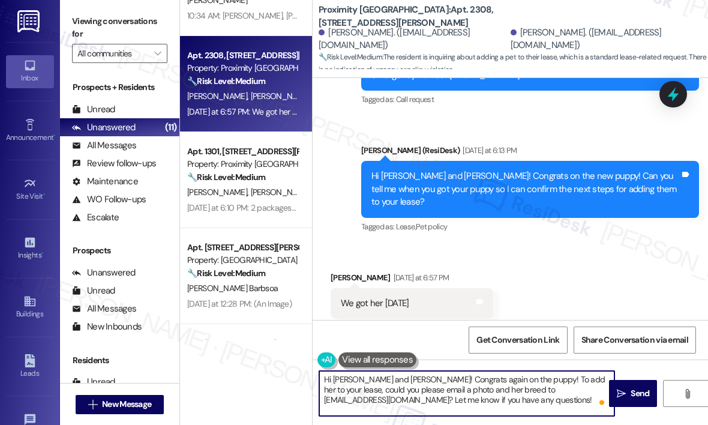
drag, startPoint x: 508, startPoint y: 377, endPoint x: 602, endPoint y: 403, distance: 97.7
click at [602, 403] on div "Hi [PERSON_NAME] and [PERSON_NAME]! Congrats again on the puppy! To add her to …" at bounding box center [467, 393] width 297 height 46
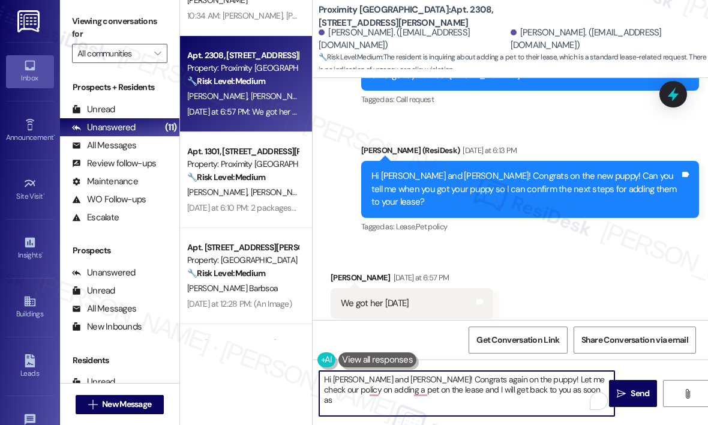
click at [556, 395] on textarea "Hi [PERSON_NAME] and [PERSON_NAME]! Congrats again on the puppy! Let me check o…" at bounding box center [466, 393] width 295 height 45
paste textarea "new puppy! I’ll check our policy for adding a pet to your lease and get back to…"
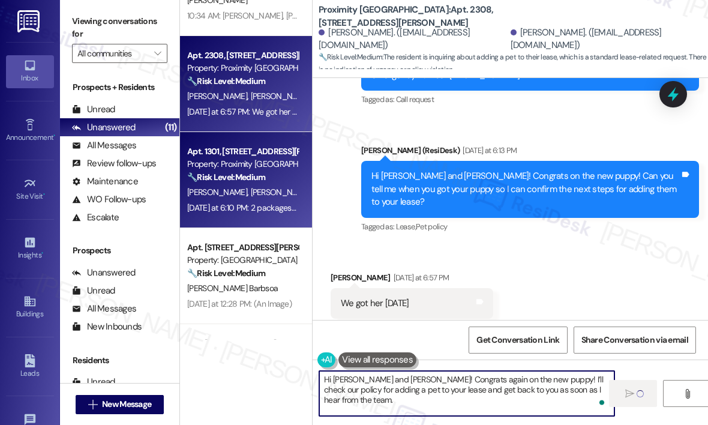
type textarea "Hi [PERSON_NAME] and [PERSON_NAME]! Congrats again on the new puppy! I’ll check…"
click at [257, 191] on div "[PERSON_NAME] [PERSON_NAME]" at bounding box center [242, 192] width 113 height 15
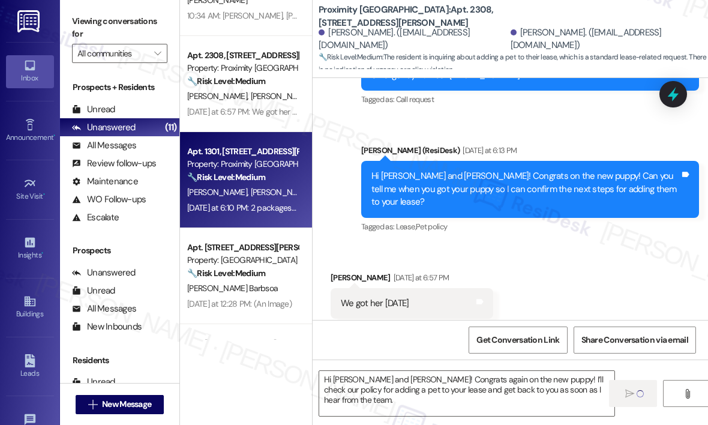
type textarea "Fetching suggested responses. Please feel free to read through the conversation…"
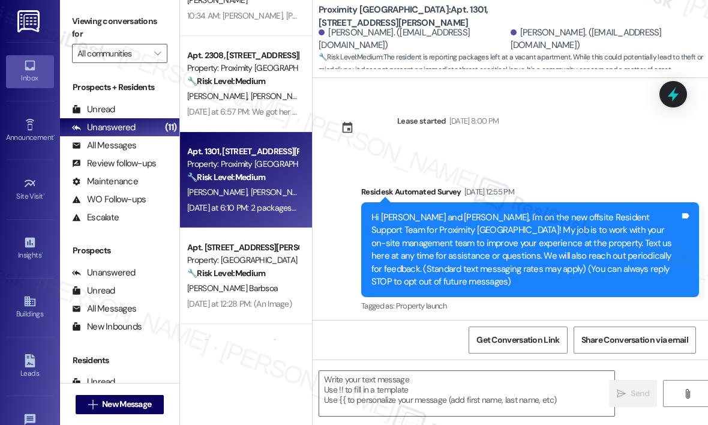
scroll to position [3921, 0]
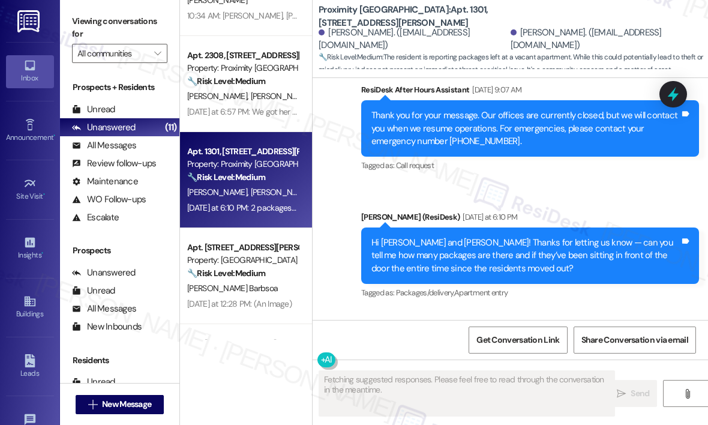
click at [604, 310] on div "Received via SMS [PERSON_NAME] [DATE] at 6:10 PM 2 packages and yes Tags and no…" at bounding box center [511, 360] width 396 height 101
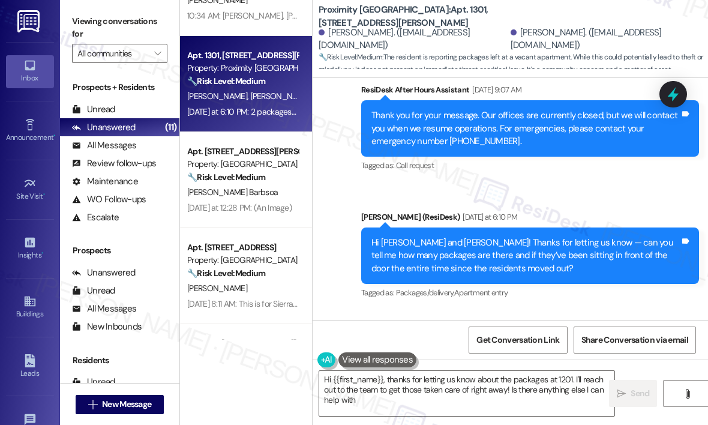
type textarea "Hi {{first_name}}, thanks for letting us know about the packages at 1201. I'll …"
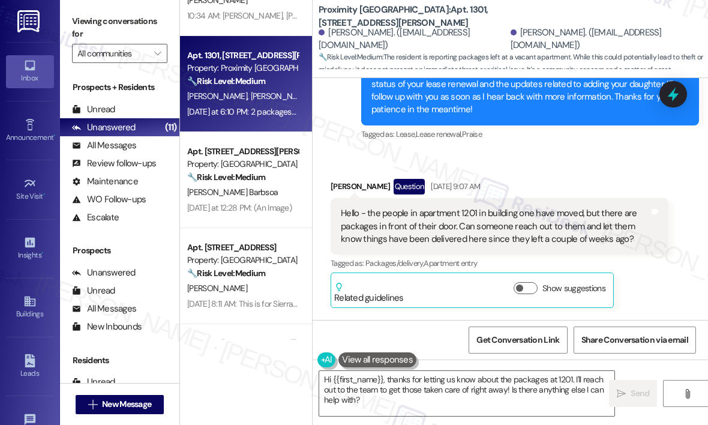
scroll to position [3621, 0]
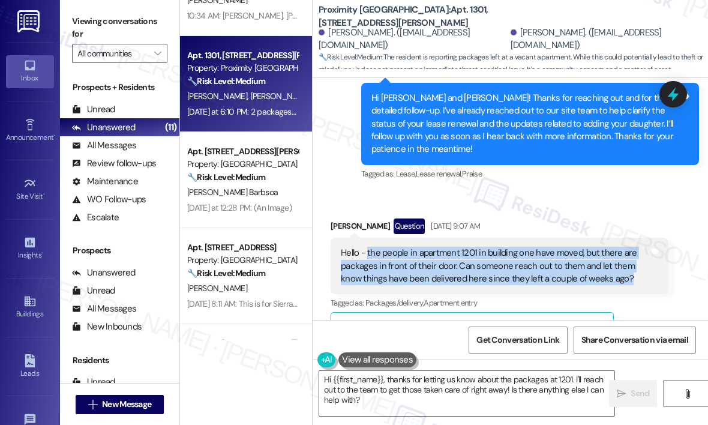
drag, startPoint x: 628, startPoint y: 187, endPoint x: 369, endPoint y: 160, distance: 261.3
click at [369, 247] on div "Hello - the people in apartment 1201 in building one have moved, but there are …" at bounding box center [495, 266] width 309 height 38
copy div "the people in apartment 1201 in building one have moved, but there are packages…"
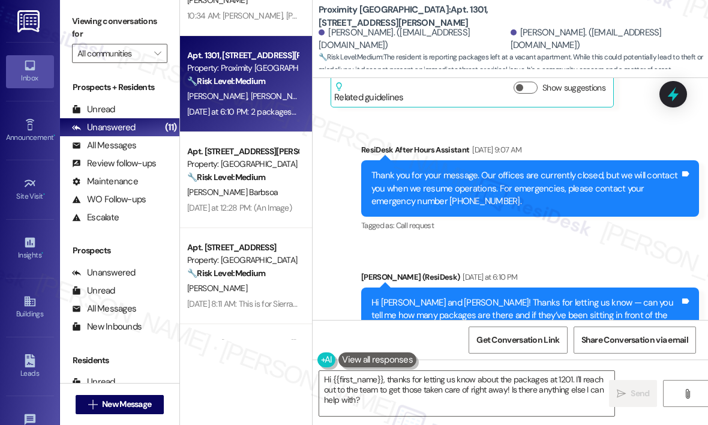
scroll to position [3921, 0]
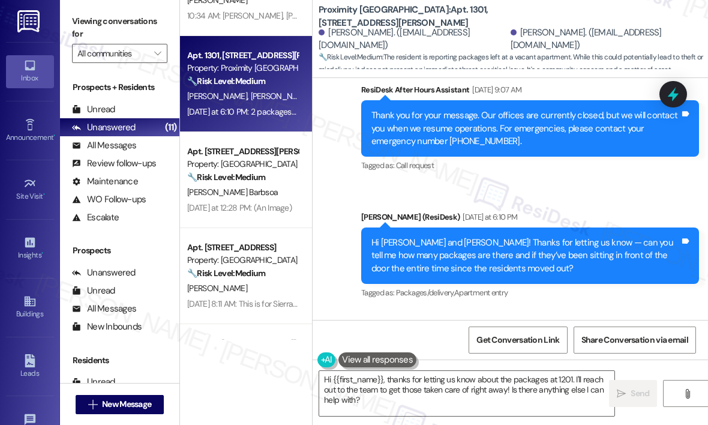
click at [549, 310] on div "Received via SMS [PERSON_NAME] [DATE] at 6:10 PM 2 packages and yes Tags and no…" at bounding box center [511, 360] width 396 height 101
click at [673, 95] on icon at bounding box center [673, 94] width 14 height 19
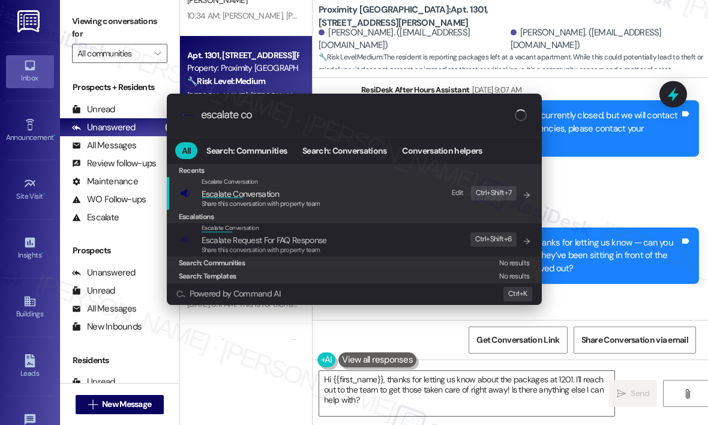
type input "escalate con"
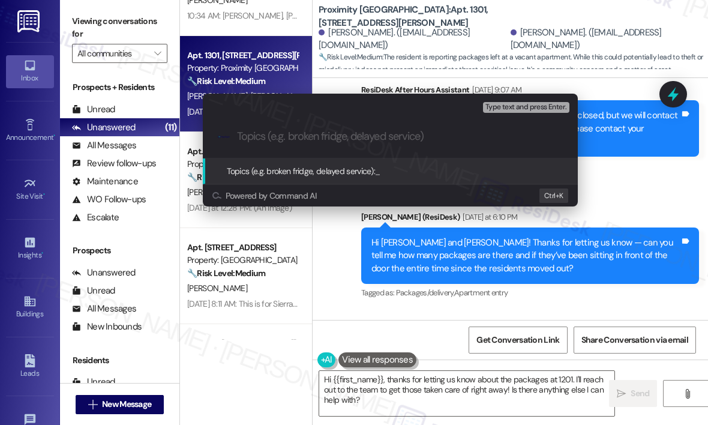
paste input "Packages Left at Door of Former Residents in Apartment 1201, Building One"
type input "Packages Left at Door of Former Residents in Apartment 1201, Building One"
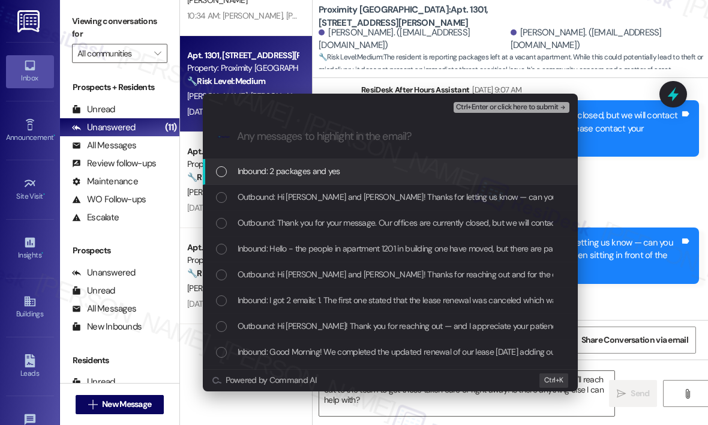
scroll to position [0, 0]
click at [340, 173] on div "Inbound: 2 packages and yes" at bounding box center [391, 170] width 351 height 13
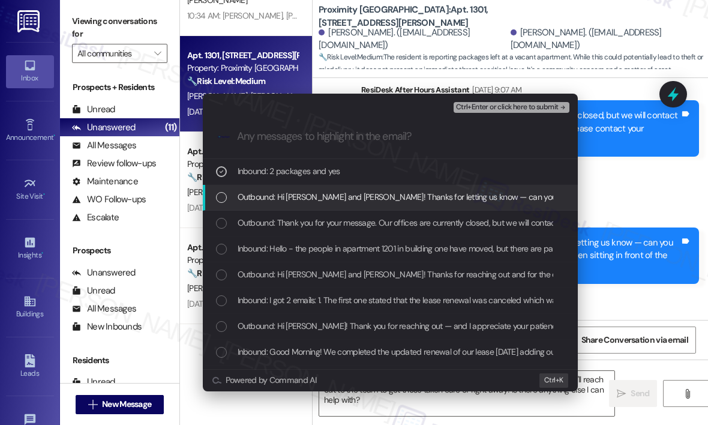
click at [332, 198] on span "Outbound: Hi [PERSON_NAME] and [PERSON_NAME]! Thanks for letting us know — can …" at bounding box center [625, 196] width 774 height 13
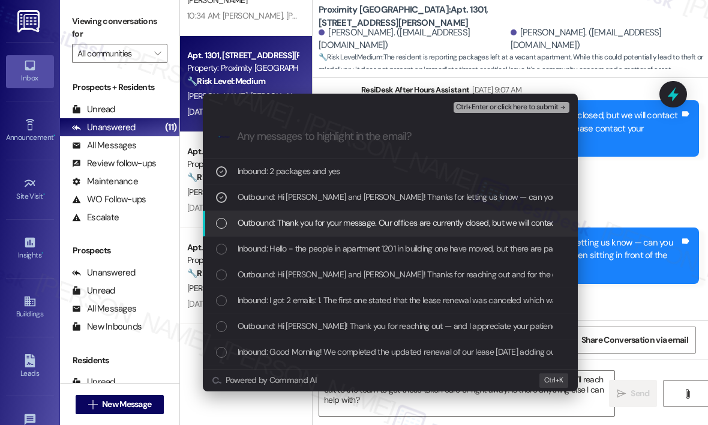
click at [334, 217] on span "Outbound: Thank you for your message. Our offices are currently closed, but we …" at bounding box center [593, 222] width 711 height 13
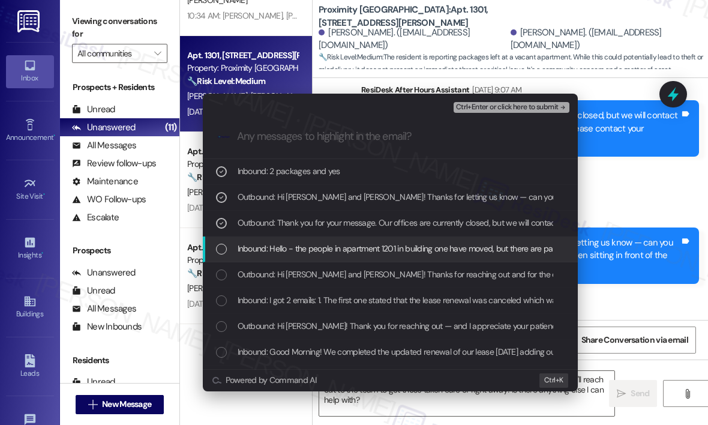
click at [336, 247] on span "Inbound: Hello - the people in apartment 1201 in building one have moved, but t…" at bounding box center [660, 248] width 844 height 13
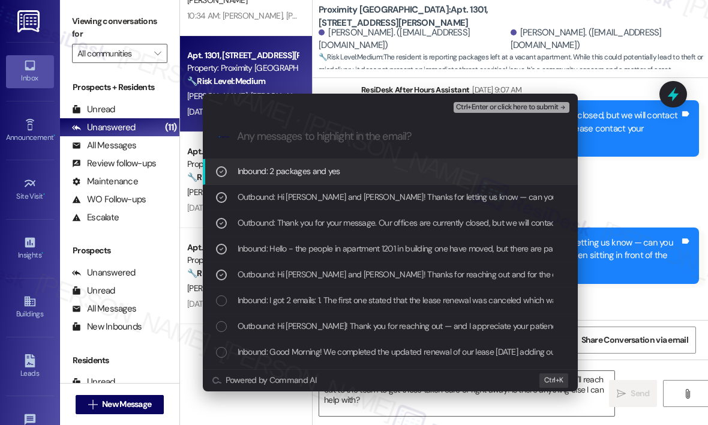
click at [488, 109] on span "Ctrl+Enter or click here to submit" at bounding box center [507, 107] width 103 height 8
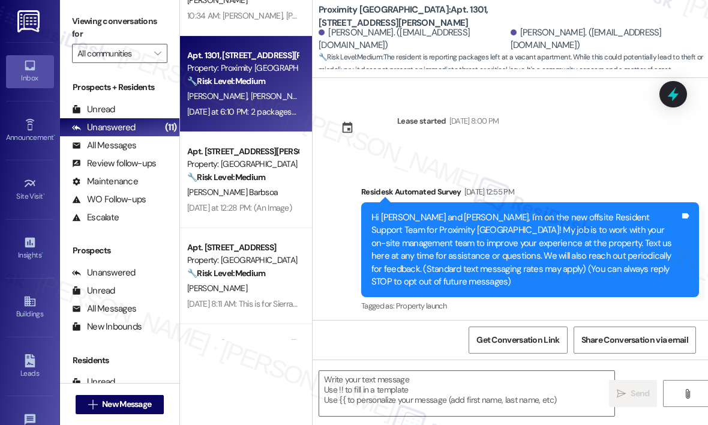
scroll to position [3934, 0]
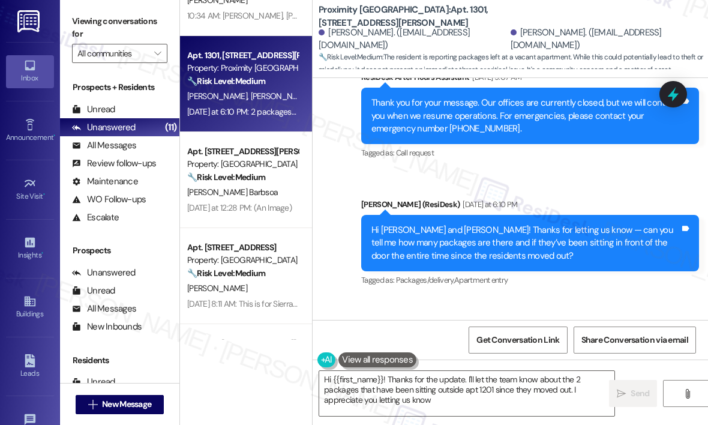
type textarea "Hi {{first_name}}! Thanks for the update. I'll let the team know about the 2 pa…"
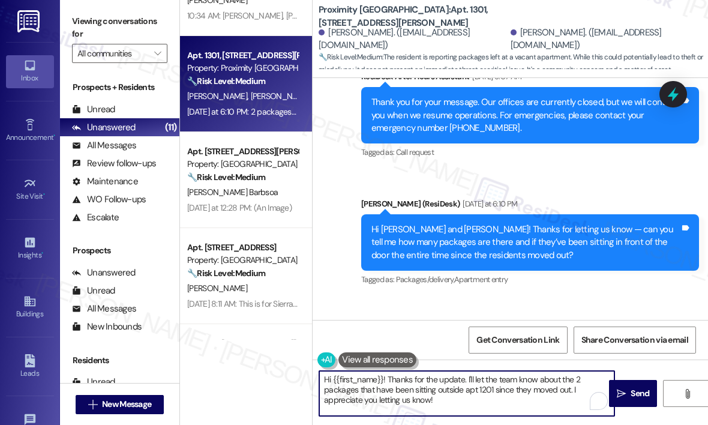
click at [474, 402] on textarea "Hi {{first_name}}! Thanks for the update. I'll let the team know about the 2 pa…" at bounding box center [466, 393] width 295 height 45
click at [621, 394] on icon "" at bounding box center [621, 394] width 9 height 10
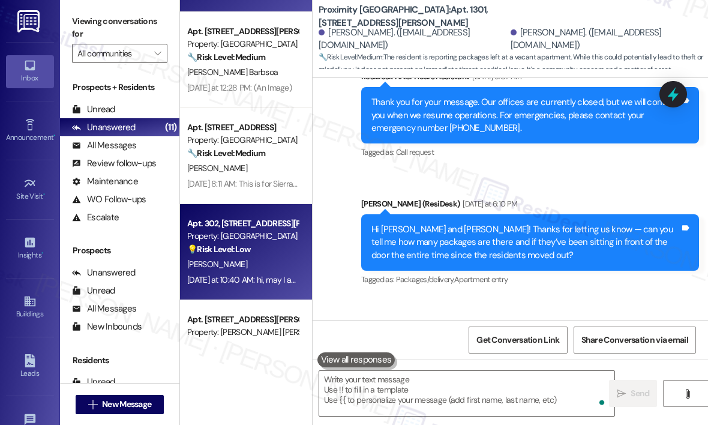
scroll to position [3934, 0]
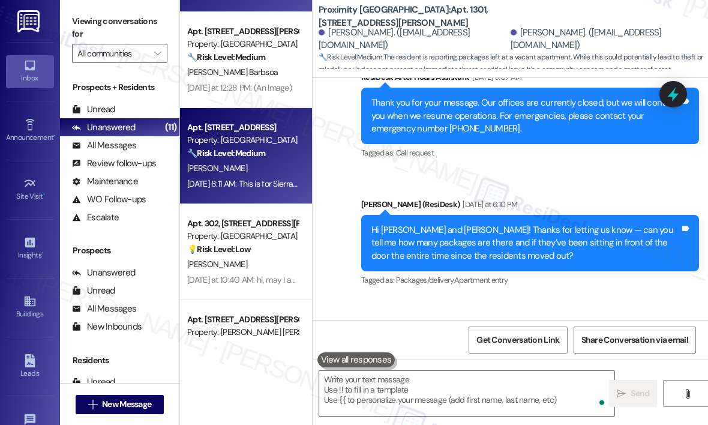
click at [258, 172] on div "[PERSON_NAME]" at bounding box center [242, 168] width 113 height 15
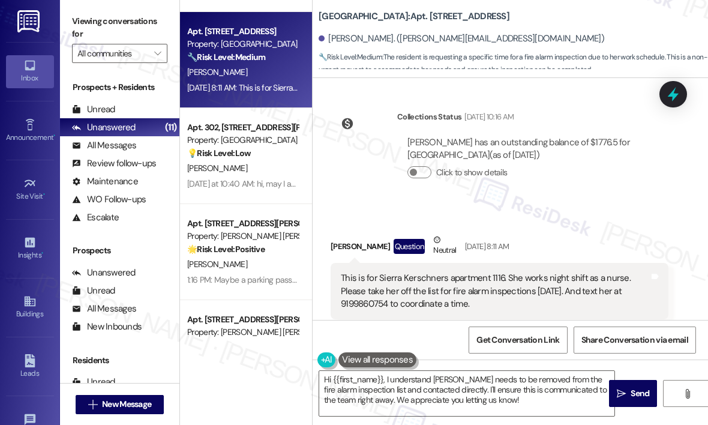
scroll to position [10032, 0]
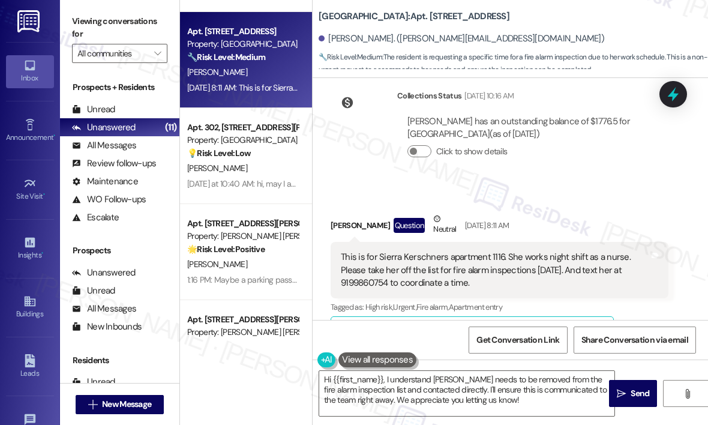
drag, startPoint x: 514, startPoint y: 251, endPoint x: 341, endPoint y: 223, distance: 175.7
click at [341, 251] on div "This is for Sierra Kerschners apartment 1116. She works night shift as a nurse.…" at bounding box center [495, 270] width 309 height 38
copy div "This is for Sierra Kerschners apartment 1116. She works night shift as a nurse.…"
drag, startPoint x: 447, startPoint y: 242, endPoint x: 594, endPoint y: 169, distance: 164.0
click at [594, 185] on div "Received via SMS [PERSON_NAME] Question Neutral [DATE] 8:11 AM This is for Sier…" at bounding box center [511, 357] width 396 height 345
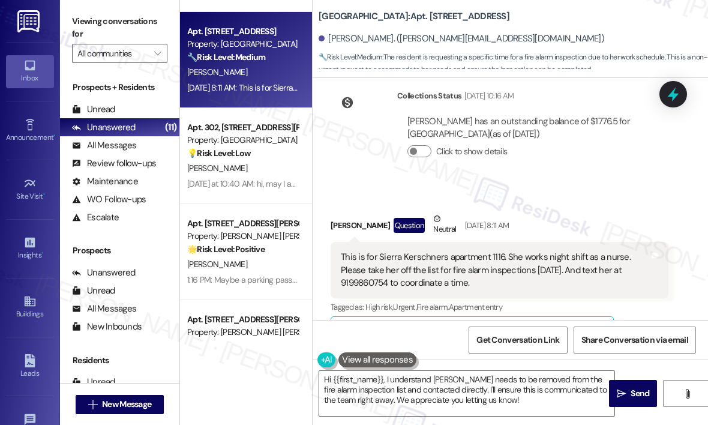
drag, startPoint x: 502, startPoint y: 255, endPoint x: 336, endPoint y: 227, distance: 168.6
click at [342, 251] on div "This is for Sierra Kerschners apartment 1116. She works night shift as a nurse.…" at bounding box center [495, 270] width 309 height 38
copy div "This is for Sierra Kerschners apartment 1116. She works night shift as a nurse.…"
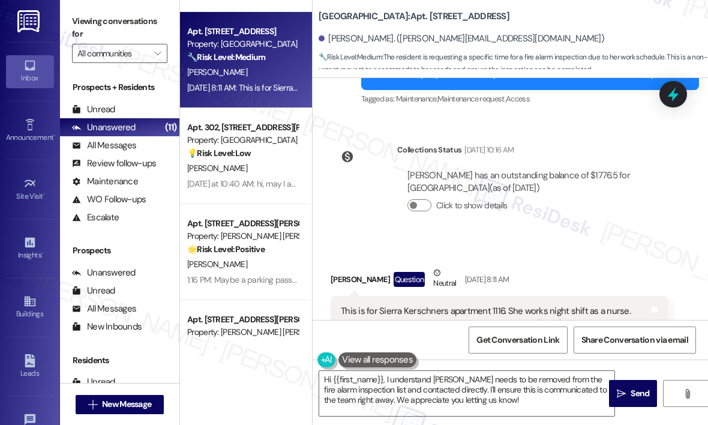
scroll to position [9972, 0]
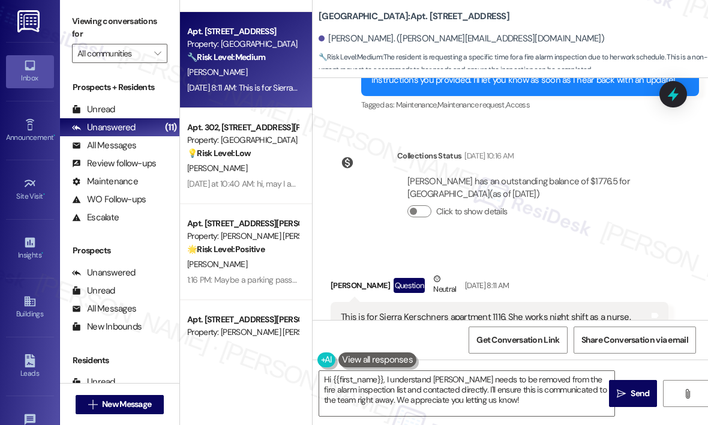
copy div "This is for Sierra Kerschners apartment 1116. She works night shift as a nurse.…"
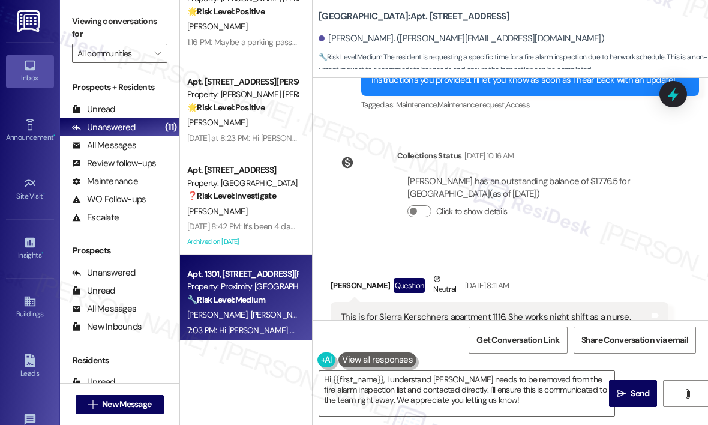
scroll to position [380, 0]
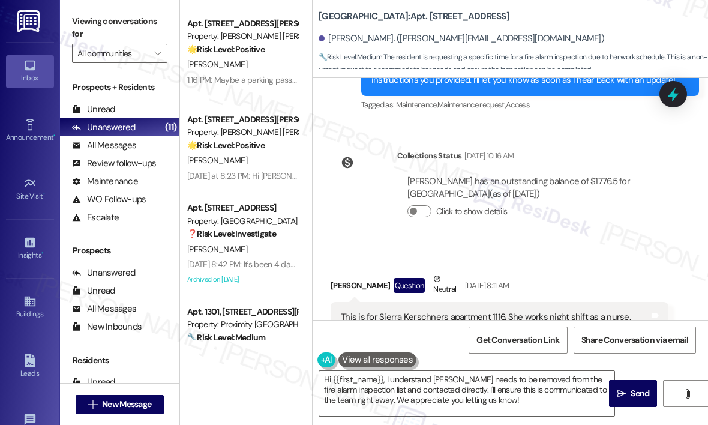
click at [574, 264] on div "Received via SMS [PERSON_NAME] Question Neutral [DATE] 8:11 AM This is for Sier…" at bounding box center [500, 427] width 356 height 327
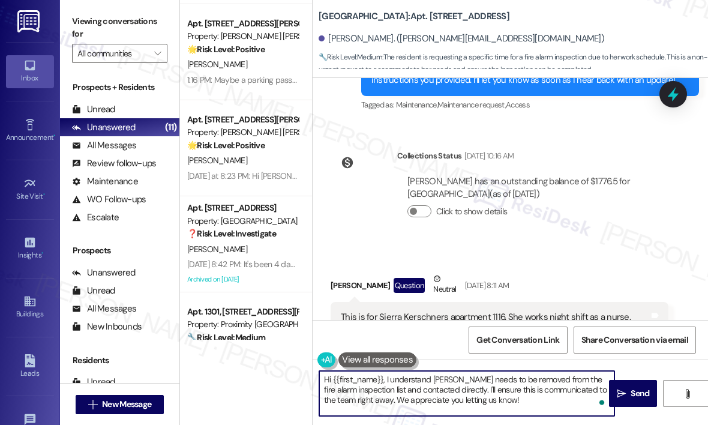
drag, startPoint x: 496, startPoint y: 402, endPoint x: 384, endPoint y: 381, distance: 114.7
click at [384, 381] on textarea "Hi {{first_name}}, I understand [PERSON_NAME] needs to be removed from the fire…" at bounding box center [466, 393] width 295 height 45
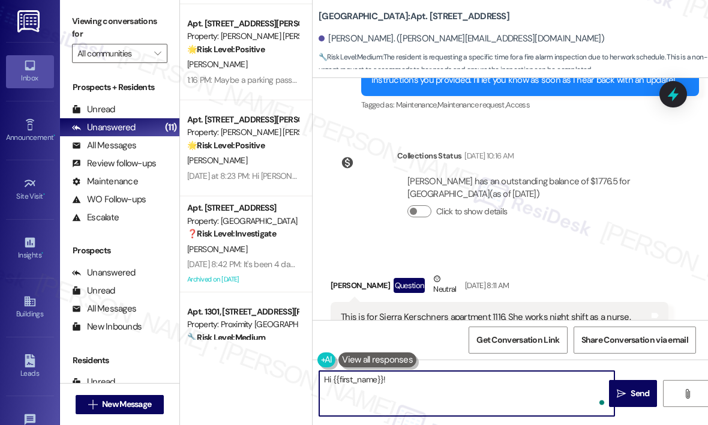
paste textarea "Thanks for letting me know — can you share what time of day would work best for…"
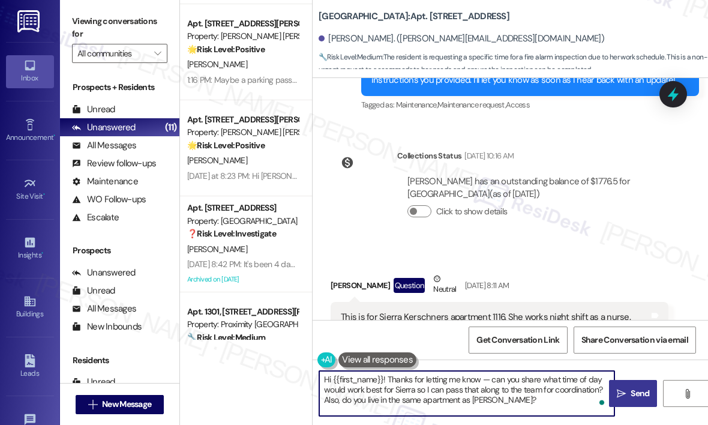
type textarea "Hi {{first_name}}! Thanks for letting me know — can you share what time of day …"
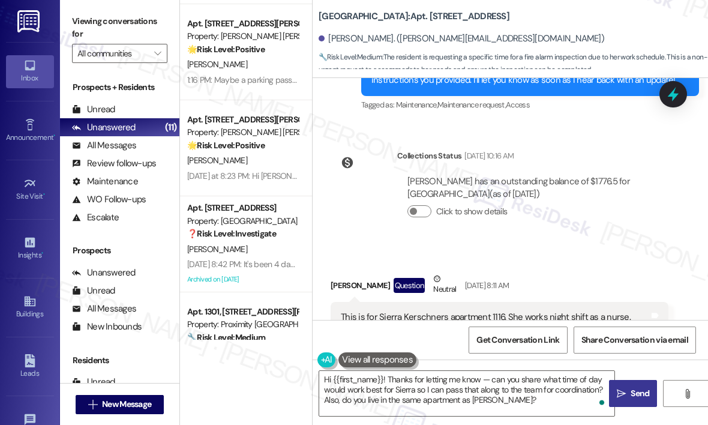
click at [647, 393] on span "Send" at bounding box center [640, 393] width 19 height 13
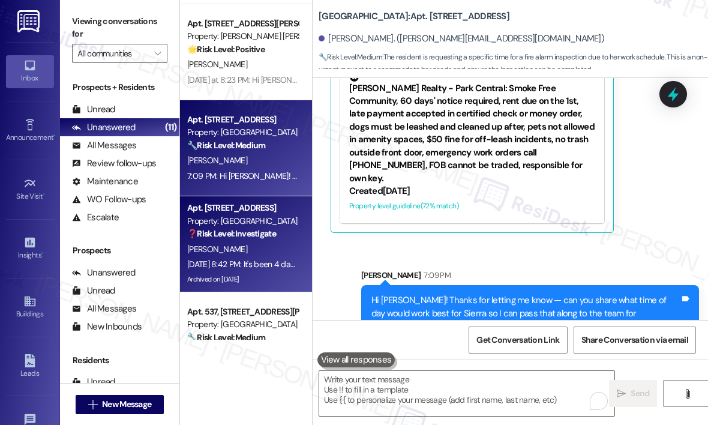
scroll to position [440, 0]
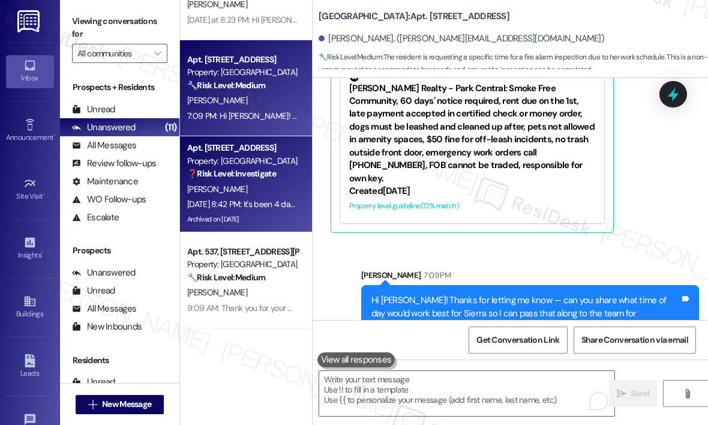
click at [276, 175] on strong "❓ Risk Level: Investigate" at bounding box center [231, 173] width 89 height 11
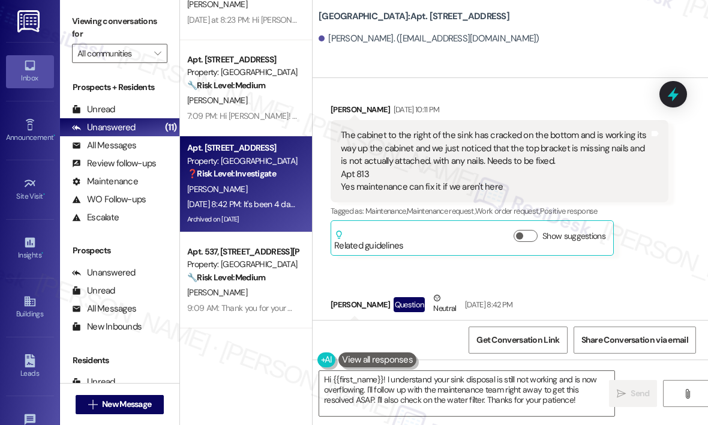
scroll to position [13688, 0]
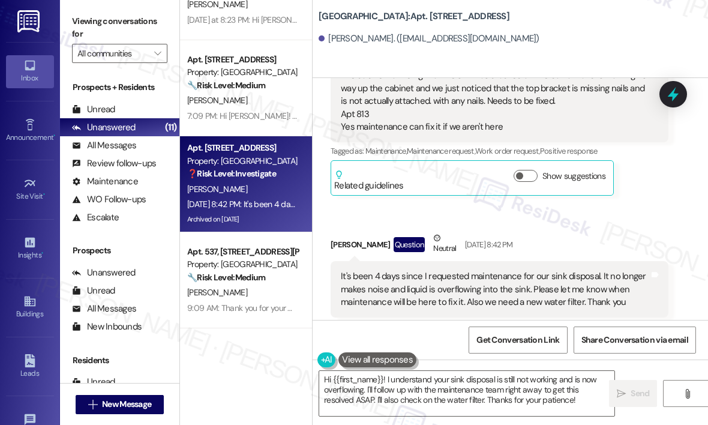
click at [589, 223] on div "Received via SMS [PERSON_NAME] Question Neutral [DATE] 8:42 PM It's been 4 days…" at bounding box center [500, 386] width 356 height 327
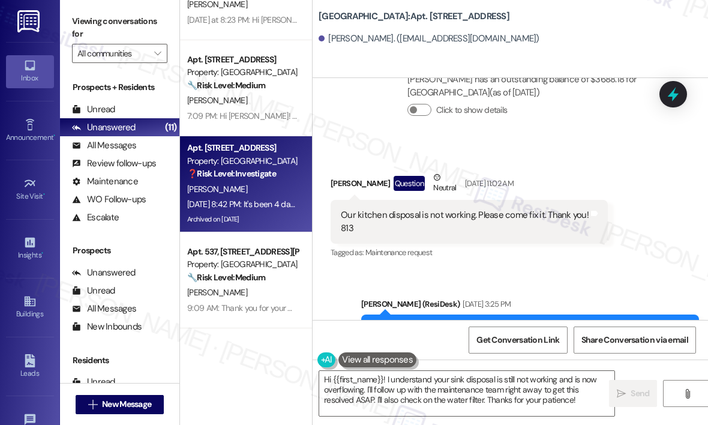
scroll to position [13148, 0]
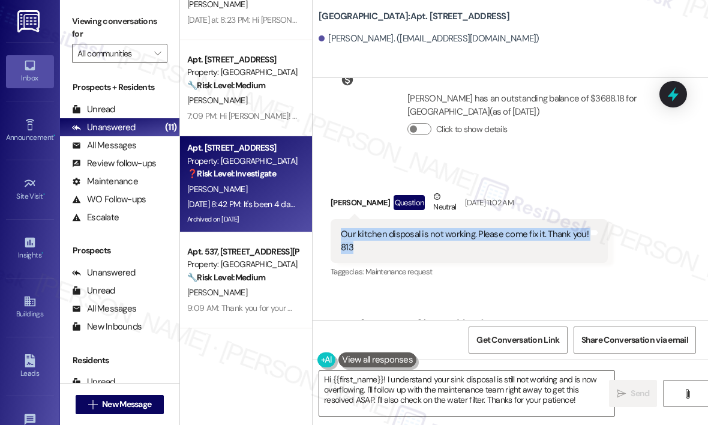
drag, startPoint x: 384, startPoint y: 134, endPoint x: 340, endPoint y: 125, distance: 45.3
click at [340, 228] on div "Our kitchen disposal is not working. Please come fix it. Thank you! 813" at bounding box center [465, 241] width 250 height 26
click at [408, 228] on div "Our kitchen disposal is not working. Please come fix it. Thank you! 813" at bounding box center [465, 241] width 248 height 26
click at [579, 190] on div "[PERSON_NAME] Question Neutral [DATE] 11:02 AM" at bounding box center [469, 204] width 277 height 29
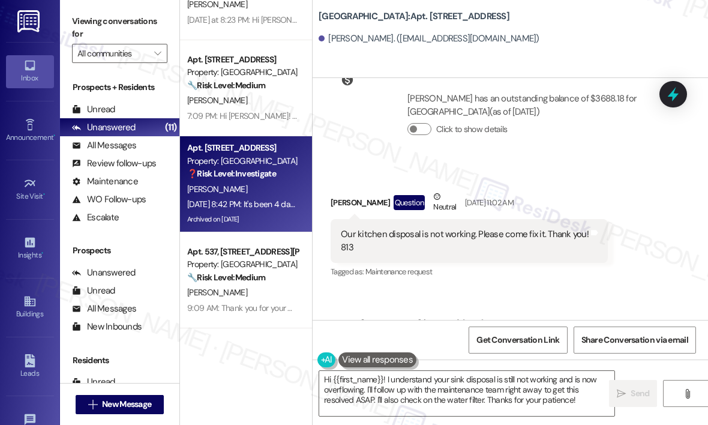
click at [564, 58] on div "[GEOGRAPHIC_DATA]: Apt. 813, [GEOGRAPHIC_DATA] @ [GEOGRAPHIC_DATA][PERSON_NAME]…" at bounding box center [511, 39] width 396 height 78
drag, startPoint x: 543, startPoint y: 122, endPoint x: 340, endPoint y: 120, distance: 202.3
click at [341, 228] on div "Our kitchen disposal is not working. Please come fix it. Thank you! 813" at bounding box center [465, 241] width 248 height 26
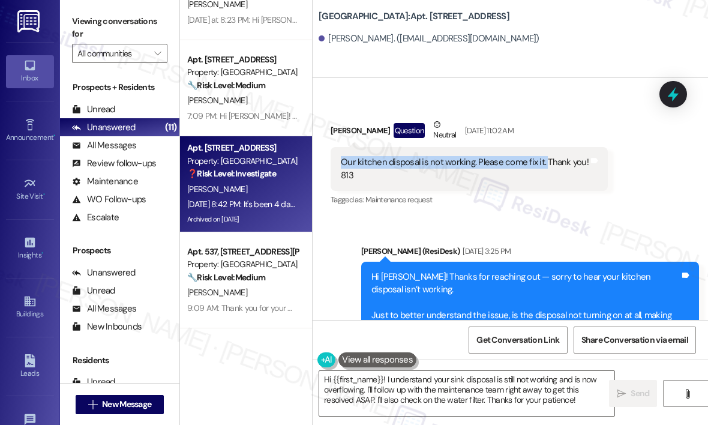
scroll to position [13448, 0]
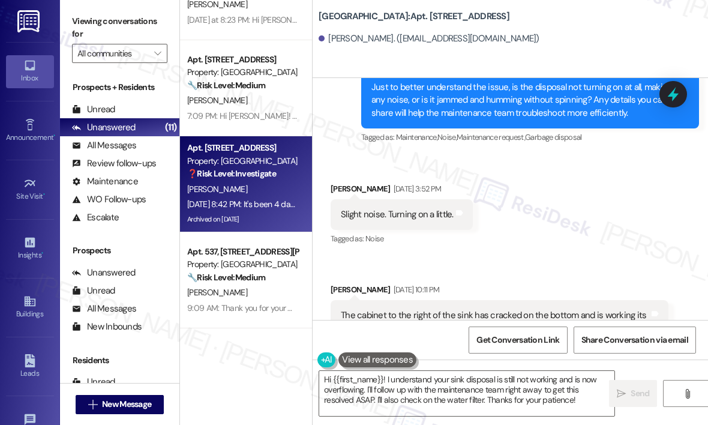
drag, startPoint x: 507, startPoint y: 256, endPoint x: 342, endPoint y: 261, distance: 165.7
click at [342, 309] on div "The cabinet to the right of the sink has cracked on the bottom and is working i…" at bounding box center [495, 341] width 309 height 64
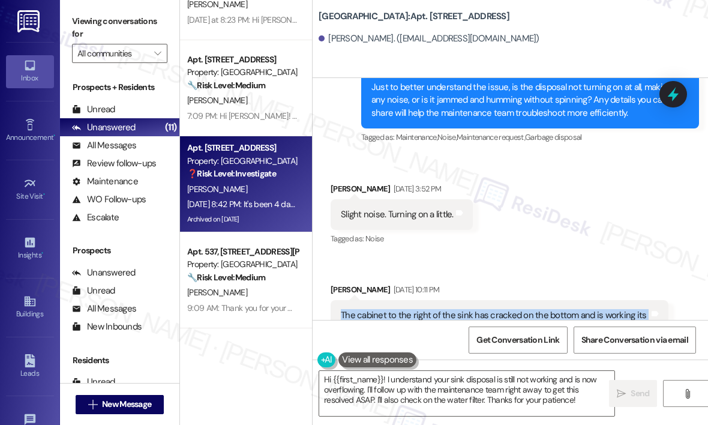
drag, startPoint x: 555, startPoint y: 230, endPoint x: 340, endPoint y: 203, distance: 216.6
click at [341, 309] on div "The cabinet to the right of the sink has cracked on the bottom and is working i…" at bounding box center [495, 341] width 309 height 64
click at [519, 309] on div "The cabinet to the right of the sink has cracked on the bottom and is working i…" at bounding box center [495, 341] width 309 height 64
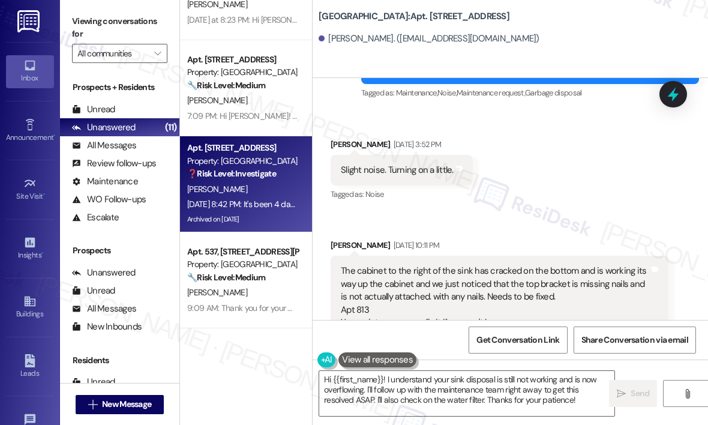
scroll to position [13508, 0]
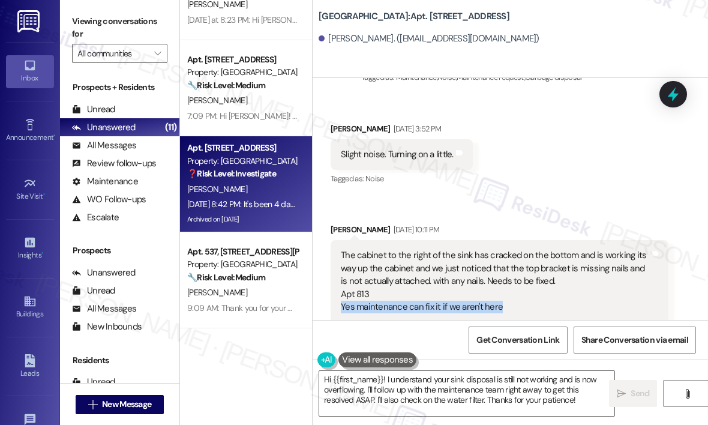
drag, startPoint x: 502, startPoint y: 194, endPoint x: 339, endPoint y: 199, distance: 163.4
click at [340, 249] on div "The cabinet to the right of the sink has cracked on the bottom and is working i…" at bounding box center [495, 281] width 311 height 64
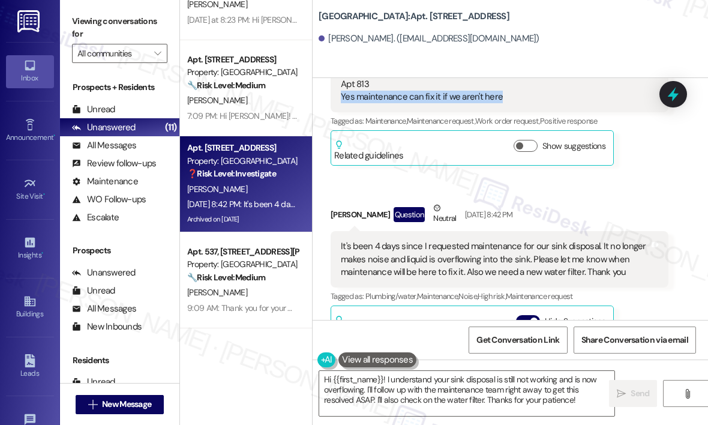
scroll to position [13748, 0]
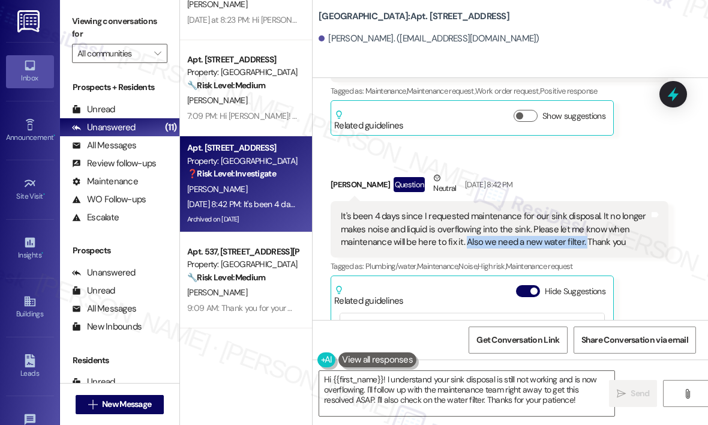
drag, startPoint x: 582, startPoint y: 131, endPoint x: 466, endPoint y: 125, distance: 116.0
click at [466, 210] on div "It's been 4 days since I requested maintenance for our sink disposal. It no lon…" at bounding box center [495, 229] width 309 height 38
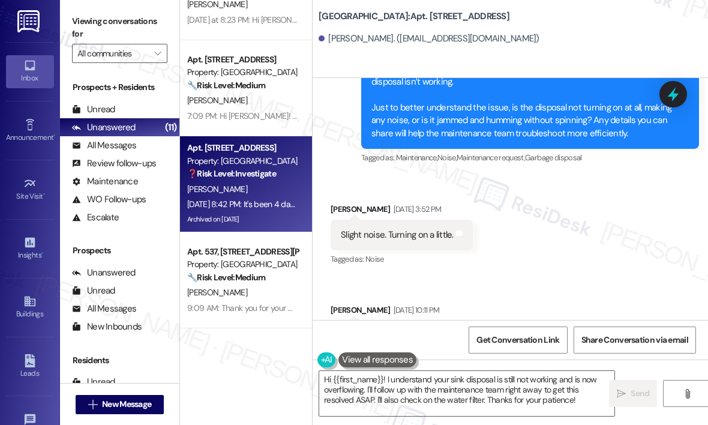
scroll to position [13448, 0]
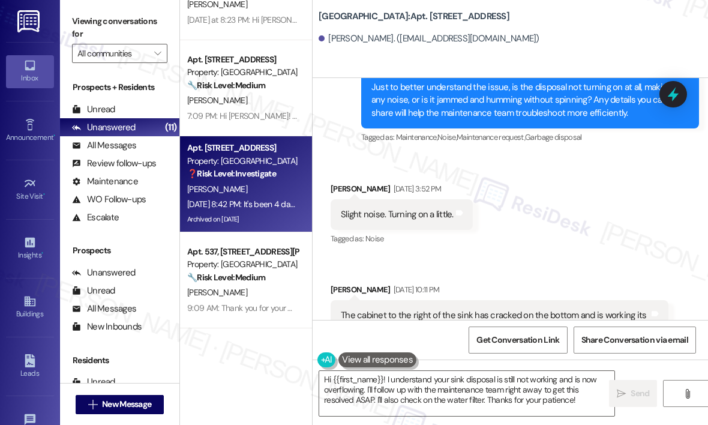
drag, startPoint x: 514, startPoint y: 260, endPoint x: 370, endPoint y: 259, distance: 144.1
click at [342, 309] on div "The cabinet to the right of the sink has cracked on the bottom and is working i…" at bounding box center [495, 341] width 309 height 64
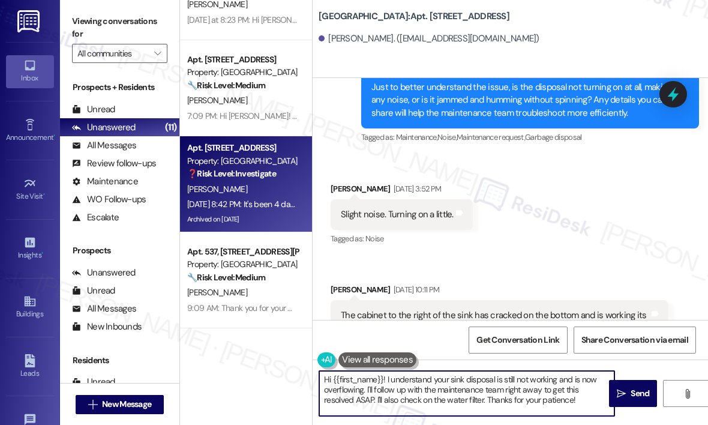
click at [511, 397] on textarea "Hi {{first_name}}! I understand your sink disposal is still not working and is …" at bounding box center [466, 393] width 295 height 45
drag, startPoint x: 572, startPoint y: 406, endPoint x: 387, endPoint y: 382, distance: 187.0
click at [387, 382] on textarea "Hi {{first_name}}! I understand your sink disposal is still not working and is …" at bounding box center [466, 393] width 295 height 45
paste textarea "Sorry for the delay in getting back to you — I’ve already submitted work orders…"
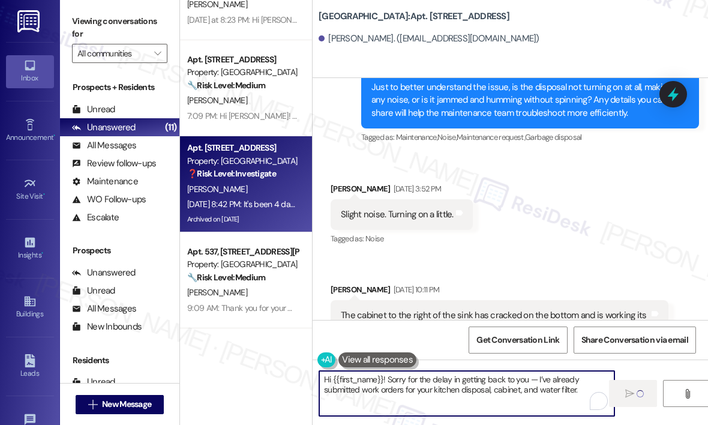
type textarea "Hi {{first_name}}! Sorry for the delay in getting back to you — I’ve already su…"
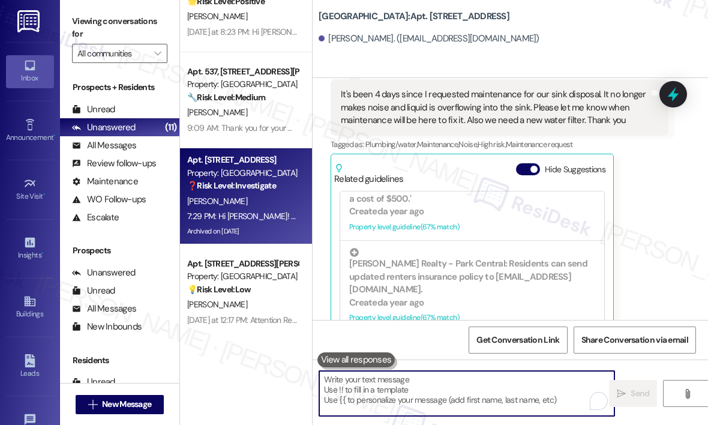
scroll to position [13904, 0]
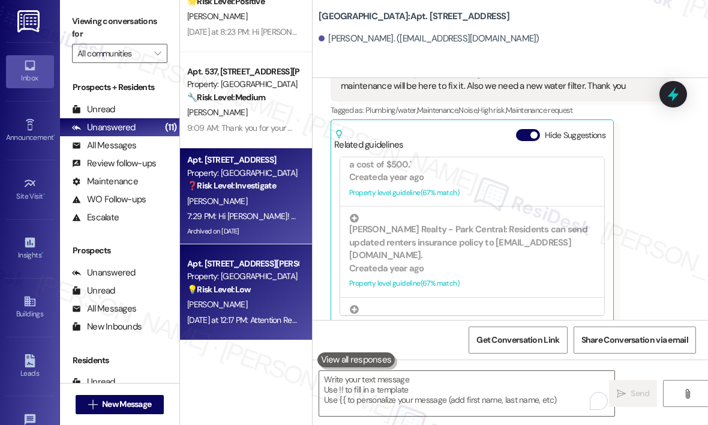
click at [262, 280] on div "Property: [GEOGRAPHIC_DATA]" at bounding box center [242, 276] width 111 height 13
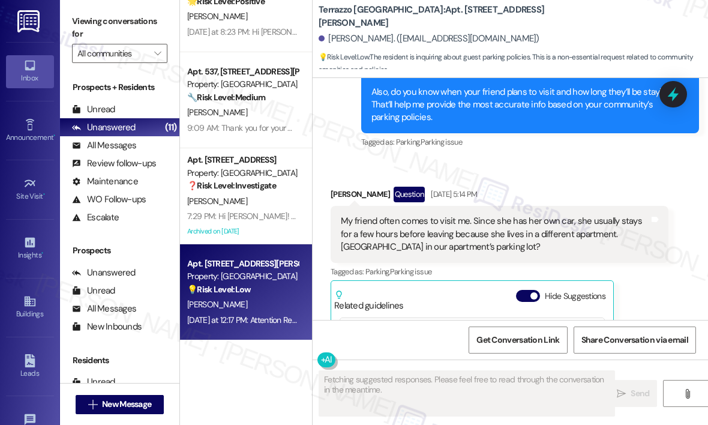
scroll to position [1959, 0]
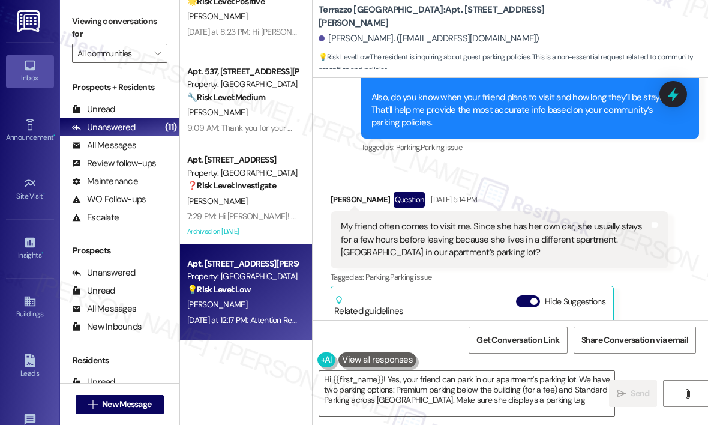
type textarea "Hi {{first_name}}! Yes, your friend can park in our apartment's parking lot. We…"
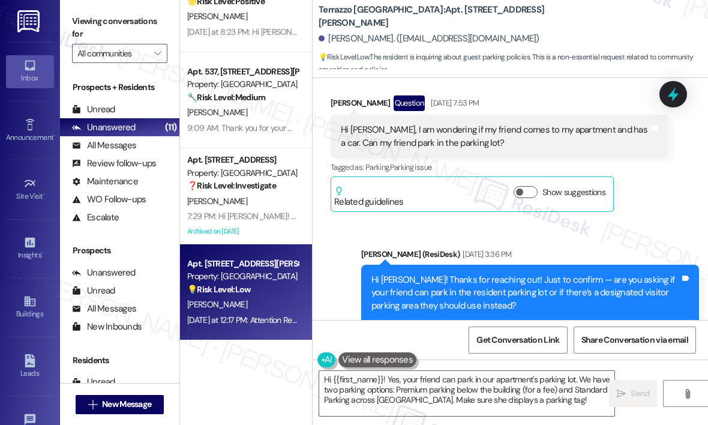
scroll to position [1719, 0]
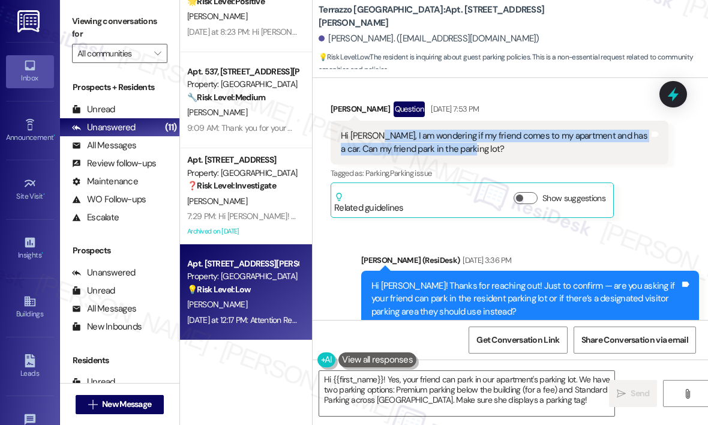
drag, startPoint x: 475, startPoint y: 146, endPoint x: 374, endPoint y: 139, distance: 101.1
click at [374, 139] on div "Hi [PERSON_NAME], I am wondering if my friend comes to my apartment and has a c…" at bounding box center [495, 143] width 309 height 26
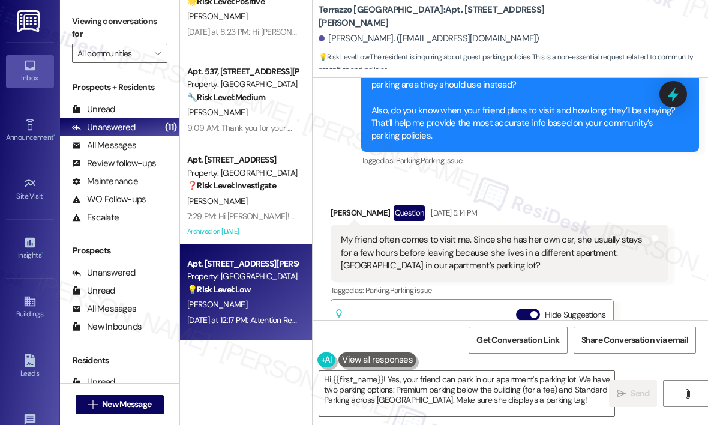
scroll to position [2019, 0]
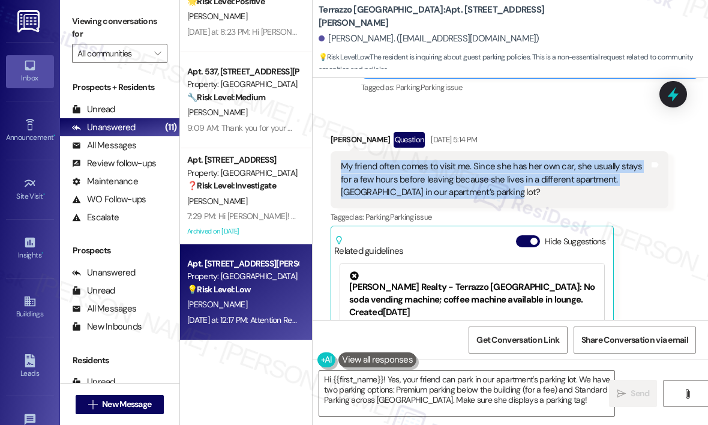
drag, startPoint x: 487, startPoint y: 189, endPoint x: 343, endPoint y: 169, distance: 144.9
click at [343, 169] on div "My friend often comes to visit me. Since she has her own car, she usually stays…" at bounding box center [495, 179] width 309 height 38
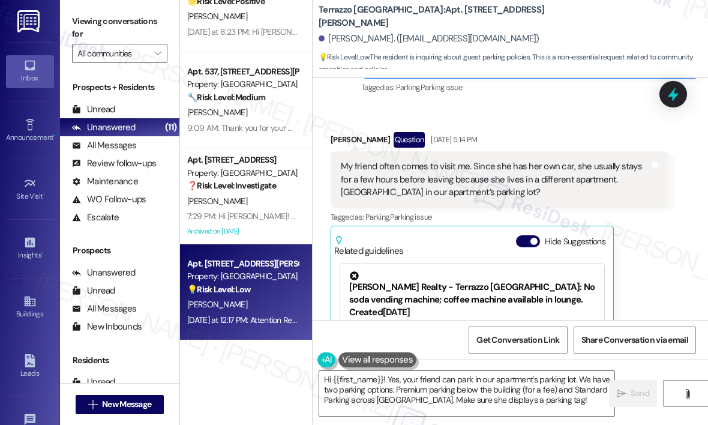
click at [658, 278] on div "[PERSON_NAME] Question [DATE] 5:14 PM My friend often comes to visit me. Since …" at bounding box center [500, 281] width 338 height 299
click at [676, 86] on icon at bounding box center [674, 94] width 16 height 16
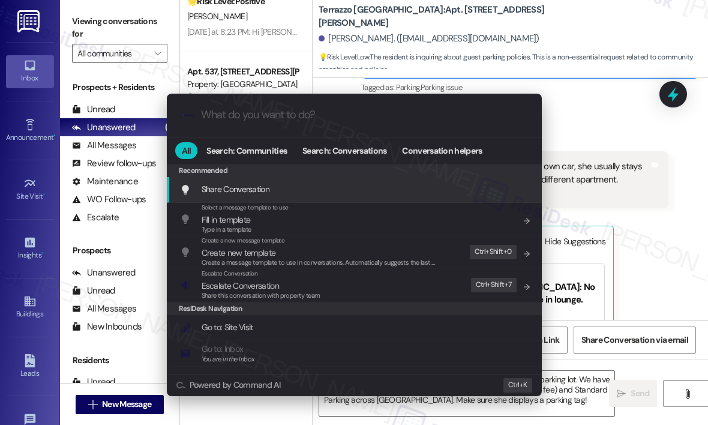
click at [214, 117] on input "What do you want to do?" at bounding box center [364, 115] width 326 height 13
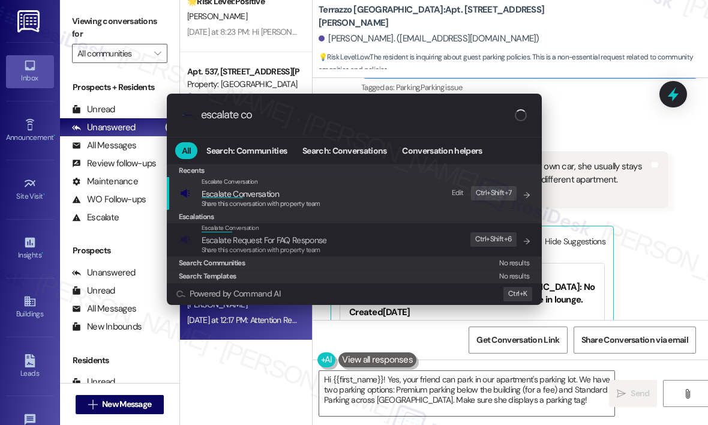
type input "escalate con"
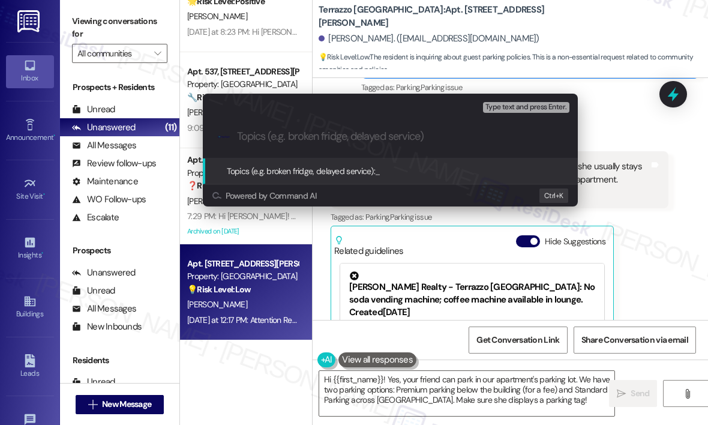
paste input "Visitor Parking Availability for Friend’s Car"
type input "Visitor Parking Availability for Friend’s Car"
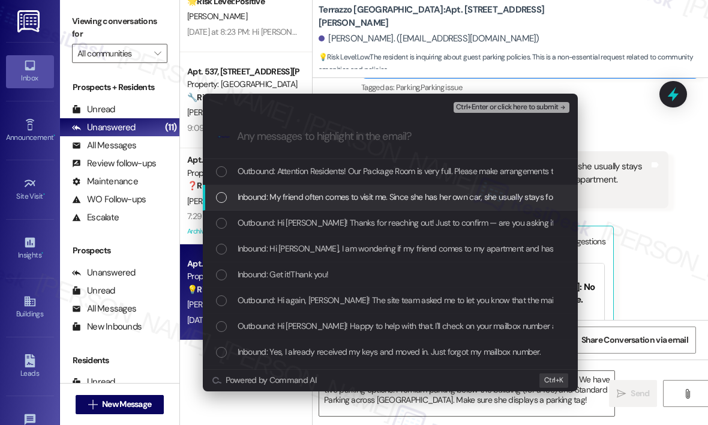
click at [307, 196] on span "Inbound: My friend often comes to visit me. Since she has her own car, she usua…" at bounding box center [611, 196] width 747 height 13
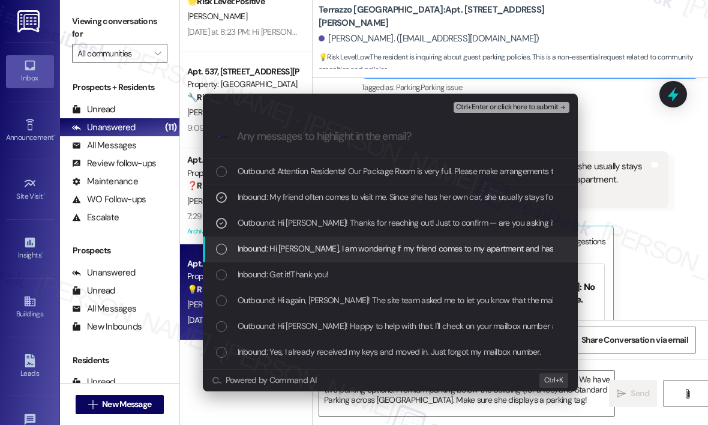
click at [324, 247] on span "Inbound: Hi [PERSON_NAME], I am wondering if my friend comes to my apartment an…" at bounding box center [472, 248] width 469 height 13
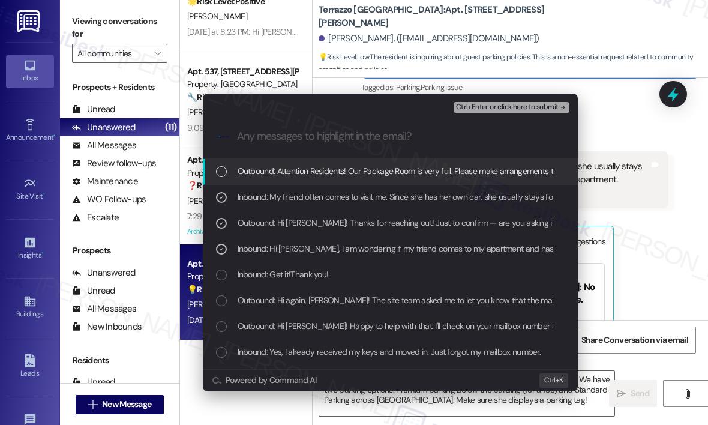
click at [505, 107] on span "Ctrl+Enter or click here to submit" at bounding box center [507, 107] width 103 height 8
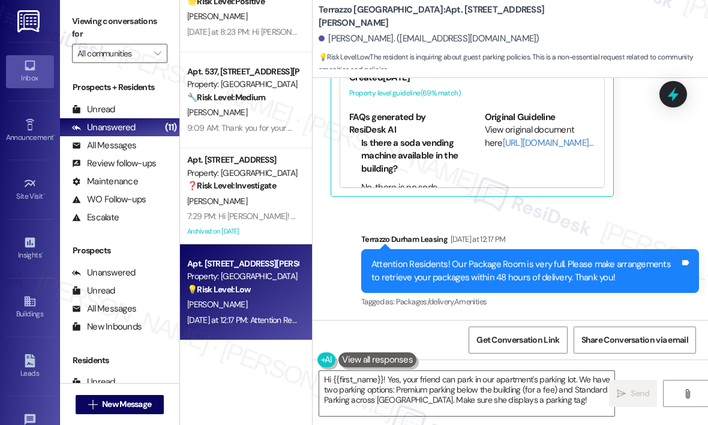
scroll to position [2194, 0]
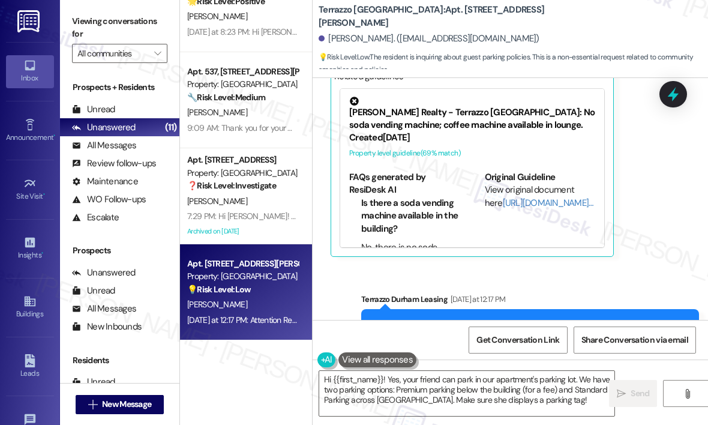
click at [545, 273] on div "Announcement, sent via SMS Terrazzo Durham Leasing [DATE] at 12:17 PM Attention…" at bounding box center [511, 323] width 396 height 114
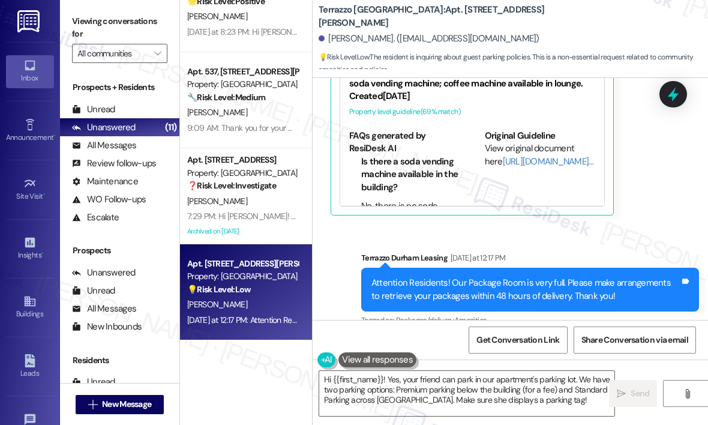
scroll to position [2254, 0]
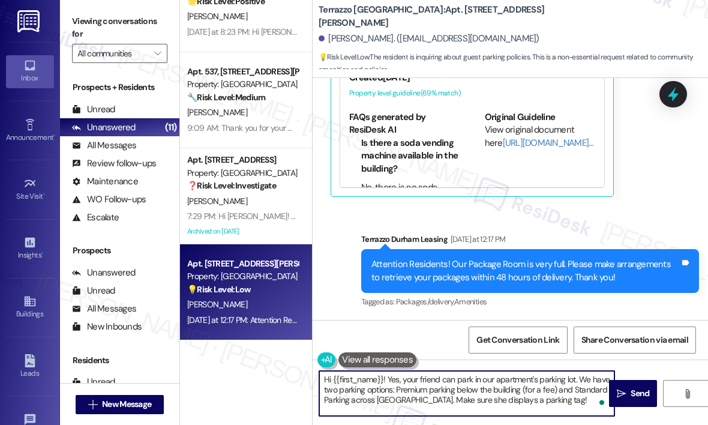
drag, startPoint x: 568, startPoint y: 400, endPoint x: 388, endPoint y: 384, distance: 180.9
click at [388, 384] on textarea "Hi {{first_name}}! Yes, your friend can park in our apartment's parking lot. We…" at bounding box center [466, 393] width 295 height 45
paste textarea "I’m currently checking the parking guidelines for our community to see if your …"
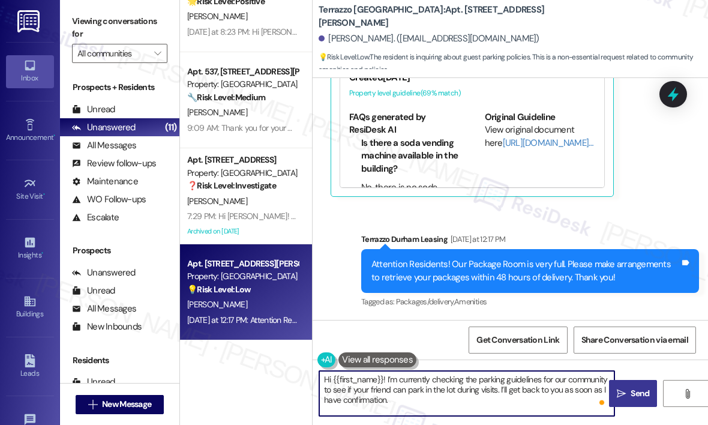
type textarea "Hi {{first_name}}! I’m currently checking the parking guidelines for our commun…"
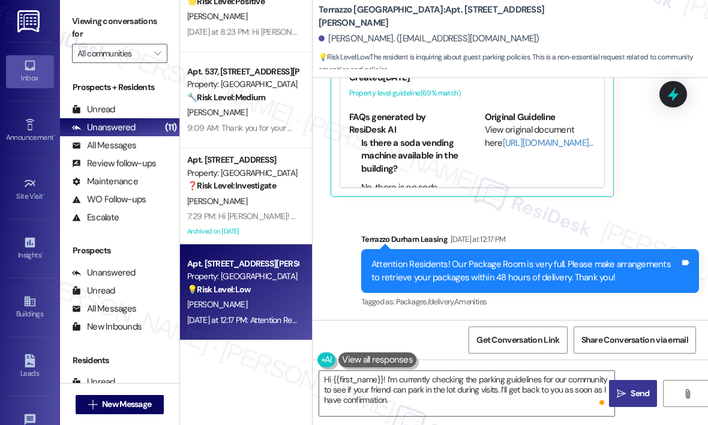
click at [643, 382] on button " Send" at bounding box center [633, 393] width 48 height 27
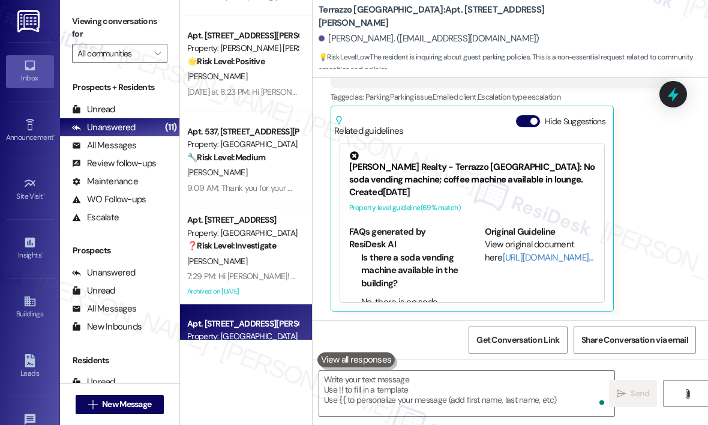
scroll to position [332, 0]
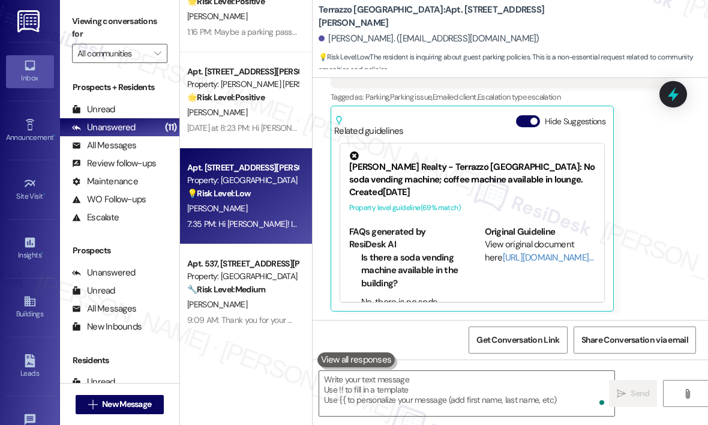
click at [260, 103] on div "🌟 Risk Level: Positive The resident is providing positive feedback about their …" at bounding box center [242, 97] width 111 height 13
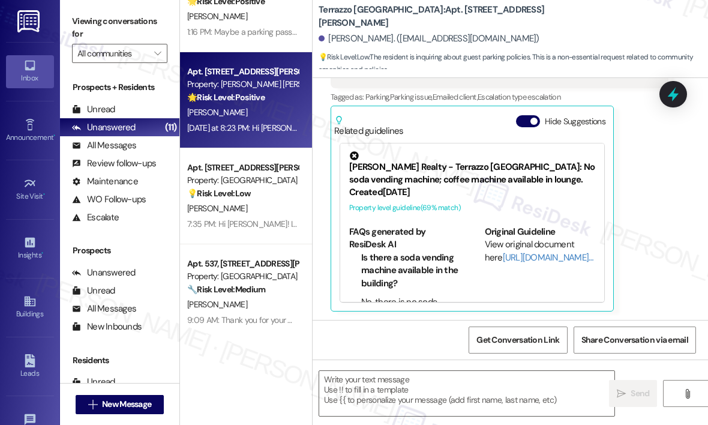
type textarea "Fetching suggested responses. Please feel free to read through the conversation…"
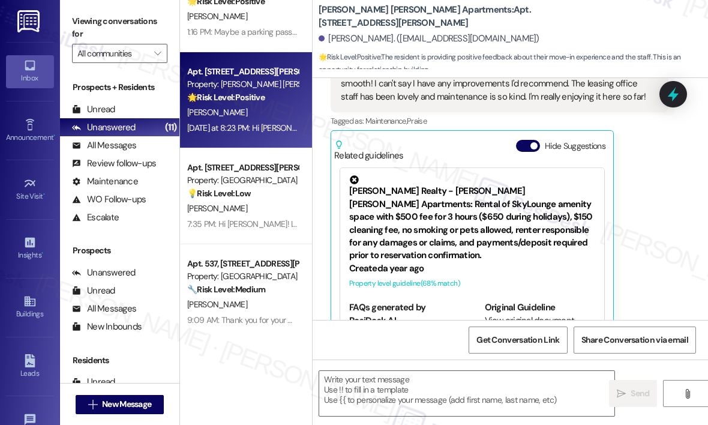
type textarea "Fetching suggested responses. Please feel free to read through the conversation…"
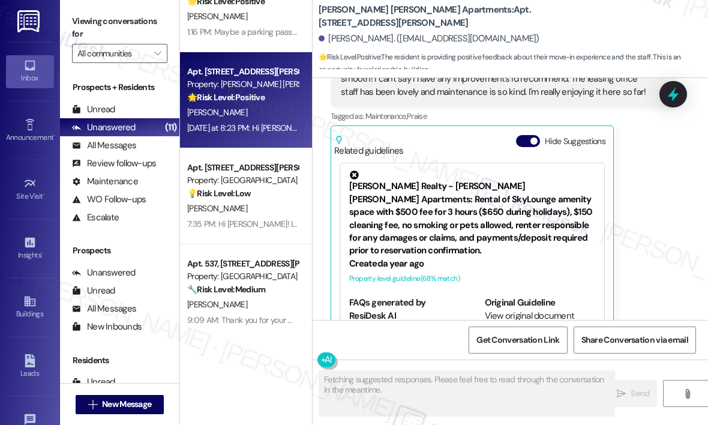
scroll to position [310, 0]
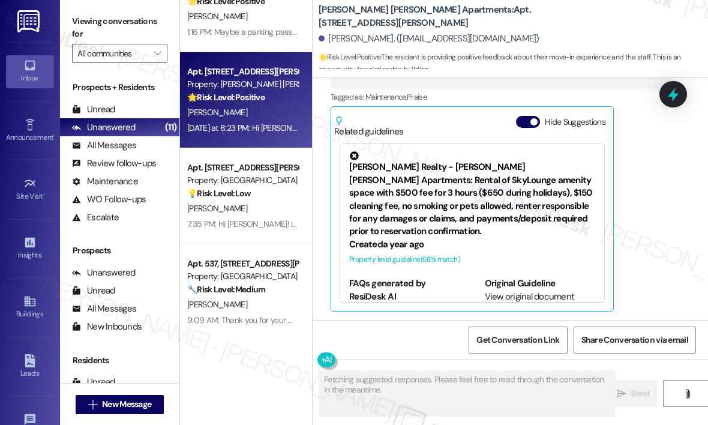
click at [253, 119] on div "[PERSON_NAME]" at bounding box center [242, 112] width 113 height 15
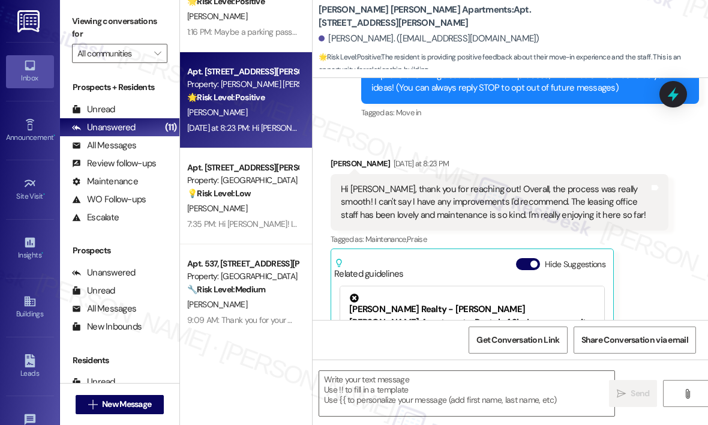
scroll to position [130, 0]
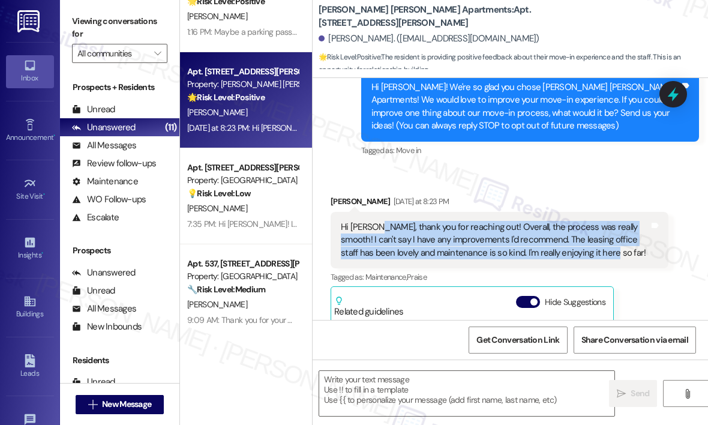
drag, startPoint x: 604, startPoint y: 253, endPoint x: 373, endPoint y: 230, distance: 231.6
click at [373, 230] on div "Hi [PERSON_NAME], thank you for reaching out! Overall, the process was really s…" at bounding box center [495, 240] width 309 height 38
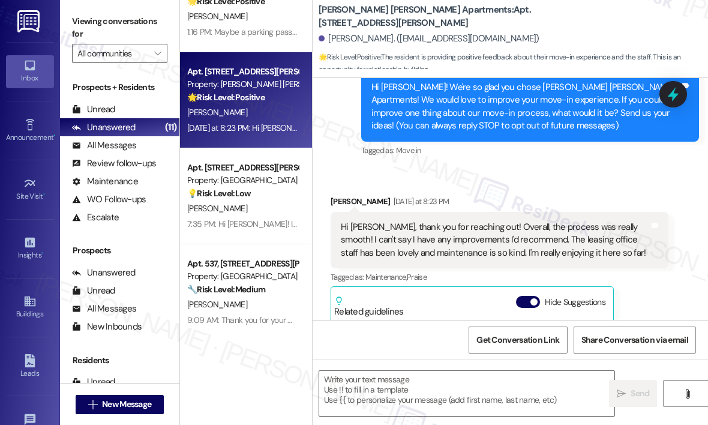
drag, startPoint x: 421, startPoint y: 236, endPoint x: 504, endPoint y: 161, distance: 112.2
click at [500, 172] on div "Received via SMS [PERSON_NAME] [DATE] at 8:23 PM Hi [PERSON_NAME], thank you fo…" at bounding box center [511, 334] width 396 height 333
click at [672, 94] on icon at bounding box center [673, 94] width 14 height 19
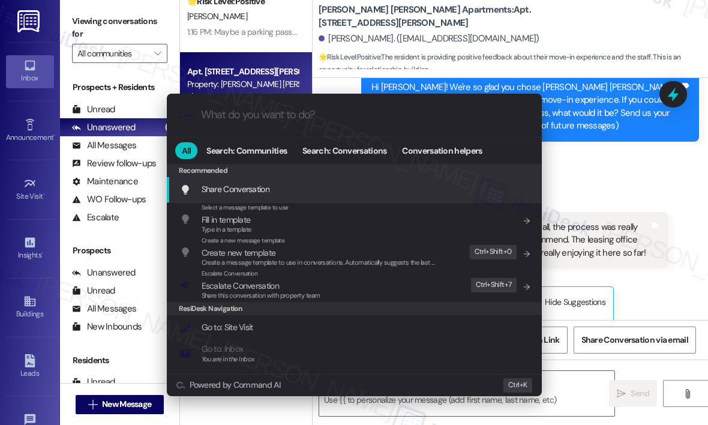
click at [596, 160] on div ".cls-1{fill:#0a055f;}.cls-2{fill:#0cc4c4;} resideskLogoBlueOrange All Search: C…" at bounding box center [354, 212] width 708 height 425
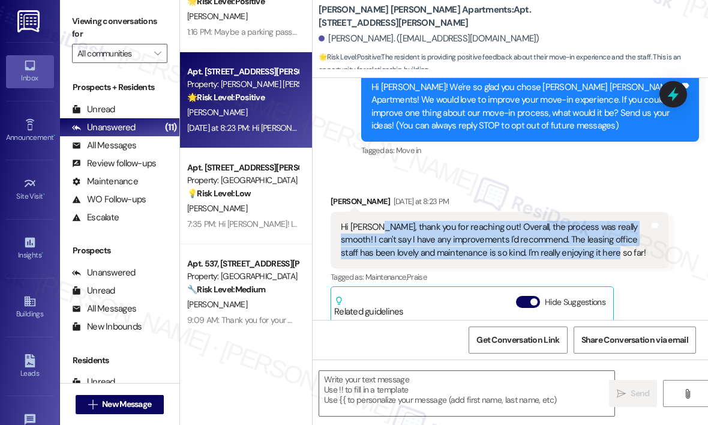
drag, startPoint x: 595, startPoint y: 256, endPoint x: 375, endPoint y: 229, distance: 222.6
click at [375, 229] on div "Hi [PERSON_NAME], thank you for reaching out! Overall, the process was really s…" at bounding box center [495, 240] width 309 height 38
click at [670, 95] on icon at bounding box center [673, 94] width 14 height 19
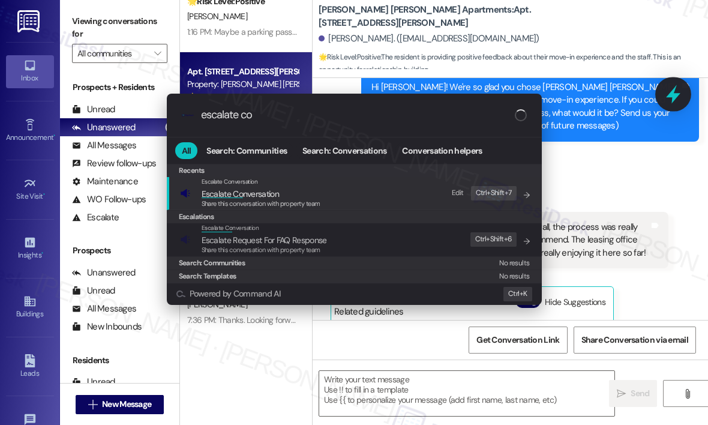
type input "escalate con"
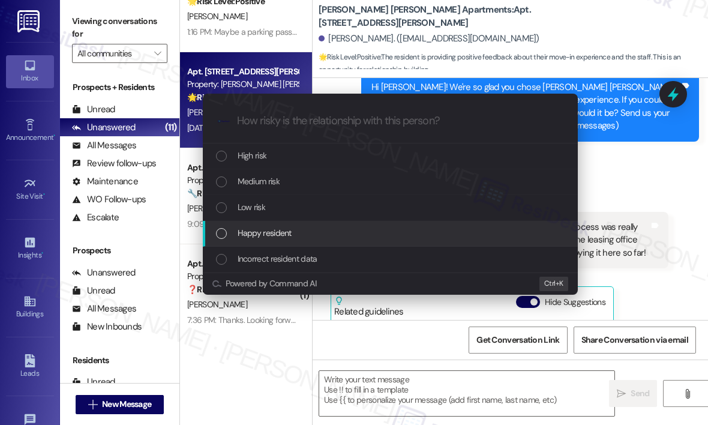
click at [279, 233] on span "Happy resident" at bounding box center [265, 232] width 54 height 13
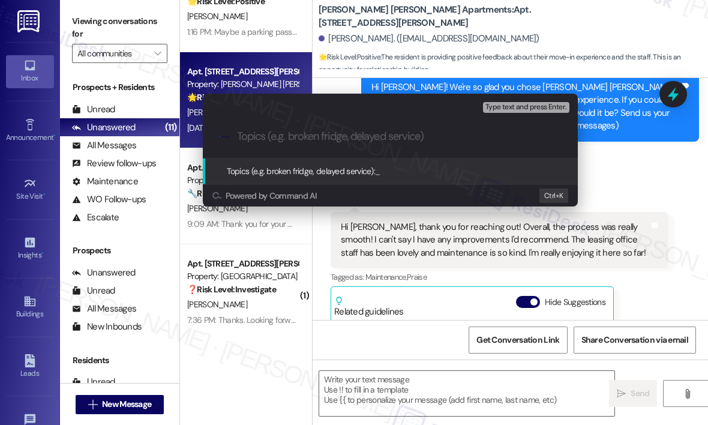
paste input "Loving the Community and Positive Move-In Experience"
type input "Loving the Community and Positive Move-In Experience"
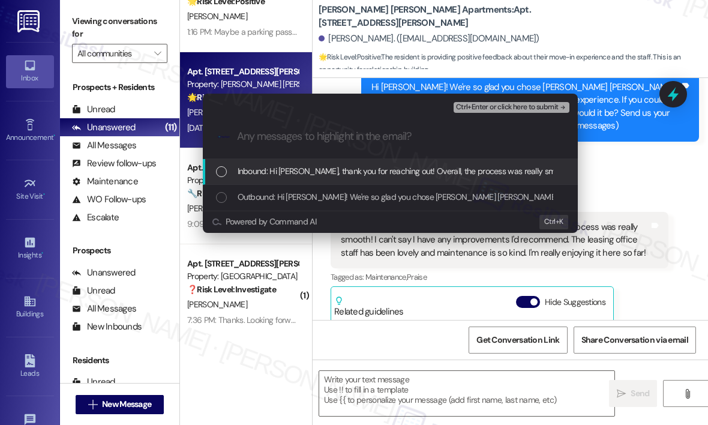
click at [324, 175] on span "Inbound: Hi [PERSON_NAME], thank you for reaching out! Overall, the process was…" at bounding box center [668, 170] width 861 height 13
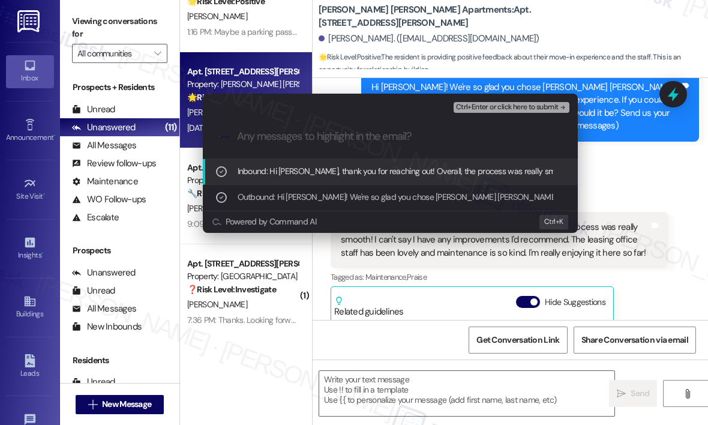
click at [496, 109] on span "Ctrl+Enter or click here to submit" at bounding box center [507, 107] width 103 height 8
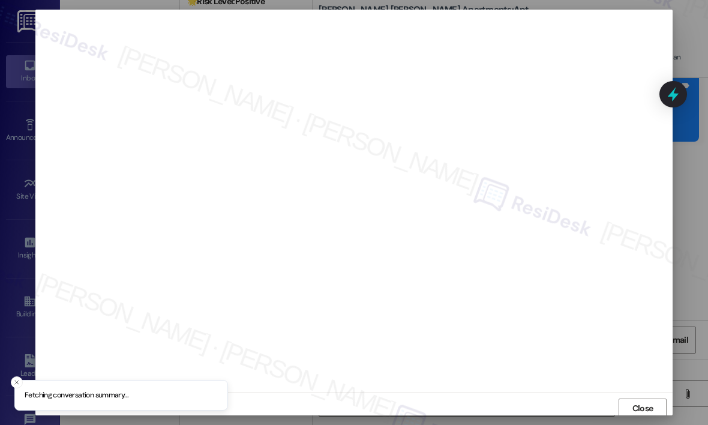
scroll to position [2, 0]
click at [651, 405] on span "Close" at bounding box center [643, 406] width 21 height 13
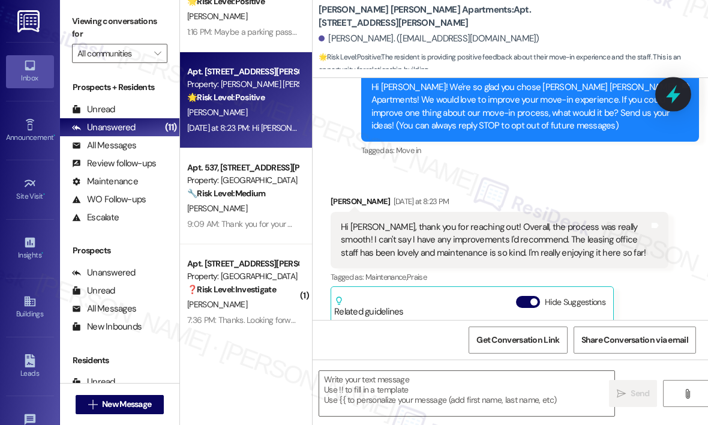
click at [667, 98] on icon at bounding box center [673, 94] width 20 height 20
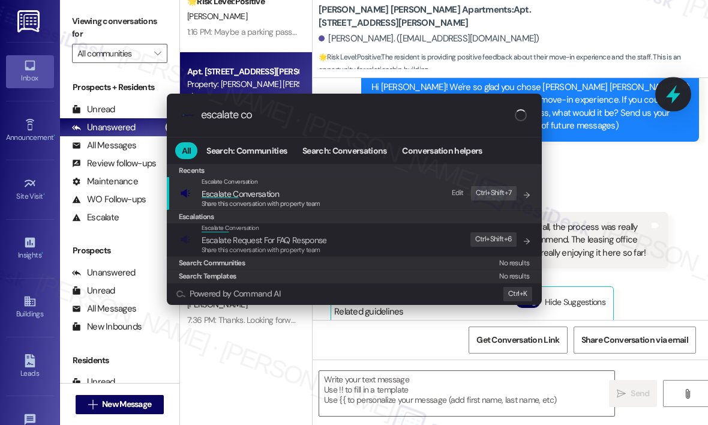
type input "escalate con"
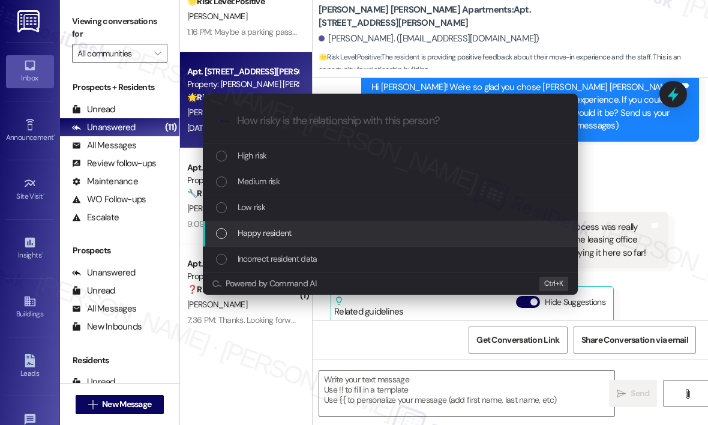
click at [306, 227] on div "Happy resident" at bounding box center [391, 232] width 351 height 13
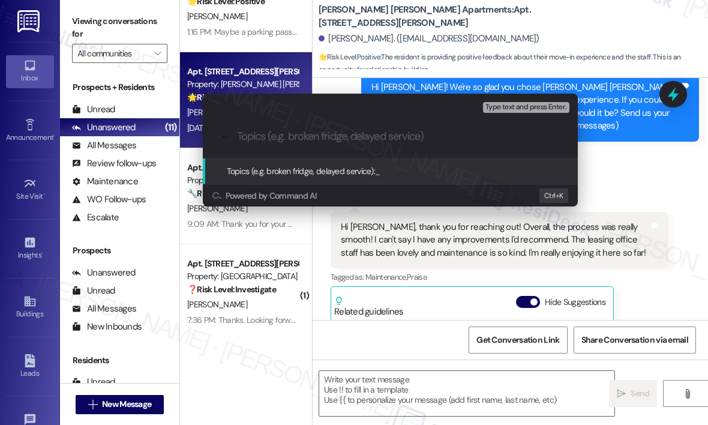
paste input "Loving the Community and Positive Move-In Experience"
type input "Loving the Community and Positive Move-In Experience"
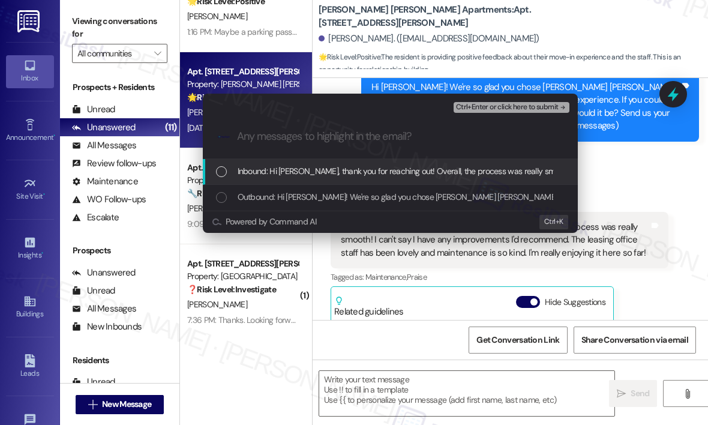
click at [265, 171] on span "Inbound: Hi [PERSON_NAME], thank you for reaching out! Overall, the process was…" at bounding box center [668, 170] width 861 height 13
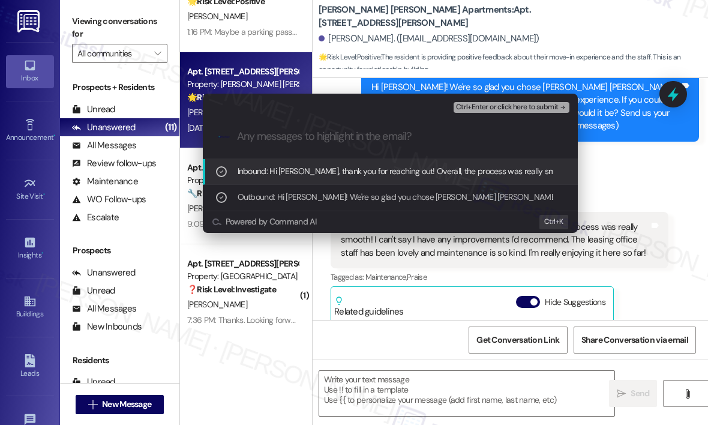
click at [504, 103] on span "Ctrl+Enter or click here to submit" at bounding box center [507, 107] width 103 height 8
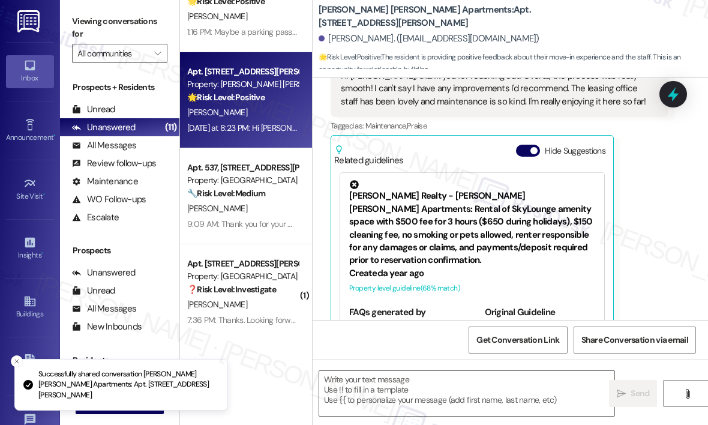
scroll to position [310, 0]
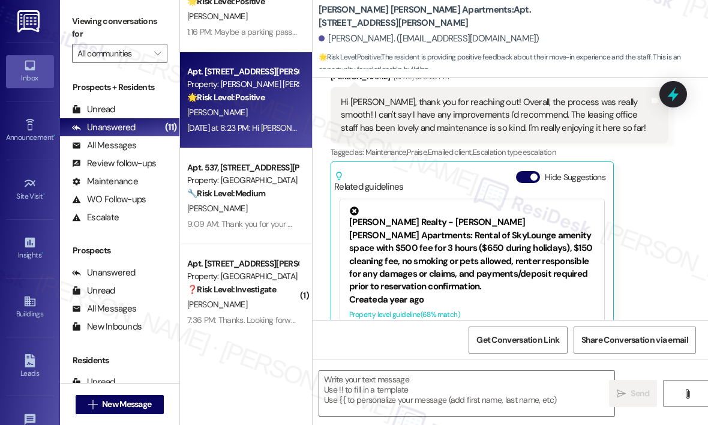
type textarea "Fetching suggested responses. Please feel free to read through the conversation…"
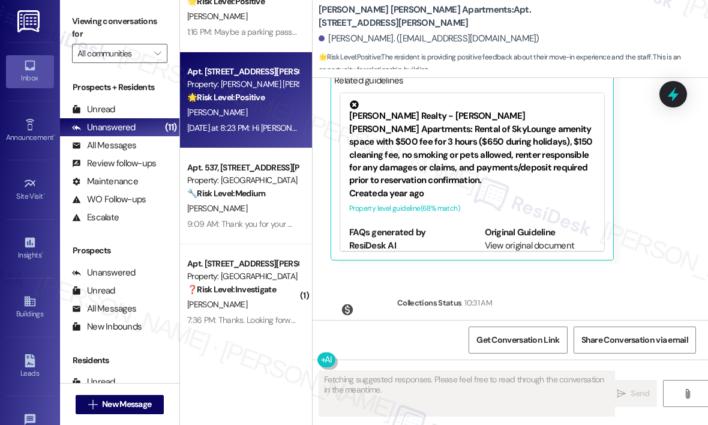
scroll to position [435, 0]
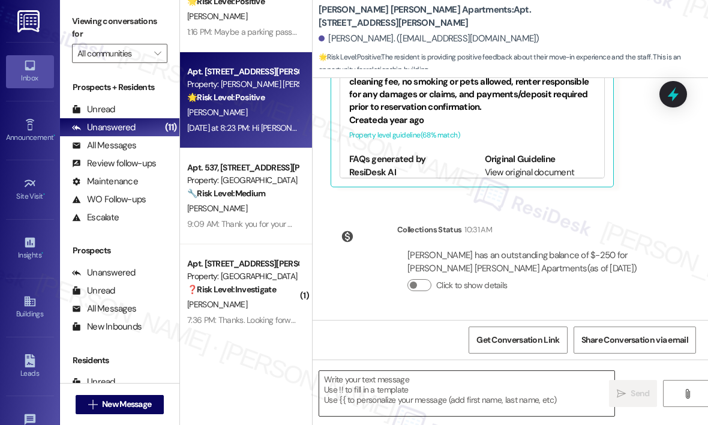
click at [417, 389] on textarea at bounding box center [466, 393] width 295 height 45
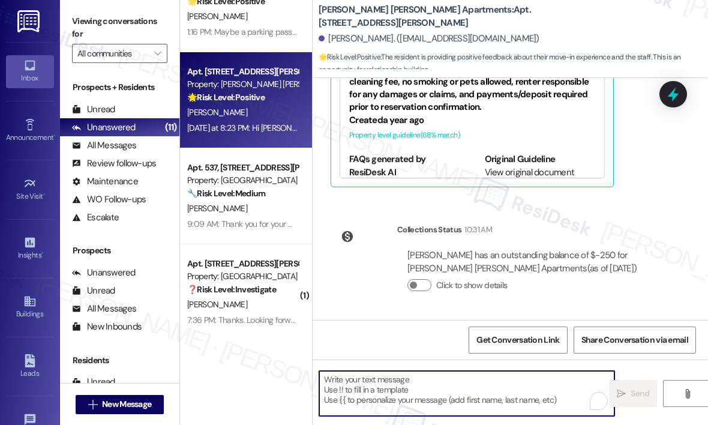
paste textarea "Thank you for sharing — I’m so glad to hear the process was smooth and that you…"
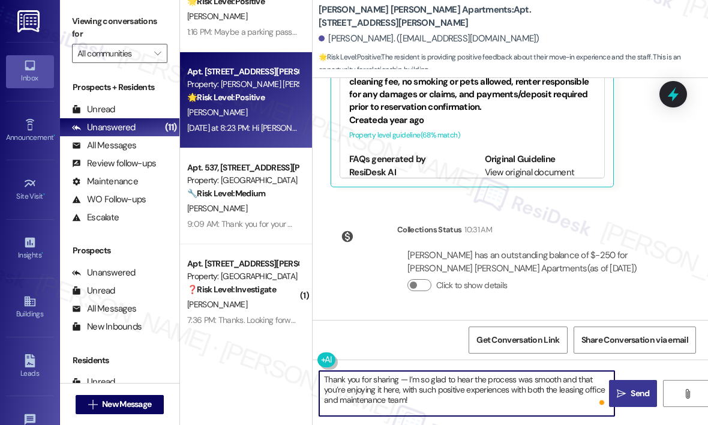
type textarea "Thank you for sharing — I’m so glad to hear the process was smooth and that you…"
click at [625, 390] on icon "" at bounding box center [621, 394] width 9 height 10
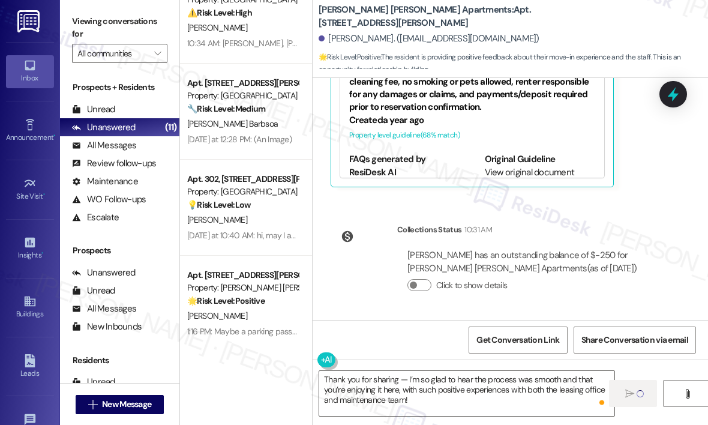
scroll to position [32, 0]
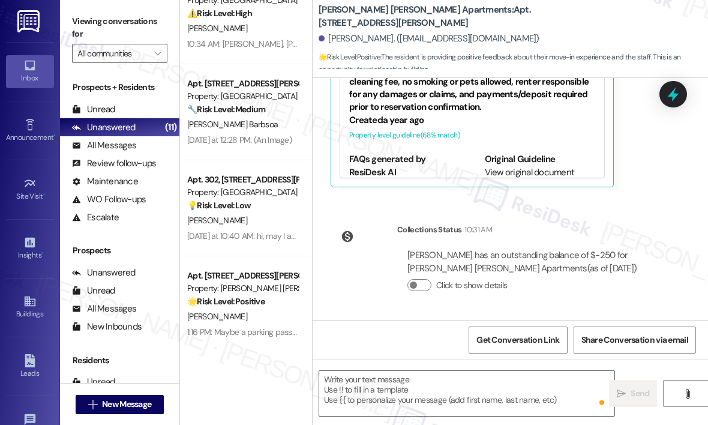
click at [262, 221] on div "[PERSON_NAME]" at bounding box center [242, 220] width 113 height 15
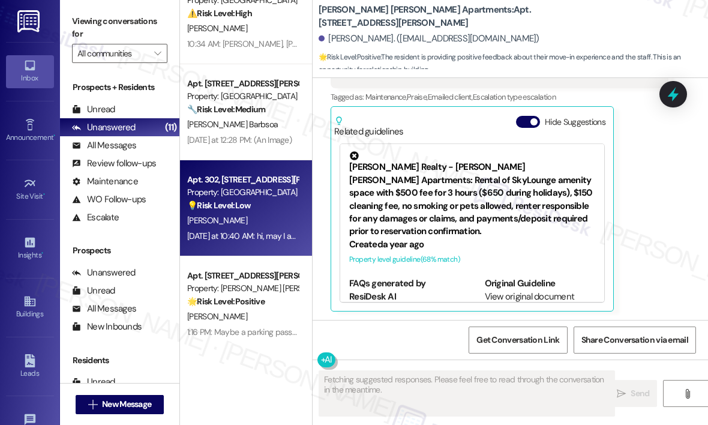
scroll to position [628, 0]
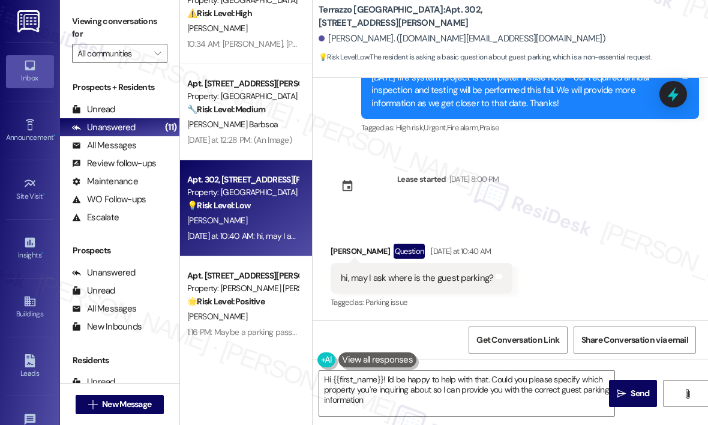
type textarea "Hi {{first_name}}! I'd be happy to help with that. Could you please specify whi…"
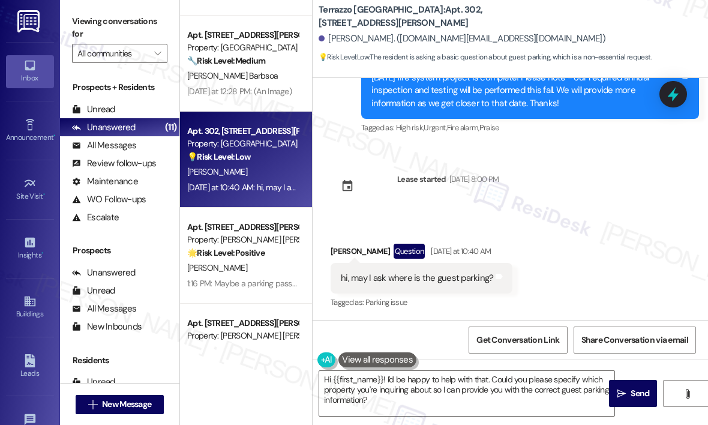
scroll to position [152, 0]
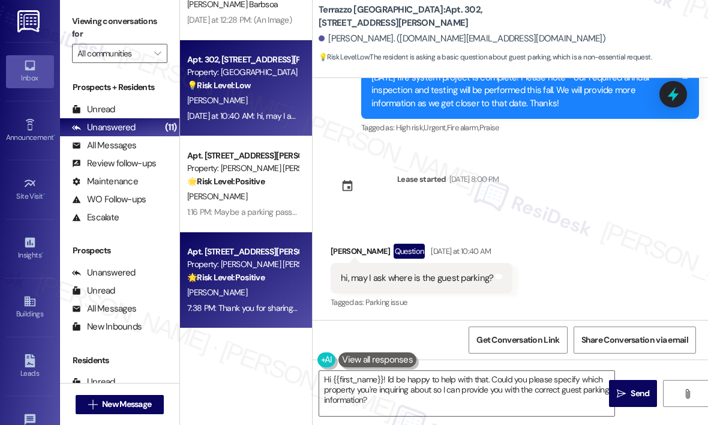
click at [232, 264] on div "Property: [PERSON_NAME] [PERSON_NAME] Apartments" at bounding box center [242, 264] width 111 height 13
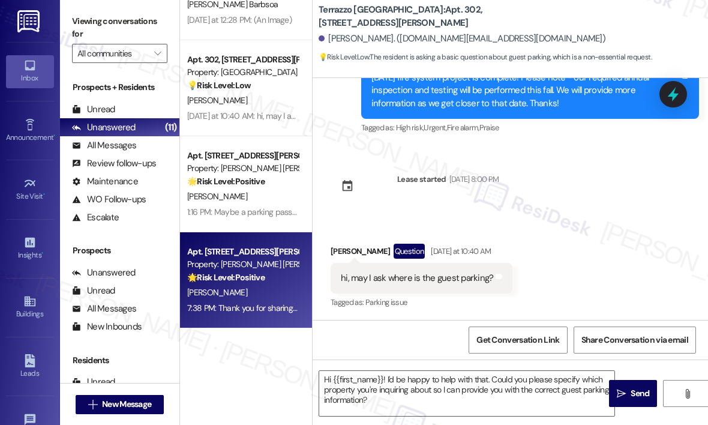
type textarea "Fetching suggested responses. Please feel free to read through the conversation…"
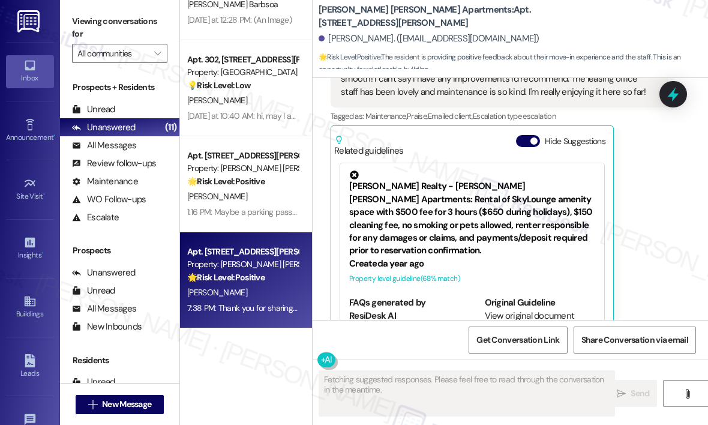
scroll to position [310, 0]
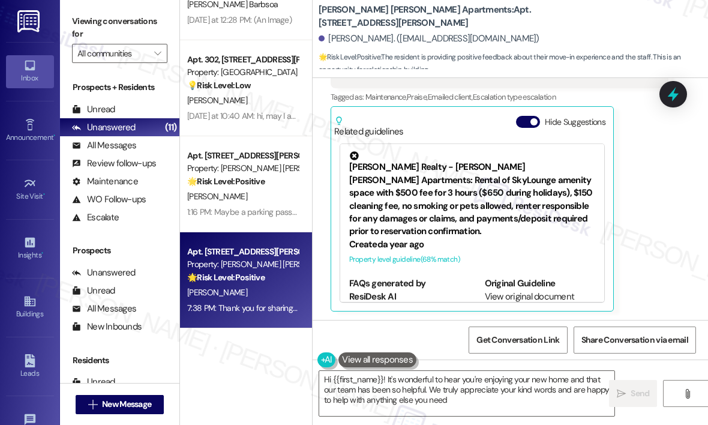
type textarea "Hi {{first_name}}! It's wonderful to hear you're enjoying your new home and tha…"
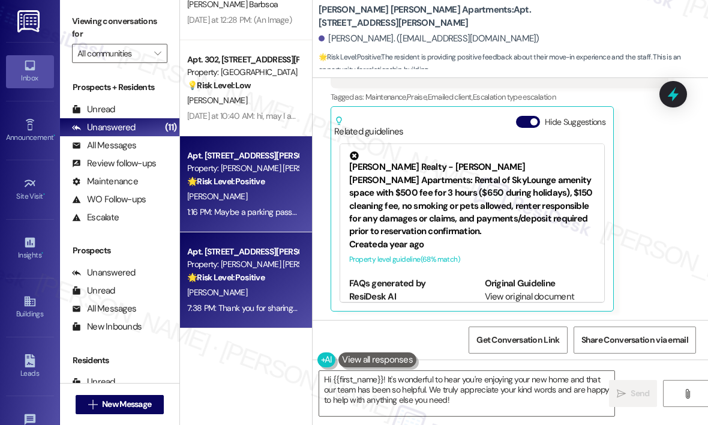
scroll to position [332, 0]
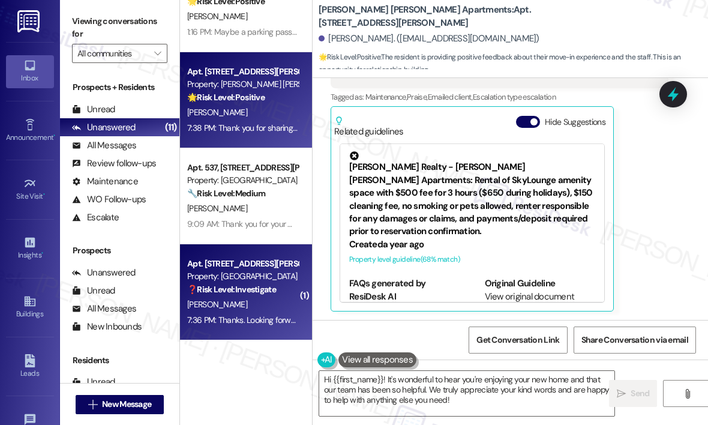
click at [224, 268] on div "Apt. [STREET_ADDRESS][PERSON_NAME]" at bounding box center [242, 263] width 111 height 13
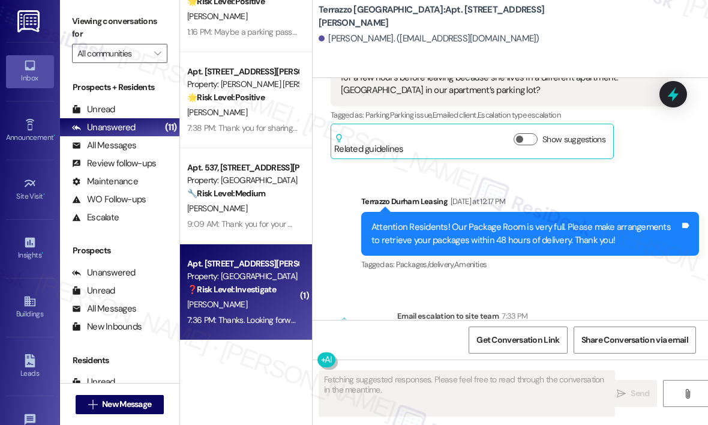
scroll to position [2472, 0]
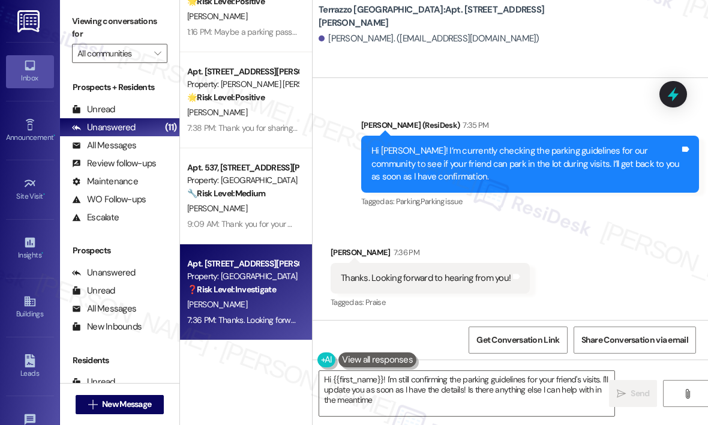
type textarea "Hi {{first_name}}! I'm still confirming the parking guidelines for your friend'…"
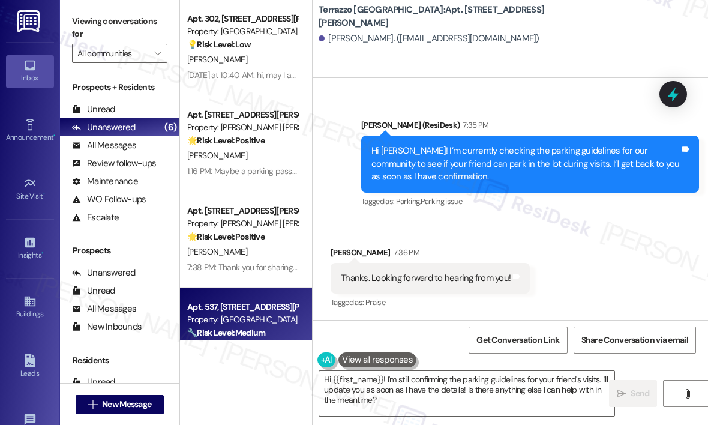
scroll to position [152, 0]
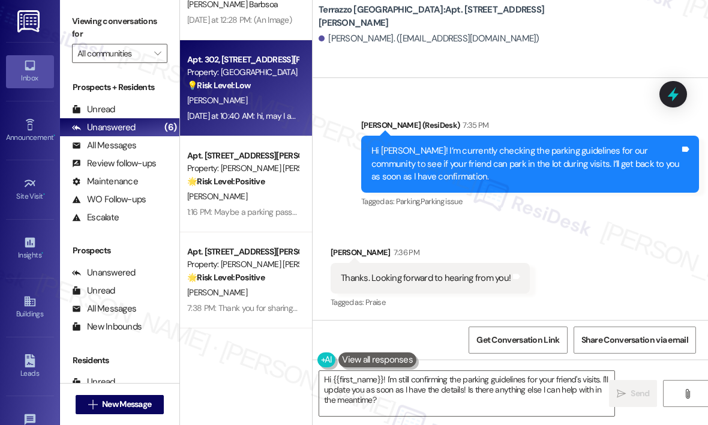
click at [274, 112] on div "[DATE] at 10:40 AM: hi, may I ask where is the guest parking? [DATE] at 10:40 A…" at bounding box center [291, 115] width 209 height 11
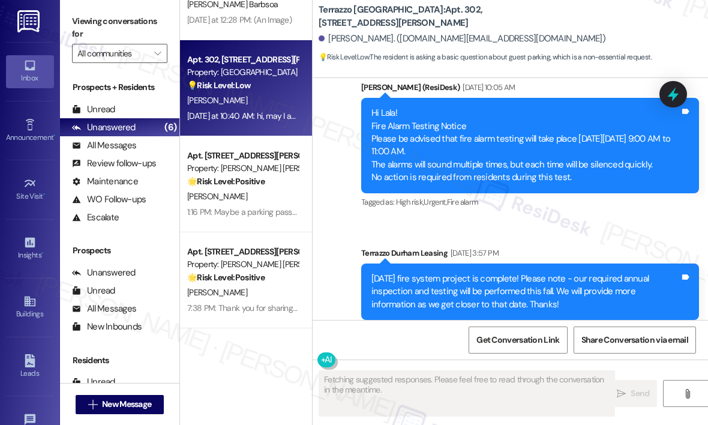
scroll to position [628, 0]
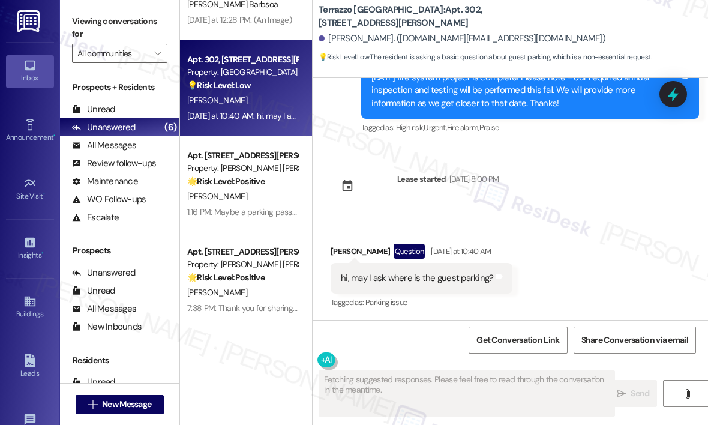
click at [594, 222] on div "Received via SMS [PERSON_NAME] Question [DATE] at 10:40 AM hi, may I ask where …" at bounding box center [511, 269] width 396 height 104
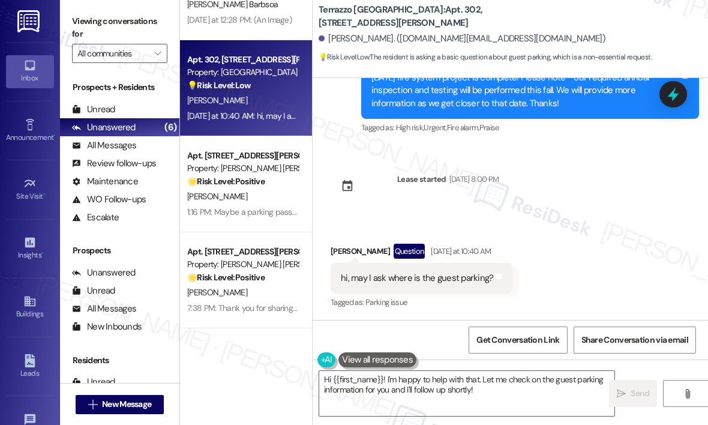
click at [471, 281] on div "hi, may I ask where is the guest parking?" at bounding box center [417, 278] width 152 height 13
click at [471, 282] on div "hi, may I ask where is the guest parking?" at bounding box center [417, 278] width 152 height 13
click at [463, 391] on textarea "Hi {{first_name}}! I'm happy to help with that. Let me check on the guest parki…" at bounding box center [466, 393] width 295 height 45
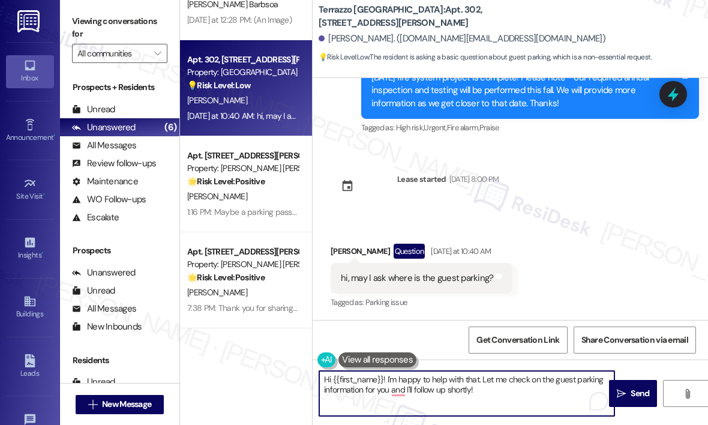
drag, startPoint x: 484, startPoint y: 390, endPoint x: 387, endPoint y: 375, distance: 98.3
click at [387, 375] on textarea "Hi {{first_name}}! I'm happy to help with that. Let me check on the guest parki…" at bounding box center [466, 393] width 295 height 45
paste textarea "Thanks for reaching out — can you tell me if you need guest parking for a singl…"
type textarea "Hi {{first_name}}! Thanks for reaching out — can you tell me if you need guest …"
click at [634, 391] on span "Send" at bounding box center [640, 393] width 19 height 13
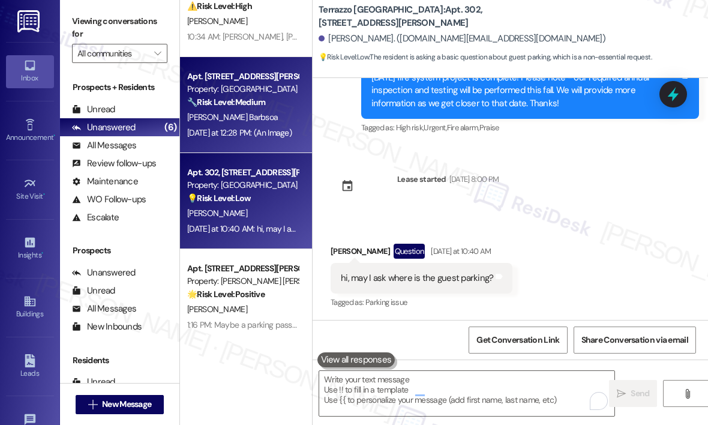
scroll to position [32, 0]
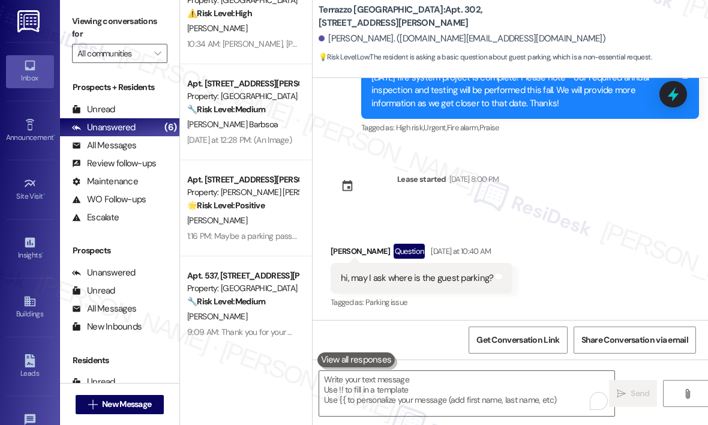
click at [255, 133] on div "[DATE] at 12:28 PM: (An Image) [DATE] at 12:28 PM: (An Image)" at bounding box center [242, 140] width 113 height 15
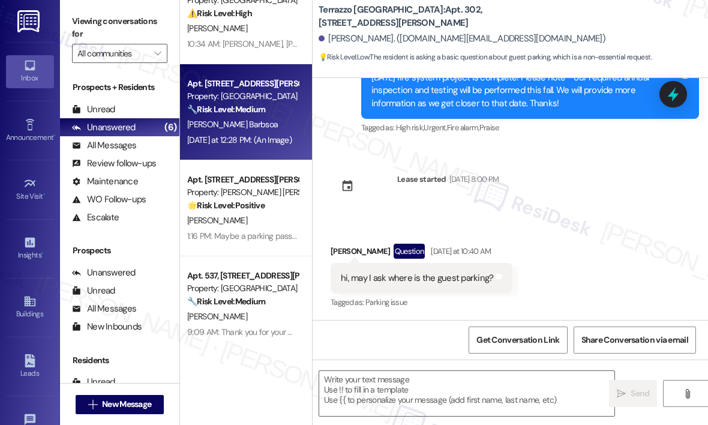
type textarea "Fetching suggested responses. Please feel free to read through the conversation…"
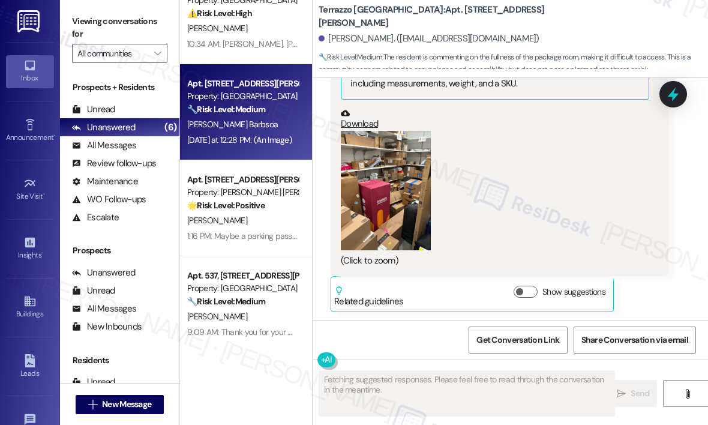
scroll to position [4269, 0]
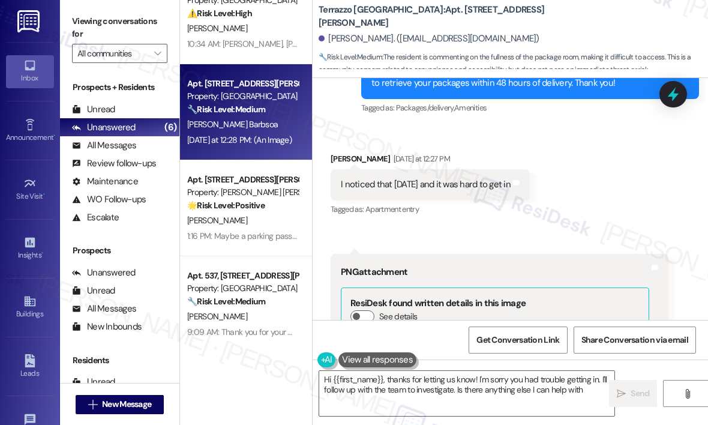
type textarea "Hi {{first_name}}, thanks for letting us know! I'm sorry you had trouble gettin…"
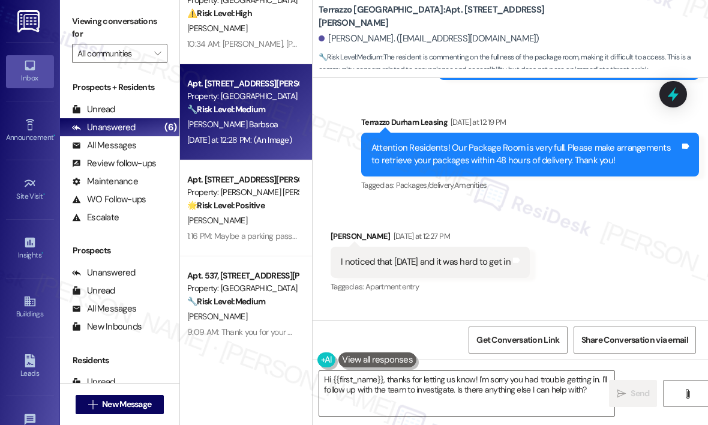
scroll to position [4089, 0]
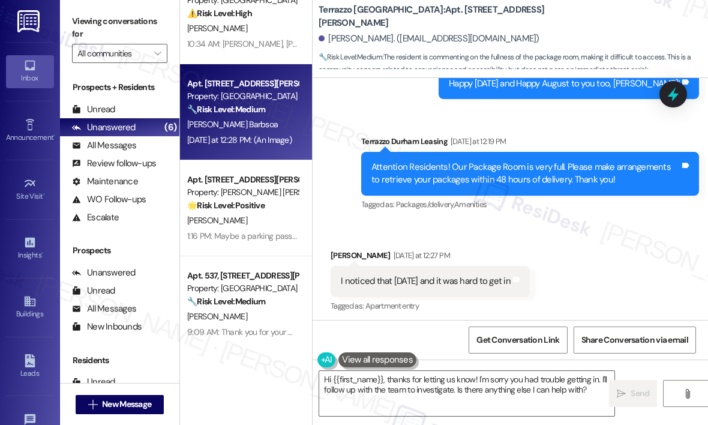
click at [532, 242] on div "Received via SMS [PERSON_NAME] [DATE] at 12:27 PM I noticed that [DATE] and it …" at bounding box center [430, 281] width 217 height 83
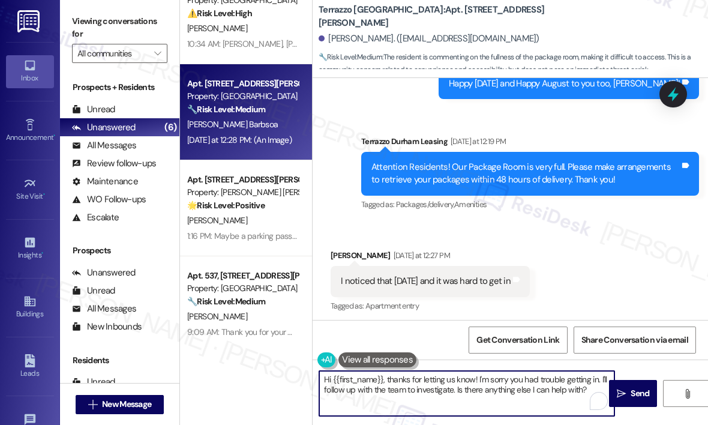
drag, startPoint x: 600, startPoint y: 381, endPoint x: 603, endPoint y: 387, distance: 7.3
click at [603, 387] on textarea "Hi {{first_name}}, thanks for letting us know! I'm sorry you had trouble gettin…" at bounding box center [466, 393] width 295 height 45
click at [445, 282] on div "I noticed that [DATE] and it was hard to get in" at bounding box center [426, 281] width 170 height 13
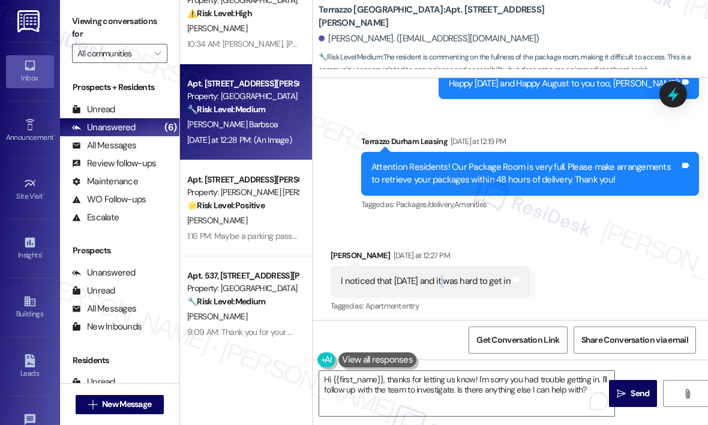
click at [445, 282] on div "I noticed that [DATE] and it was hard to get in" at bounding box center [426, 281] width 170 height 13
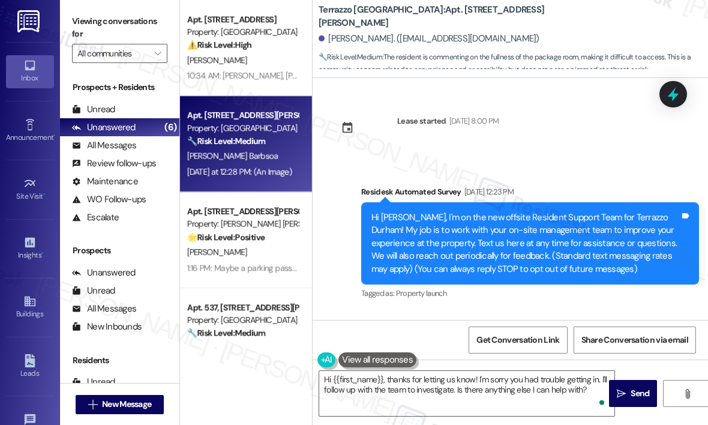
scroll to position [4089, 0]
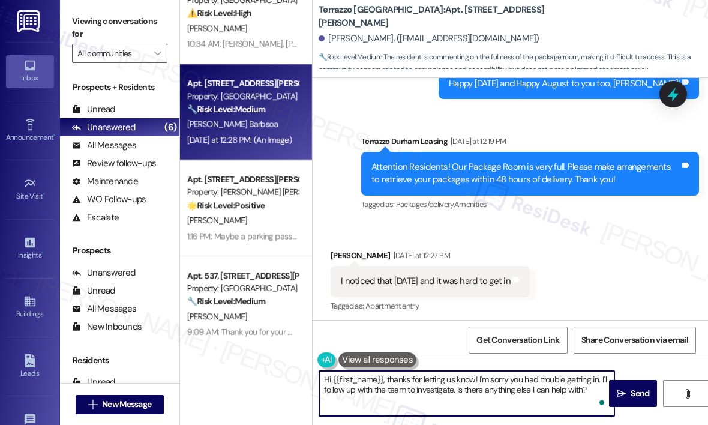
click at [528, 383] on textarea "Hi {{first_name}}, thanks for letting us know! I'm sorry you had trouble gettin…" at bounding box center [466, 393] width 295 height 45
paste textarea "I appreciate your message — we also noticed that, which is why we sent out the …"
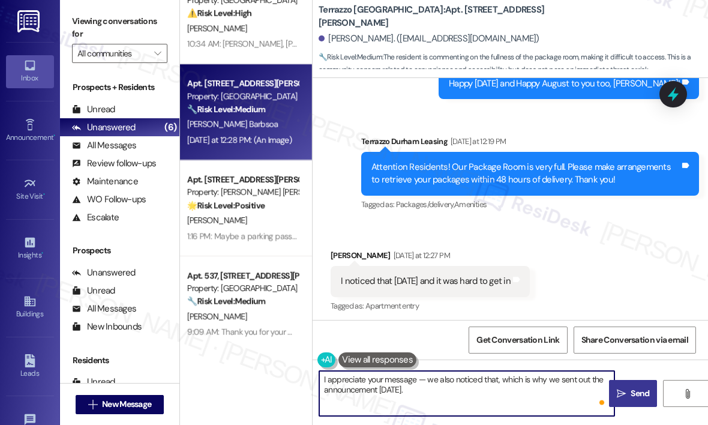
type textarea "I appreciate your message — we also noticed that, which is why we sent out the …"
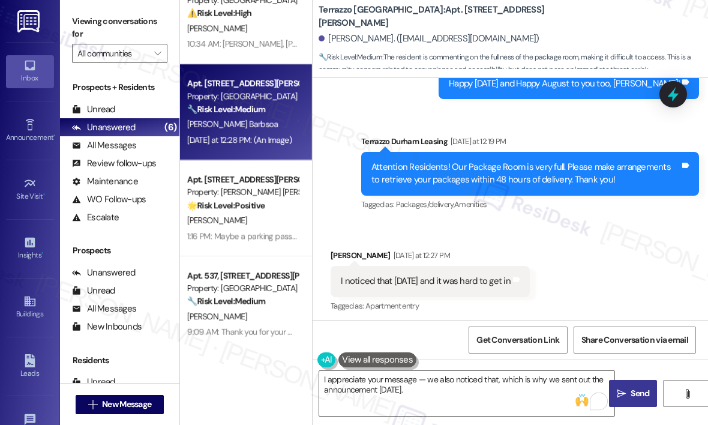
click at [637, 387] on span "Send" at bounding box center [640, 393] width 19 height 13
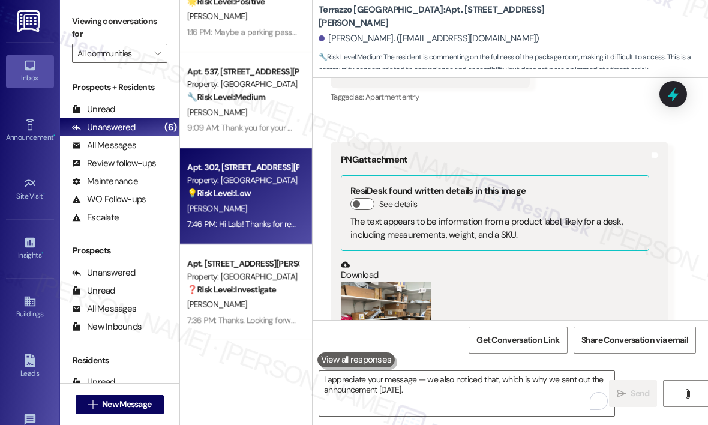
scroll to position [4448, 0]
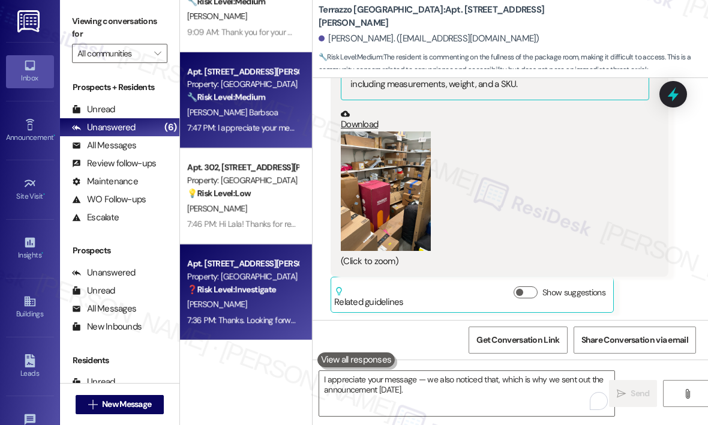
click at [284, 306] on div "[PERSON_NAME]" at bounding box center [242, 304] width 113 height 15
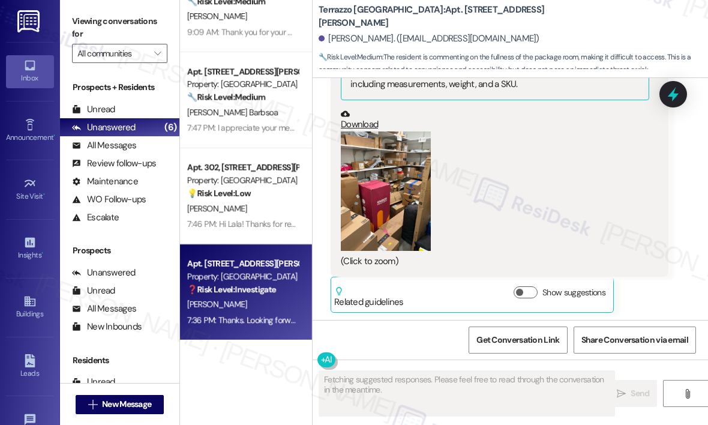
scroll to position [2473, 0]
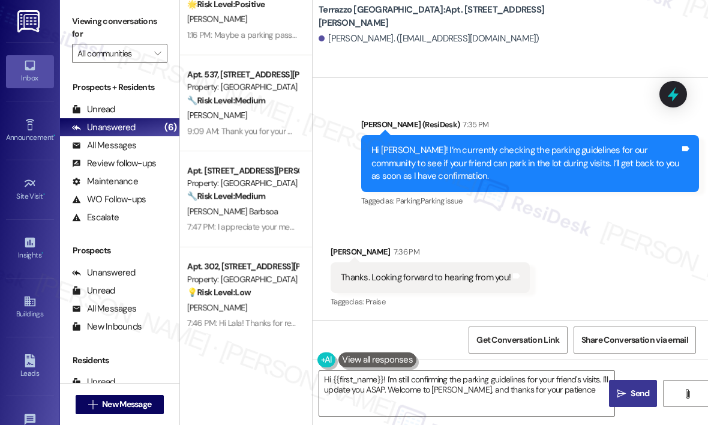
type textarea "Hi {{first_name}}! I'm still confirming the parking guidelines for your friend'…"
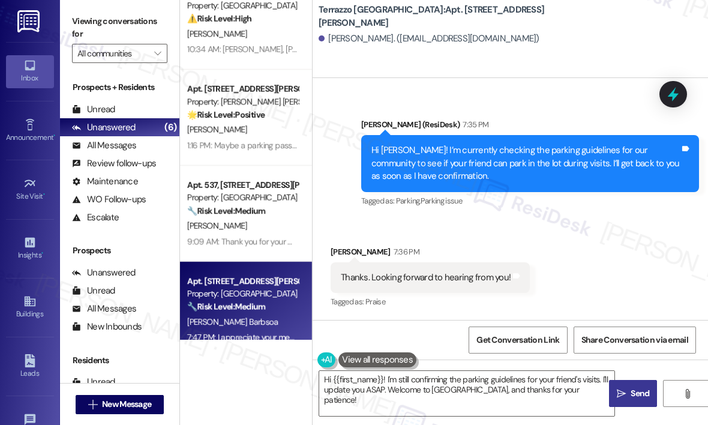
scroll to position [0, 0]
